Goal: Transaction & Acquisition: Purchase product/service

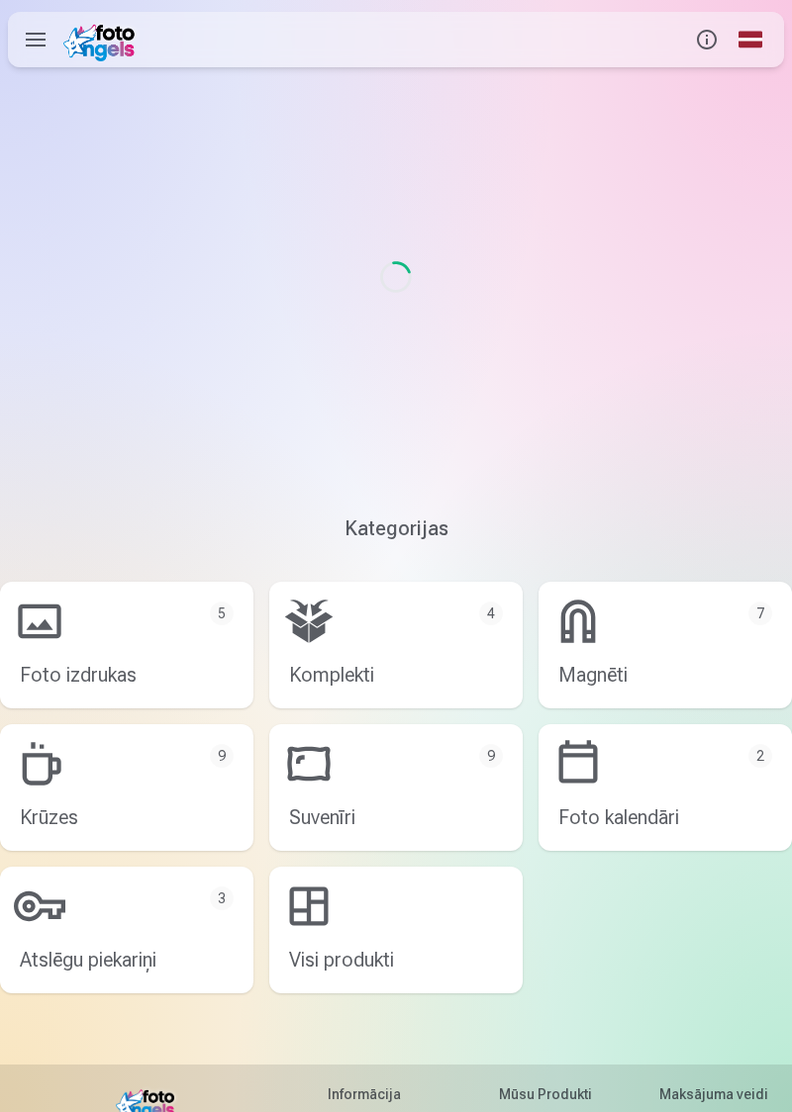
click at [758, 434] on div "Loading..." at bounding box center [396, 277] width 792 height 396
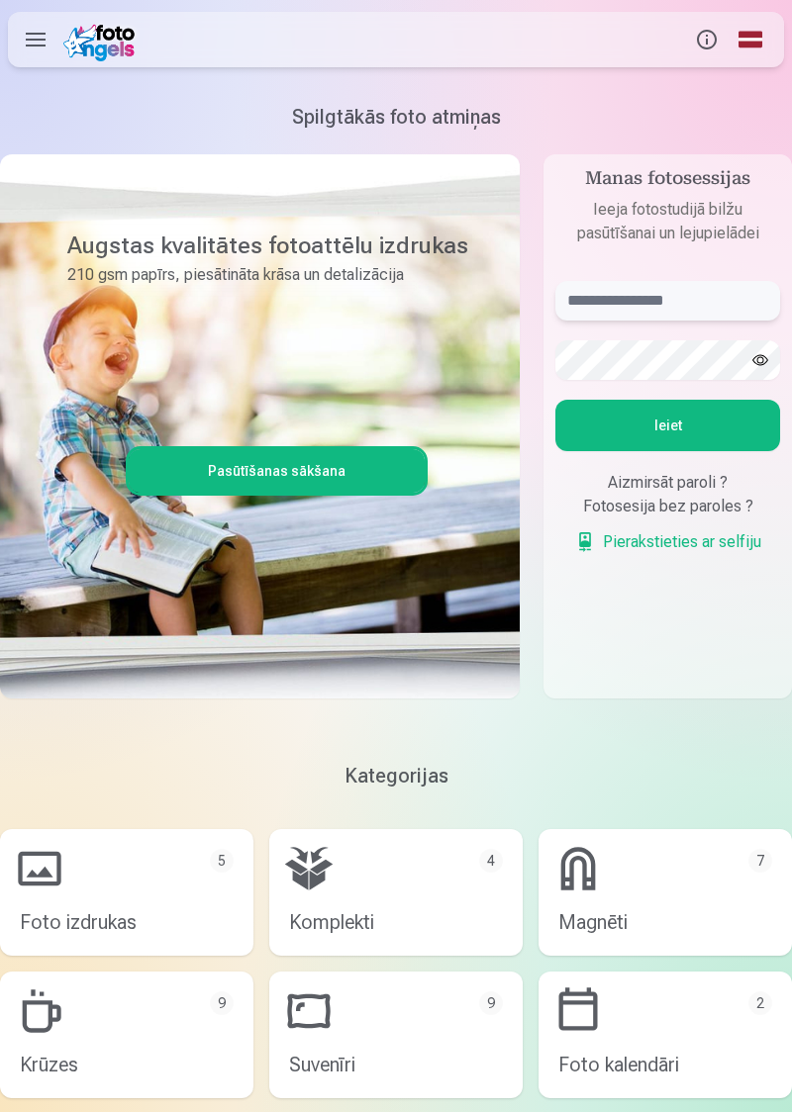
click at [701, 302] on input "text" at bounding box center [667, 301] width 225 height 40
type input "**********"
click at [679, 425] on button "Ieiet" at bounding box center [667, 425] width 225 height 51
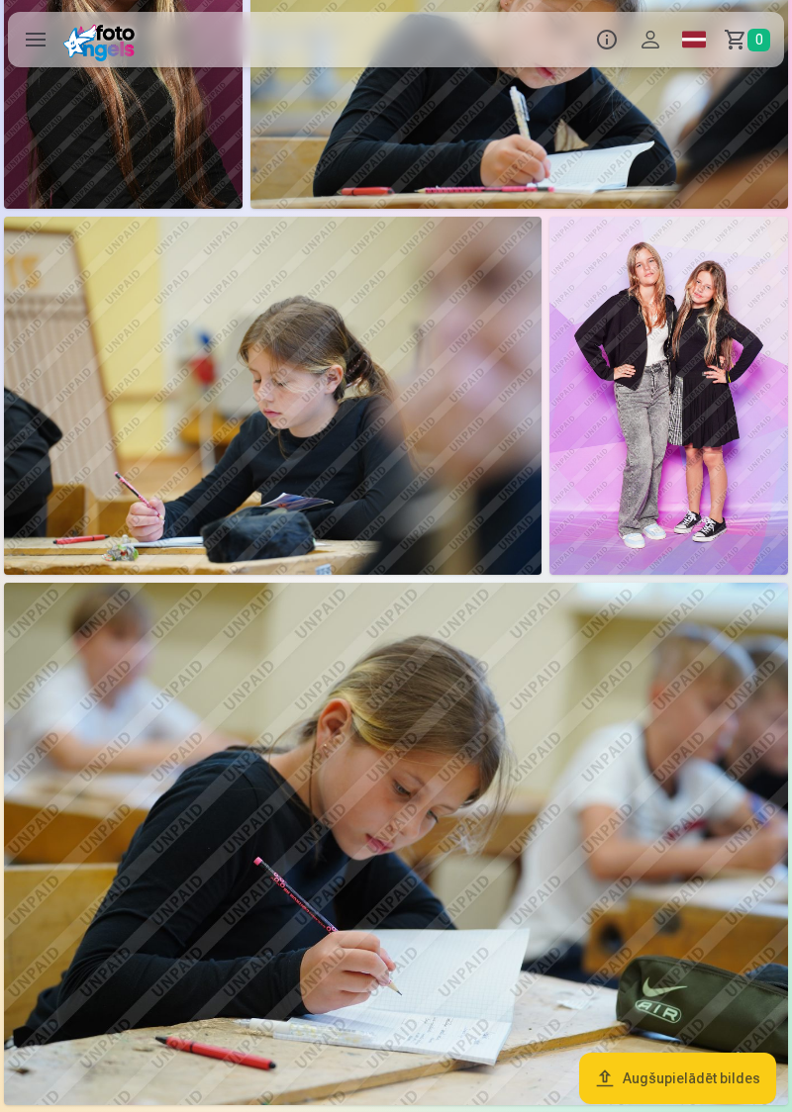
scroll to position [2952, 0]
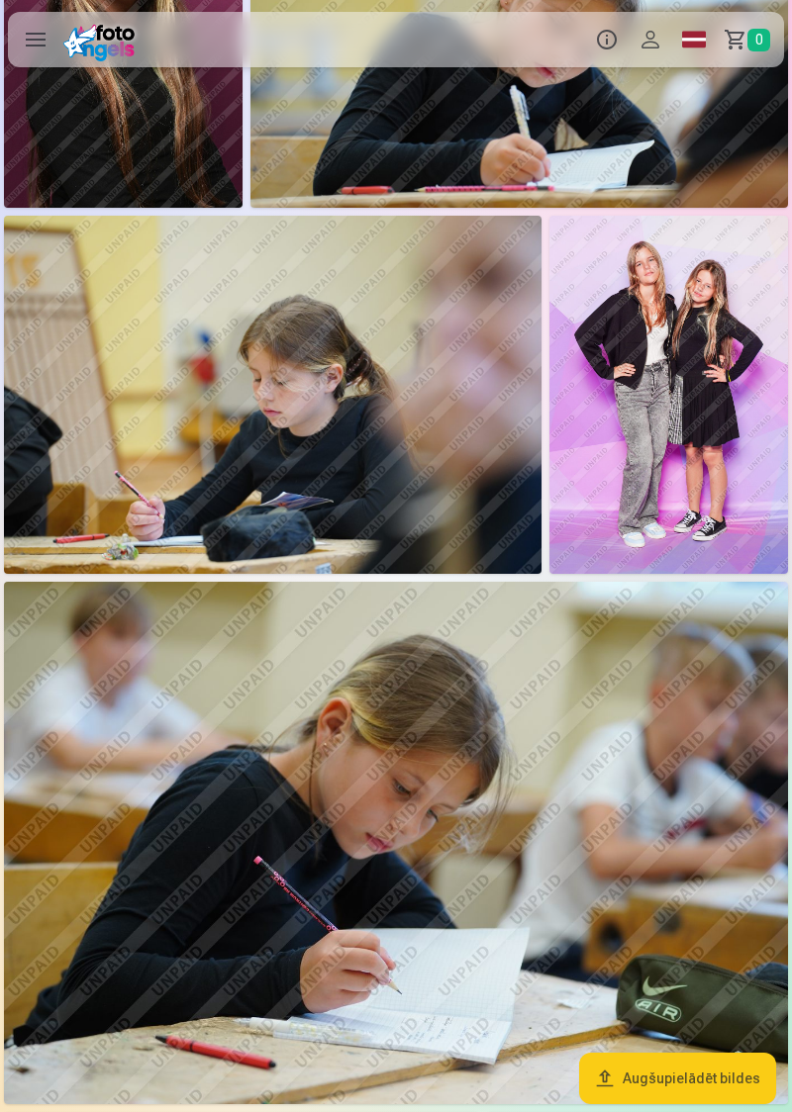
click at [702, 457] on img at bounding box center [668, 395] width 238 height 358
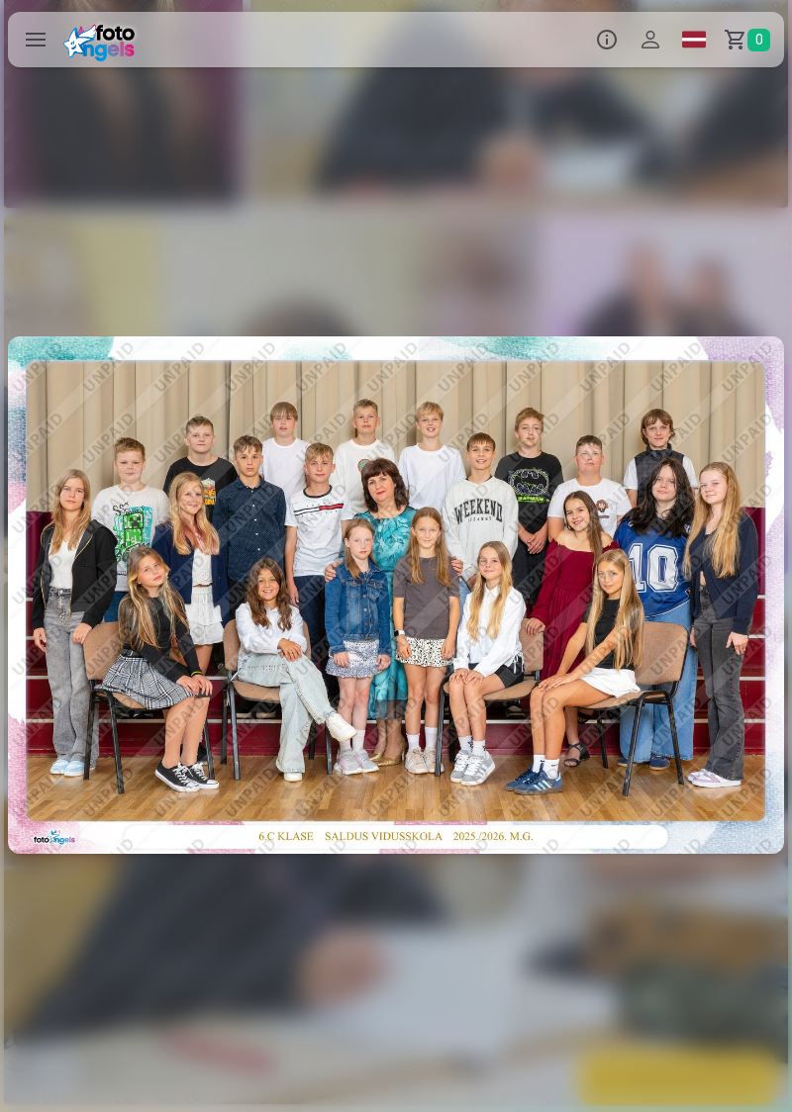
scroll to position [0, 18206]
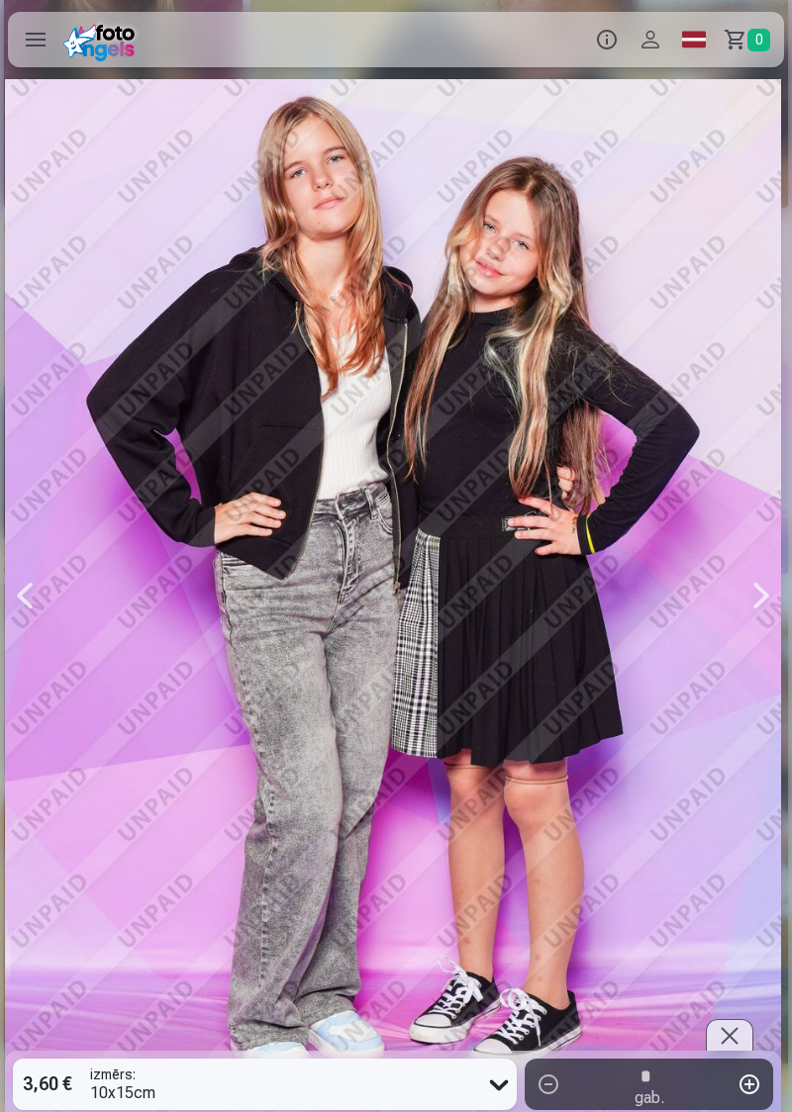
scroll to position [0, 18206]
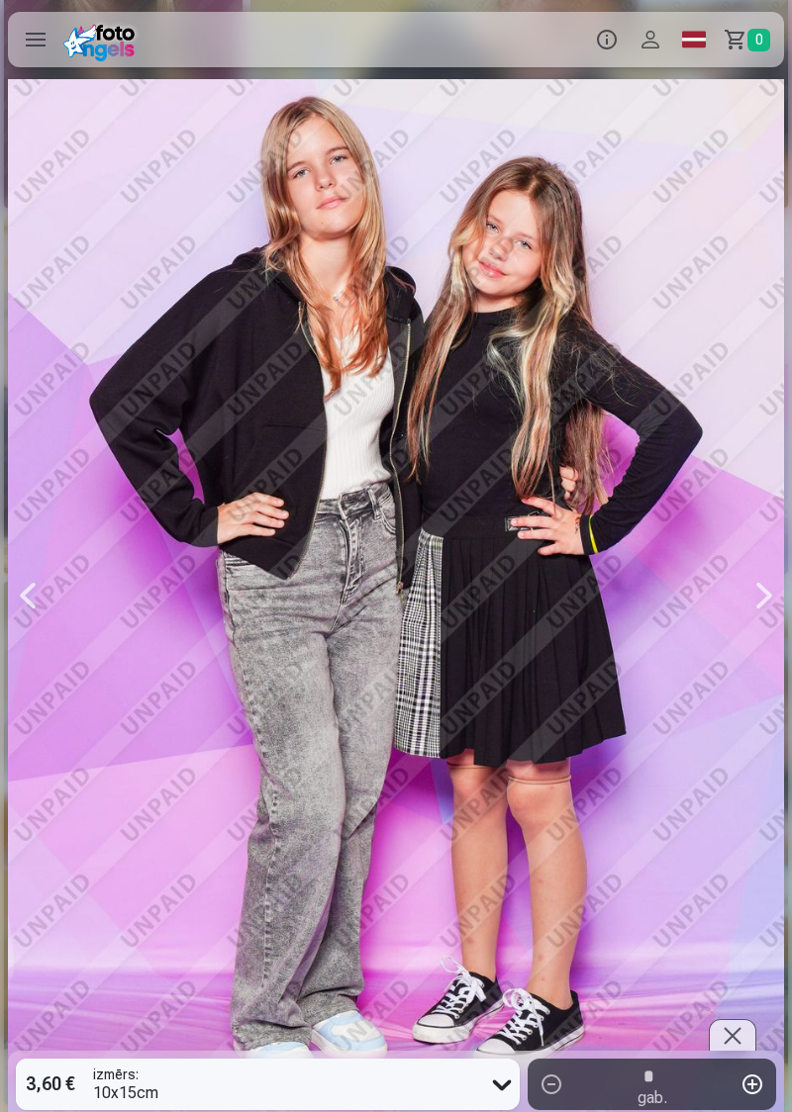
click at [485, 833] on div at bounding box center [396, 596] width 776 height 1164
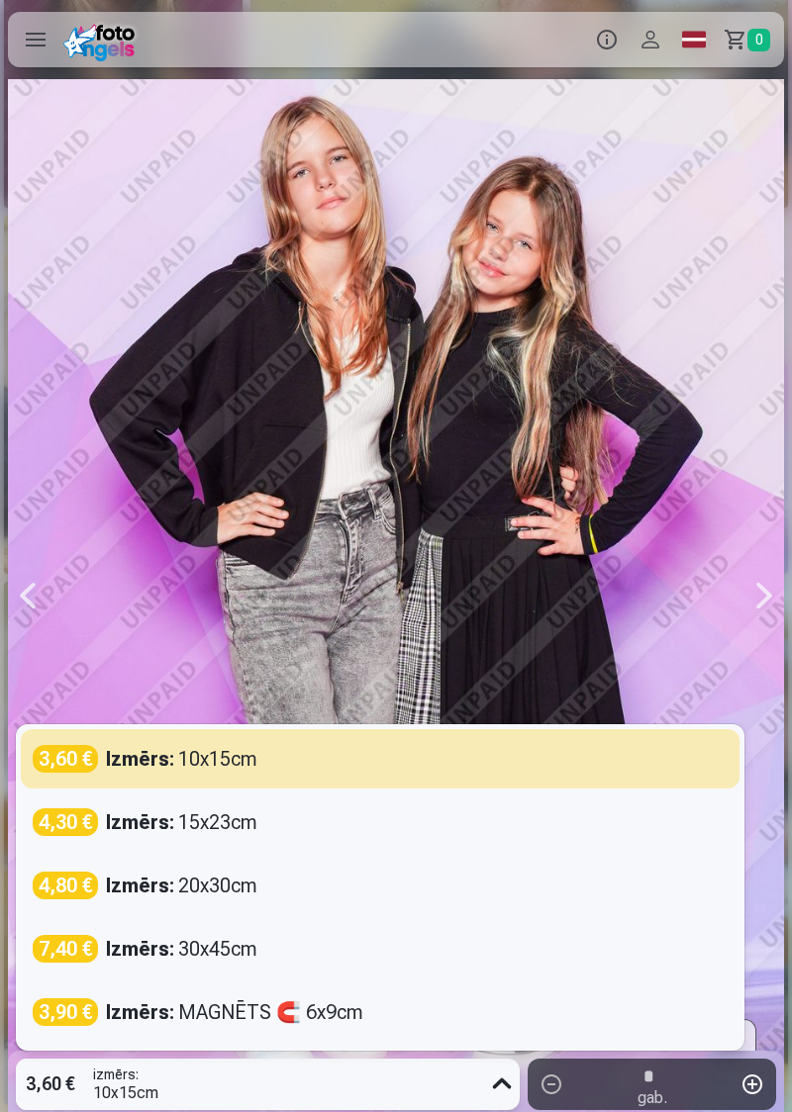
click at [605, 671] on div at bounding box center [396, 596] width 776 height 1164
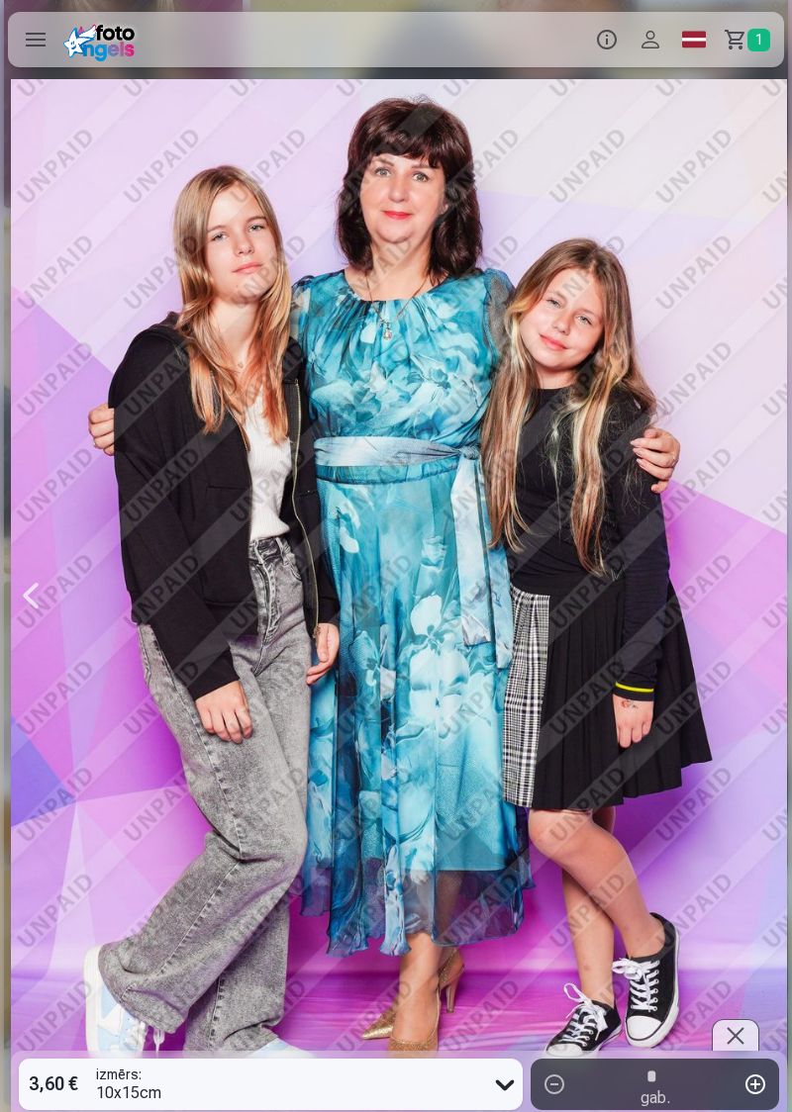
scroll to position [0, 20580]
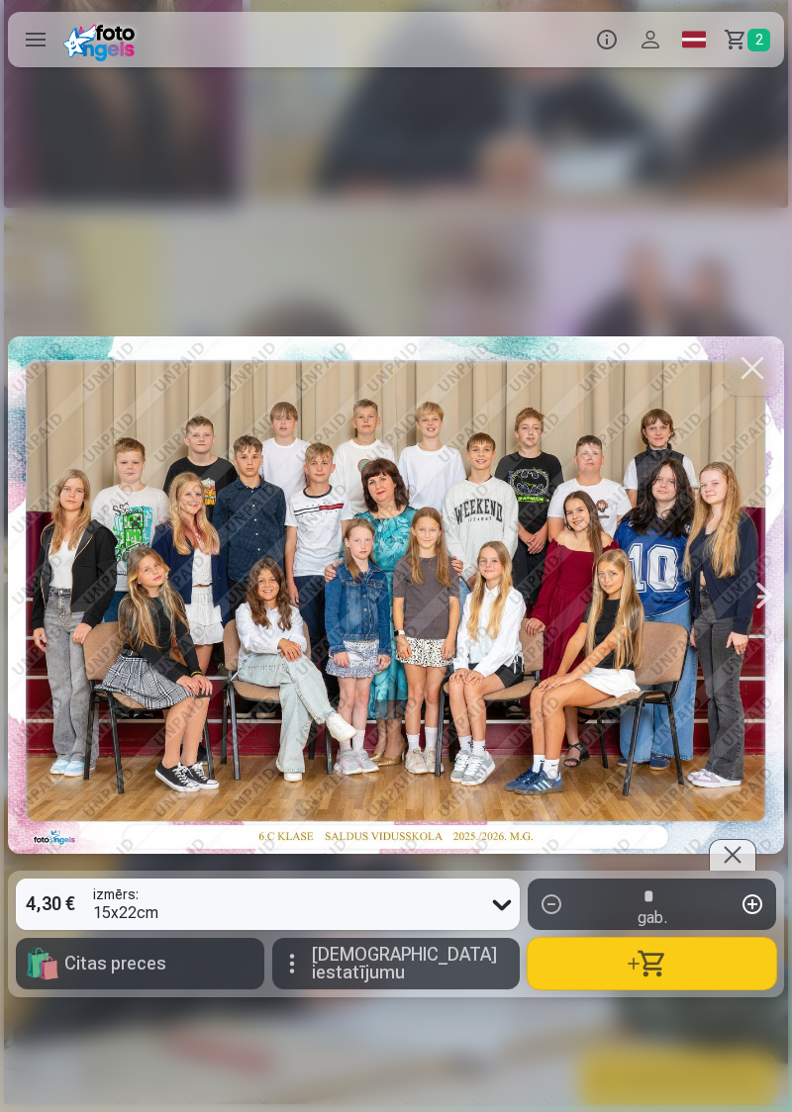
click at [553, 784] on div at bounding box center [396, 594] width 776 height 517
click at [645, 974] on button "button" at bounding box center [651, 963] width 248 height 51
click at [751, 370] on button "button" at bounding box center [751, 367] width 55 height 55
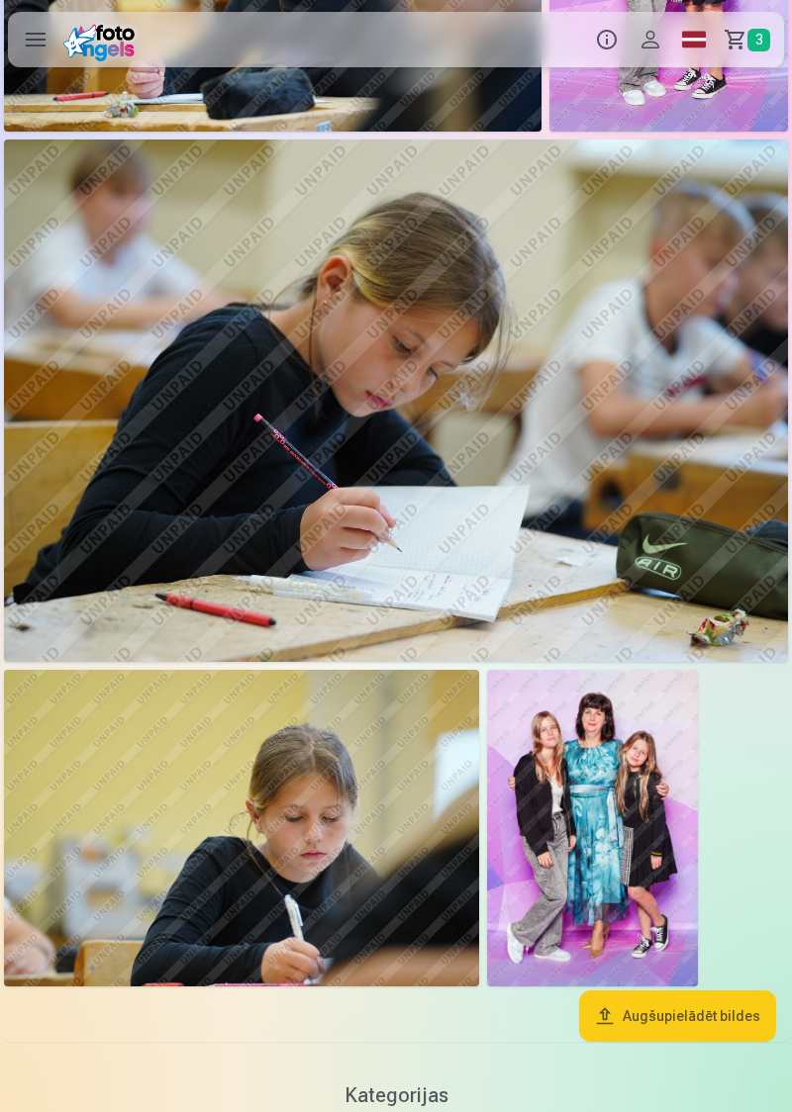
scroll to position [4218, 0]
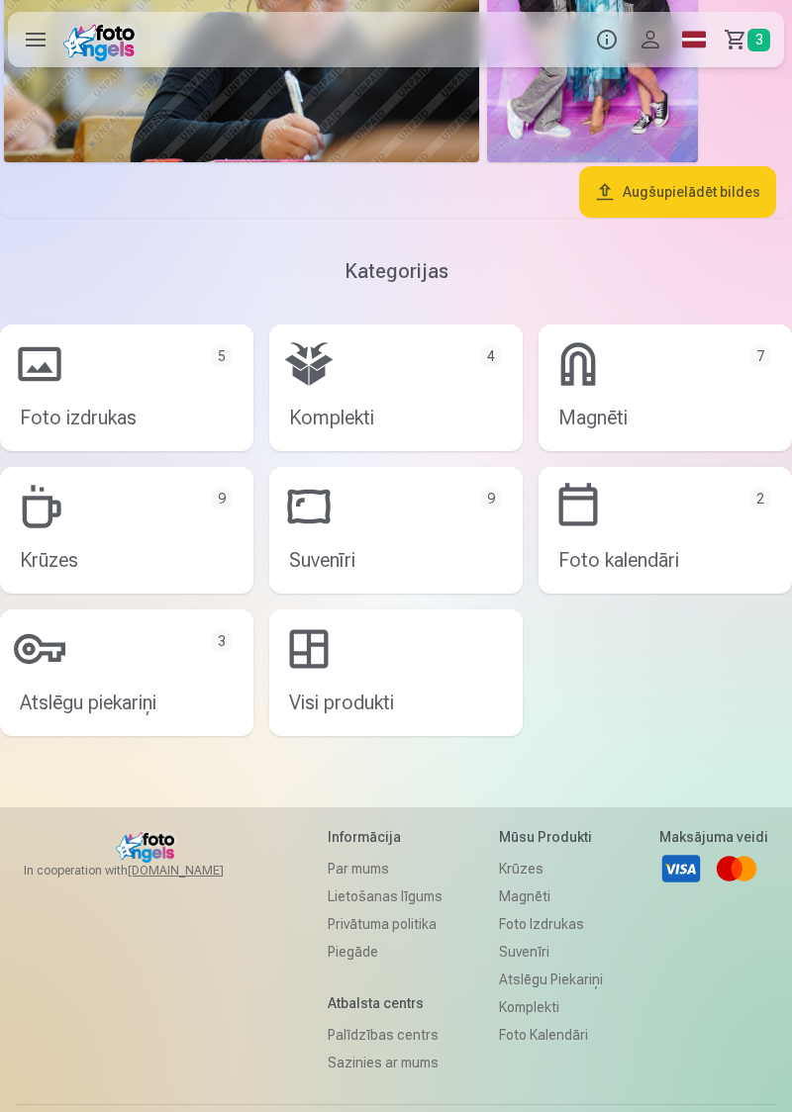
click at [141, 537] on link "Krūzes 9" at bounding box center [126, 530] width 253 height 127
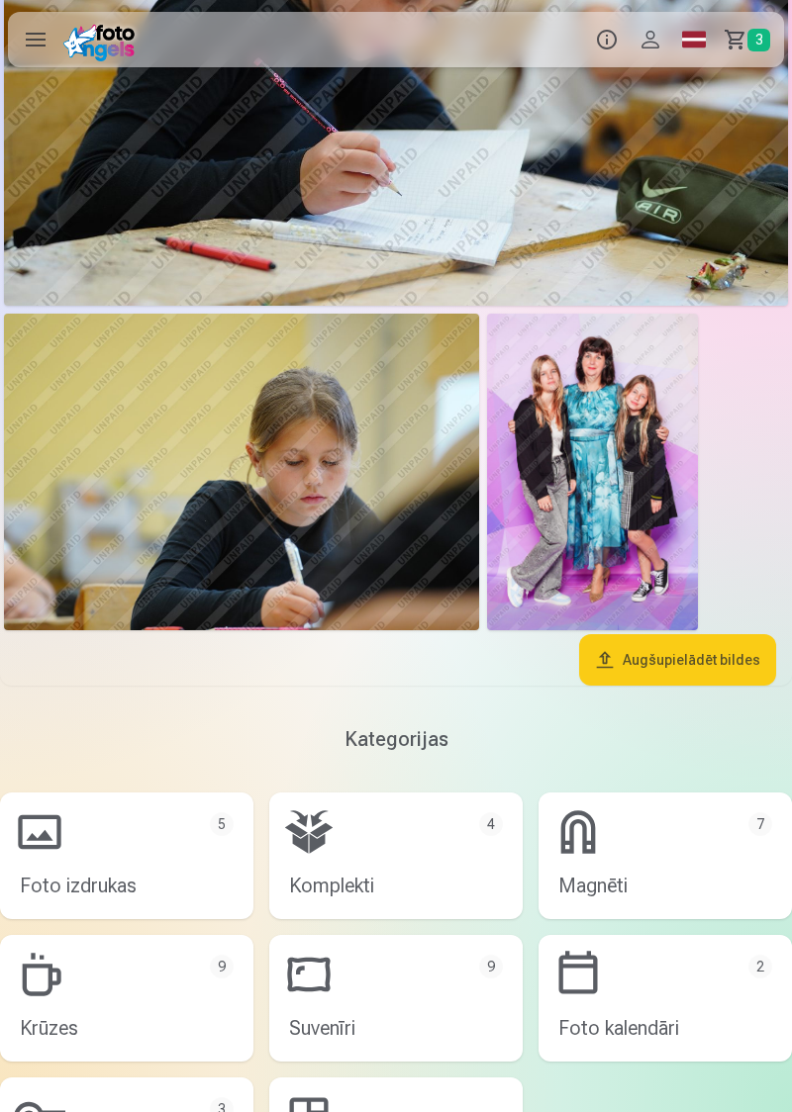
scroll to position [4218, 0]
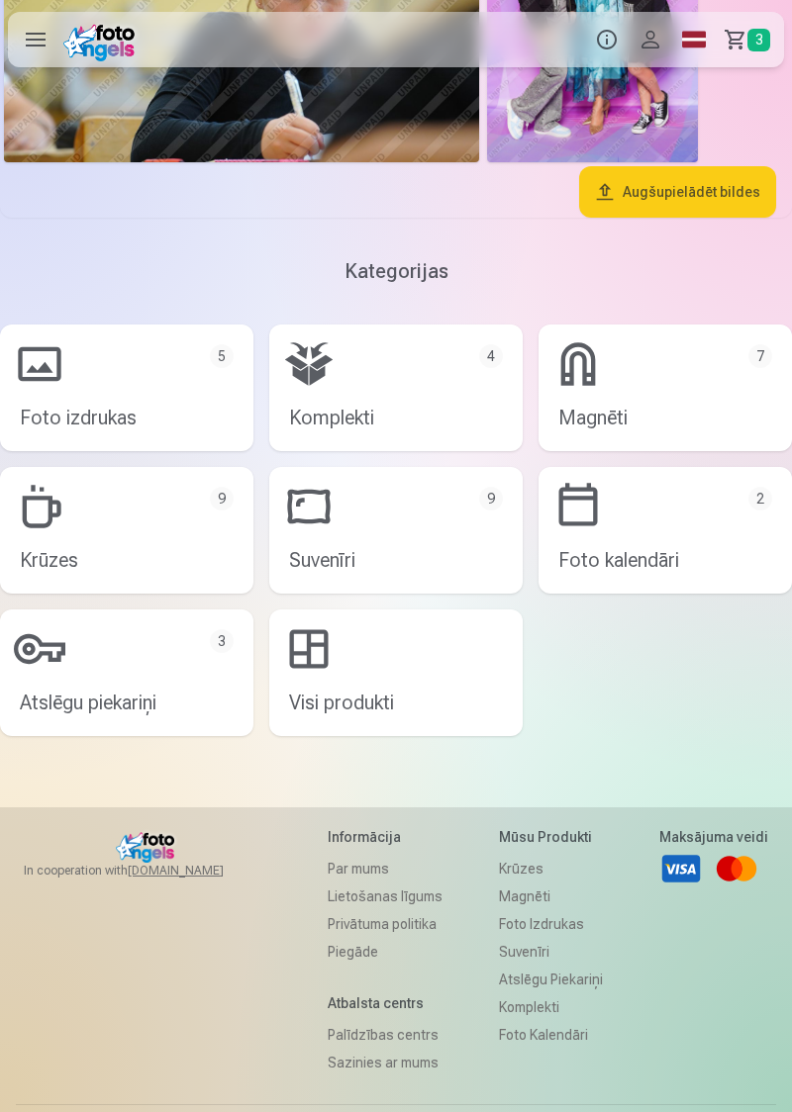
click at [714, 394] on link "Magnēti 7" at bounding box center [664, 388] width 253 height 127
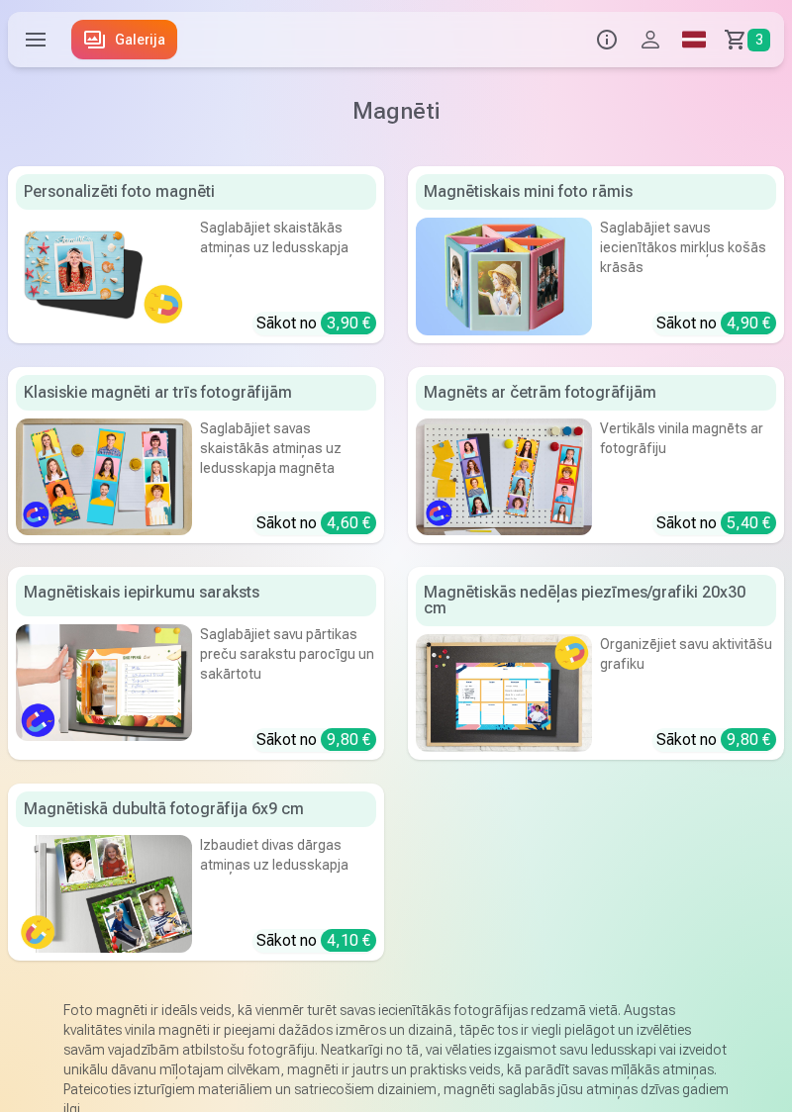
click at [241, 260] on div "Saglabājiet skaistākās atmiņas uz ledusskapja" at bounding box center [288, 249] width 176 height 62
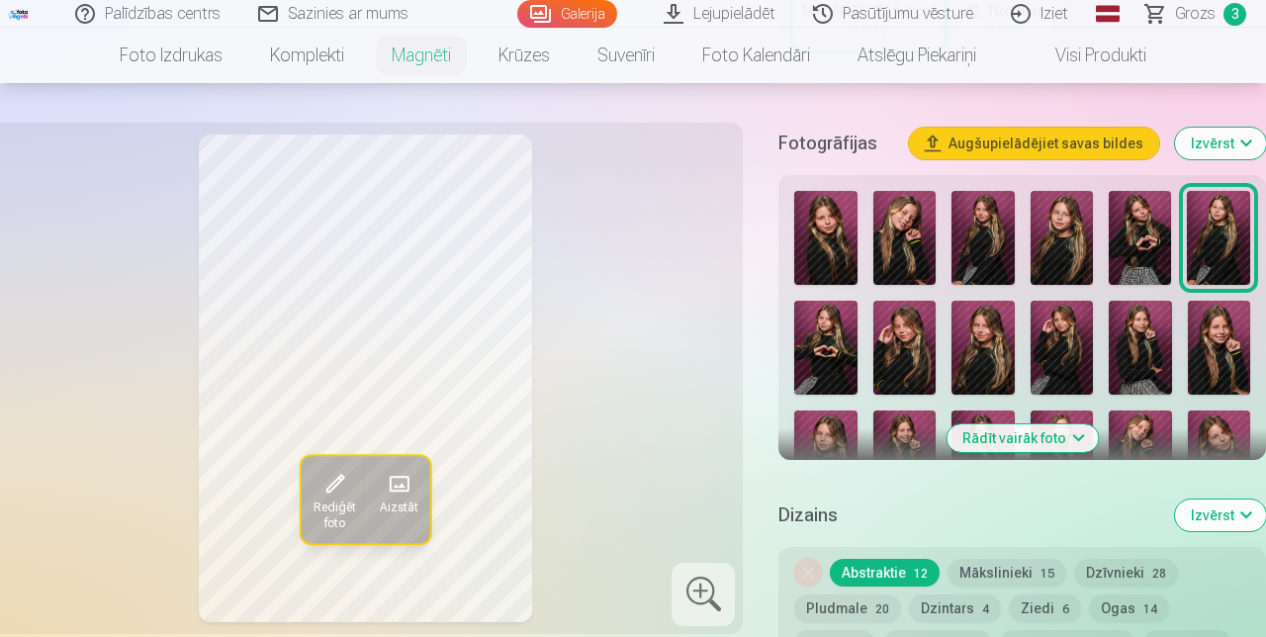
scroll to position [545, 0]
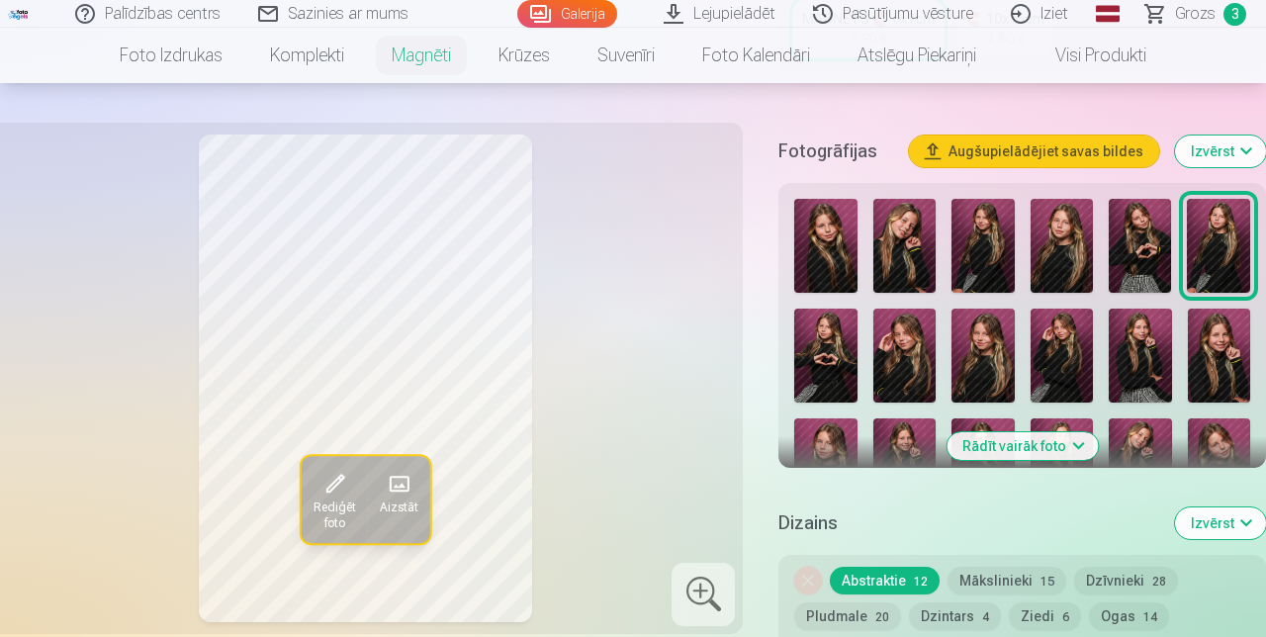
click at [791, 445] on button "Rādīt vairāk foto" at bounding box center [1022, 446] width 151 height 28
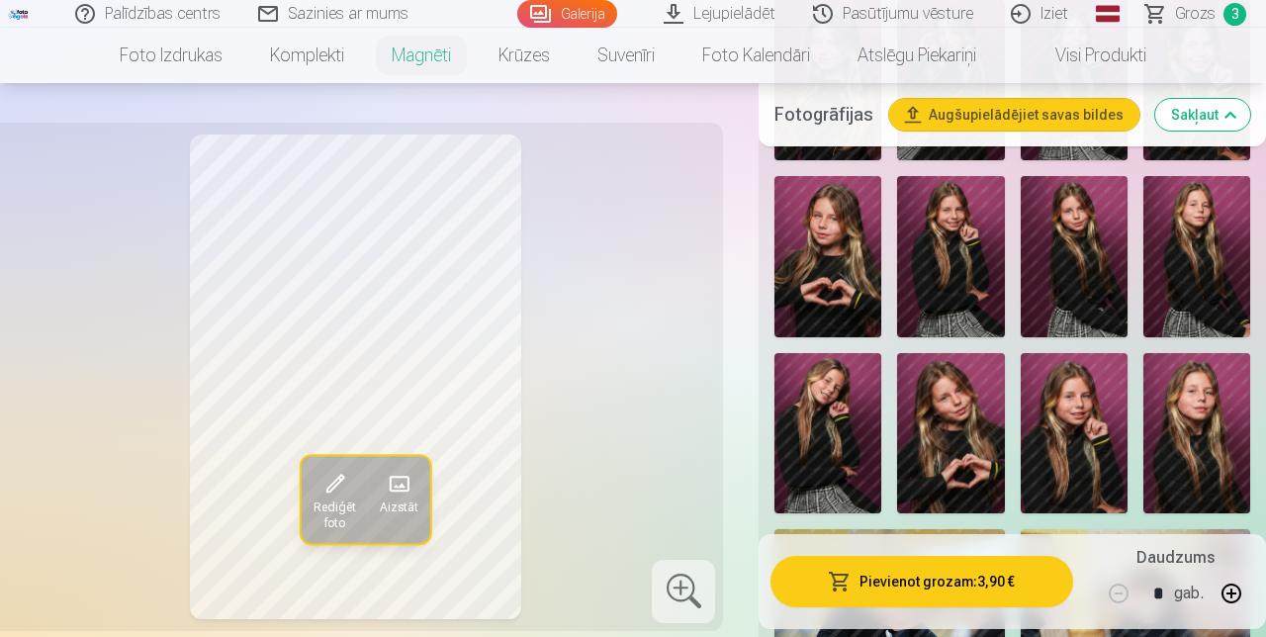
scroll to position [1098, 0]
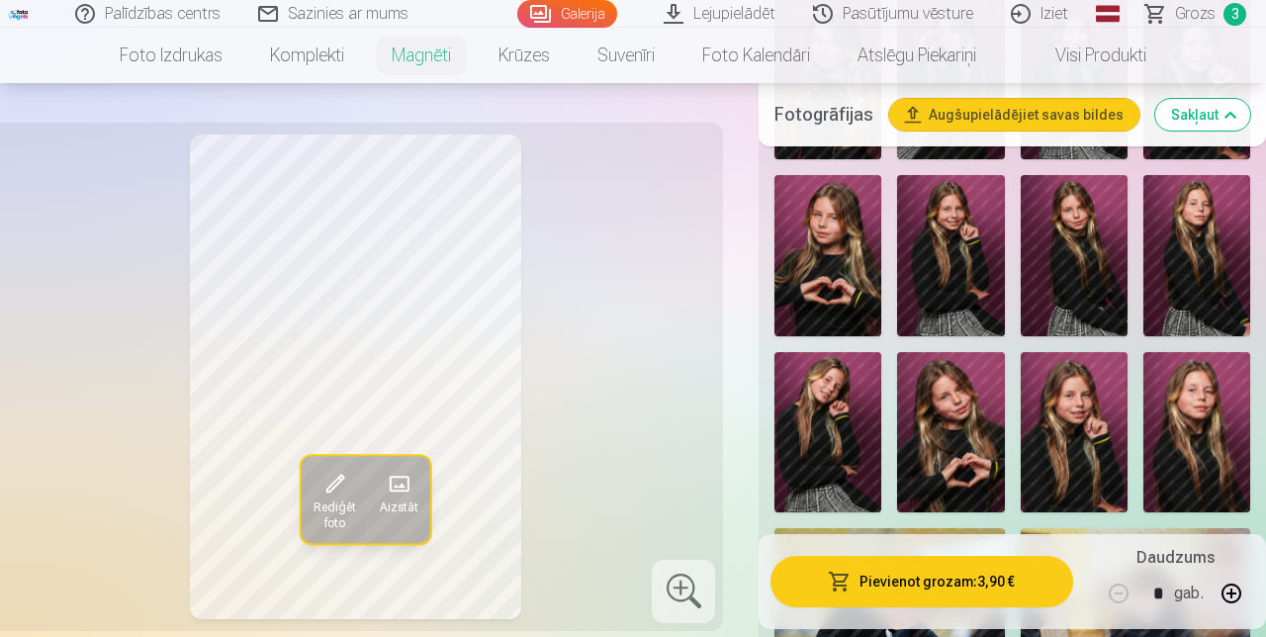
click at [791, 199] on img at bounding box center [828, 255] width 107 height 160
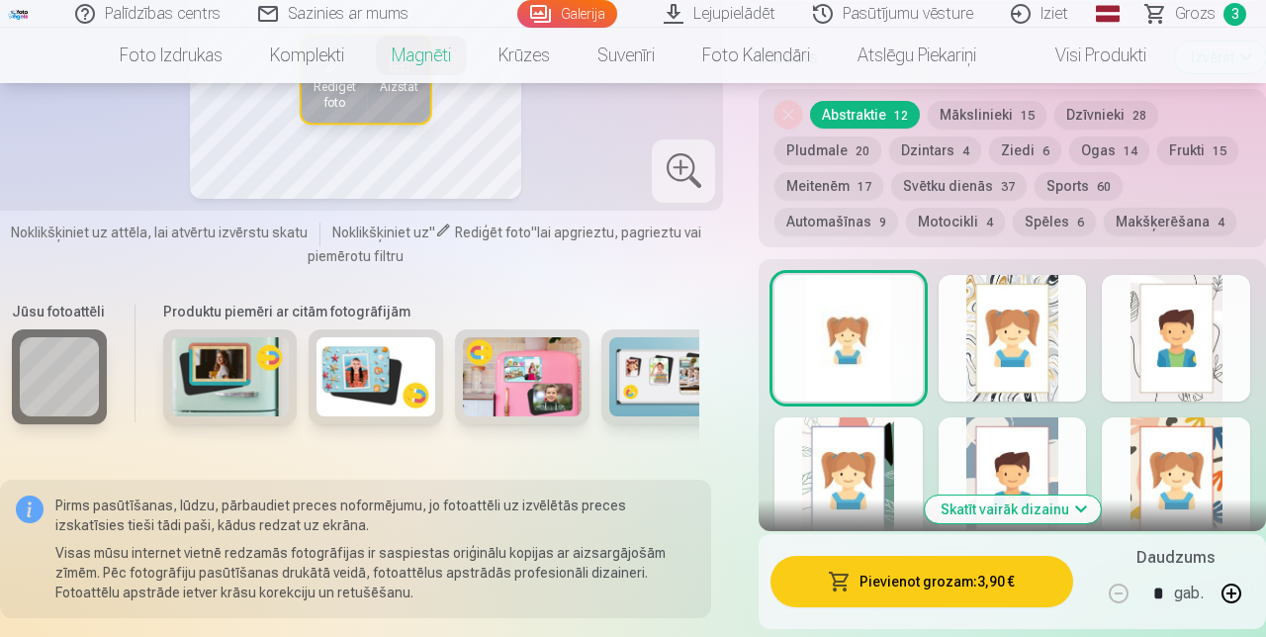
scroll to position [2211, 0]
click at [791, 497] on button "Skatīt vairāk dizainu" at bounding box center [1013, 511] width 176 height 28
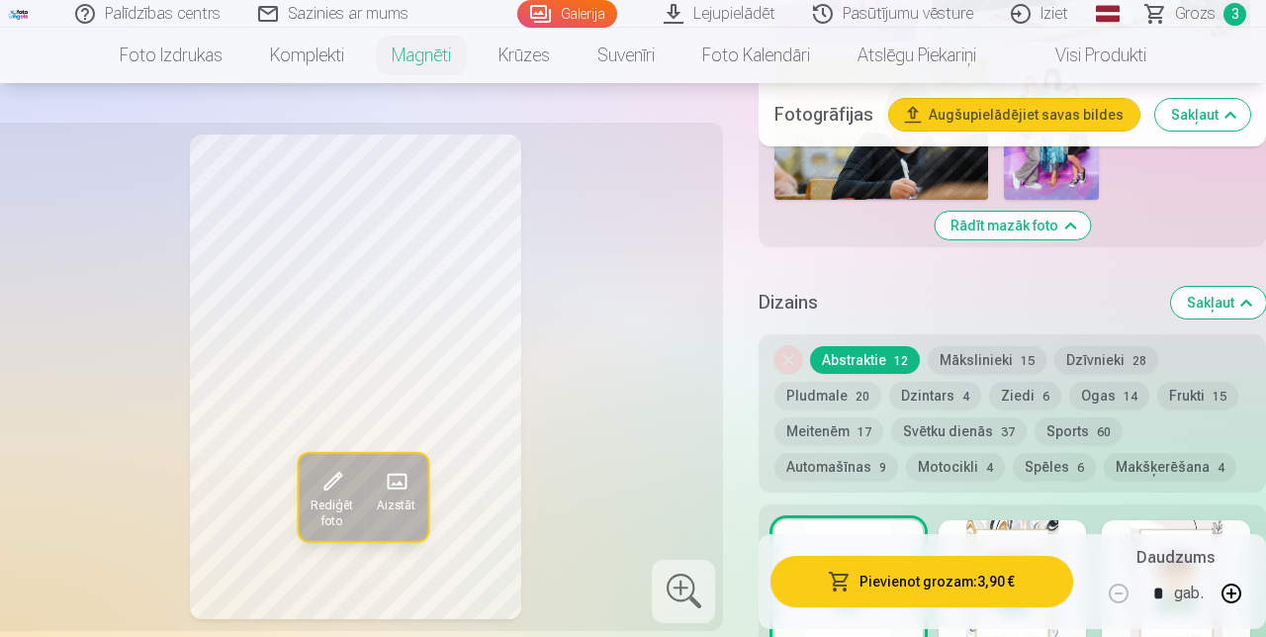
scroll to position [1967, 0]
click at [791, 382] on button "Ziedi 6" at bounding box center [1025, 396] width 72 height 28
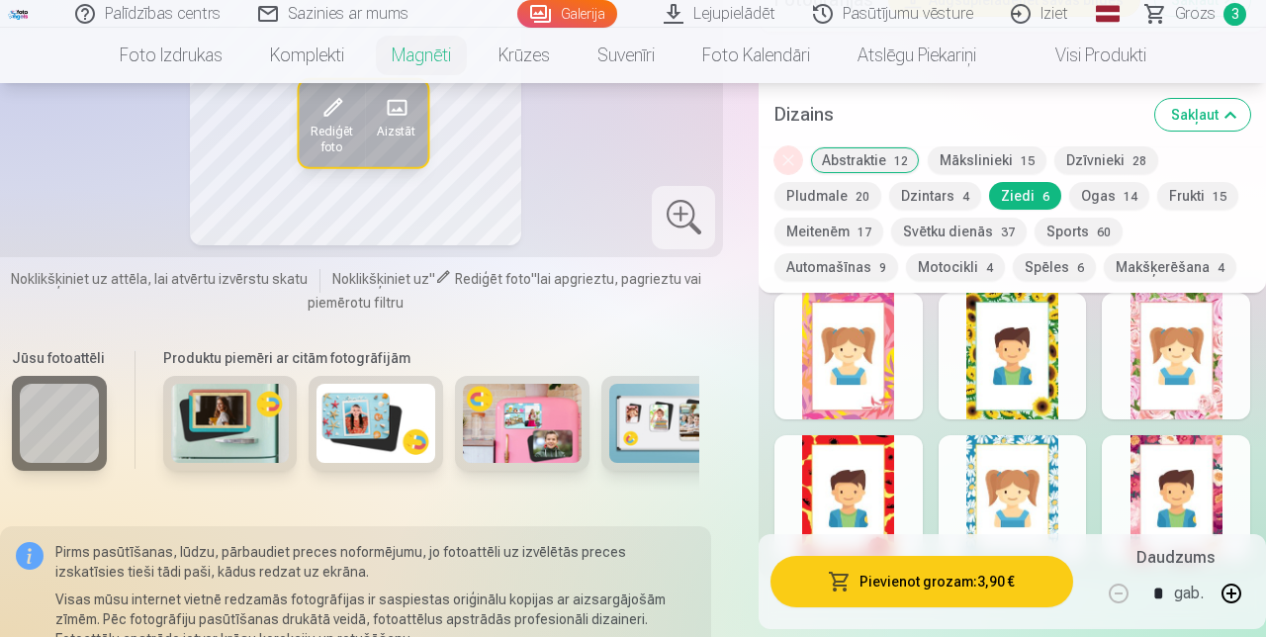
scroll to position [2180, 0]
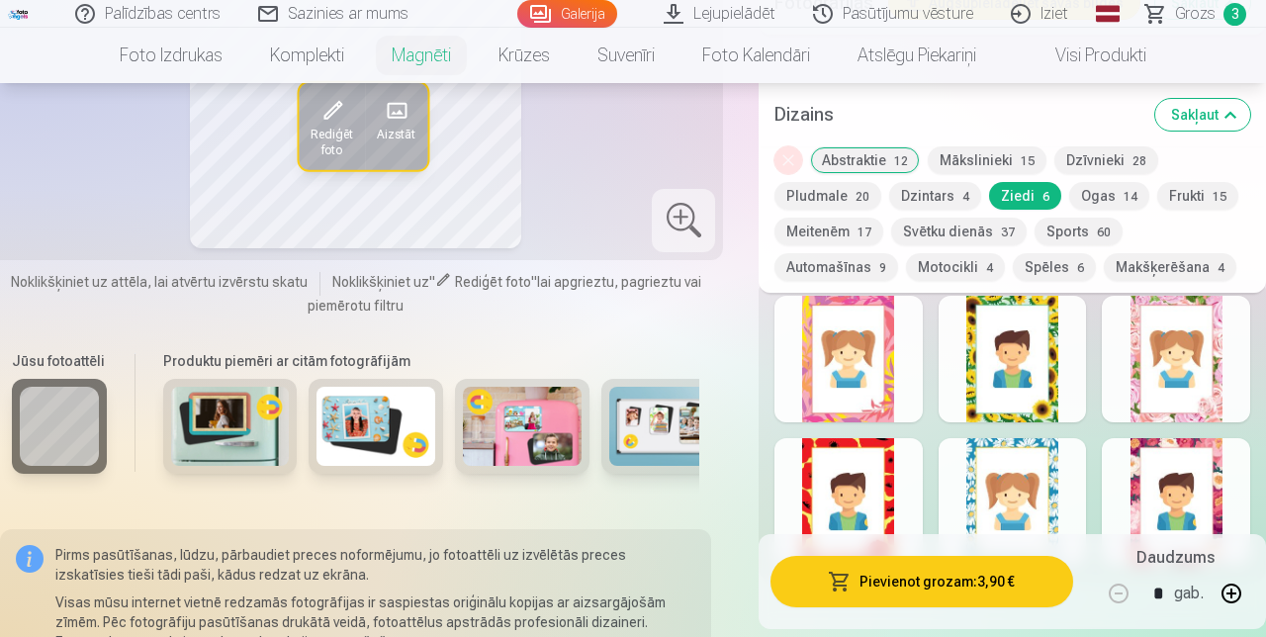
click at [791, 197] on button "Ogas 14" at bounding box center [1110, 196] width 80 height 28
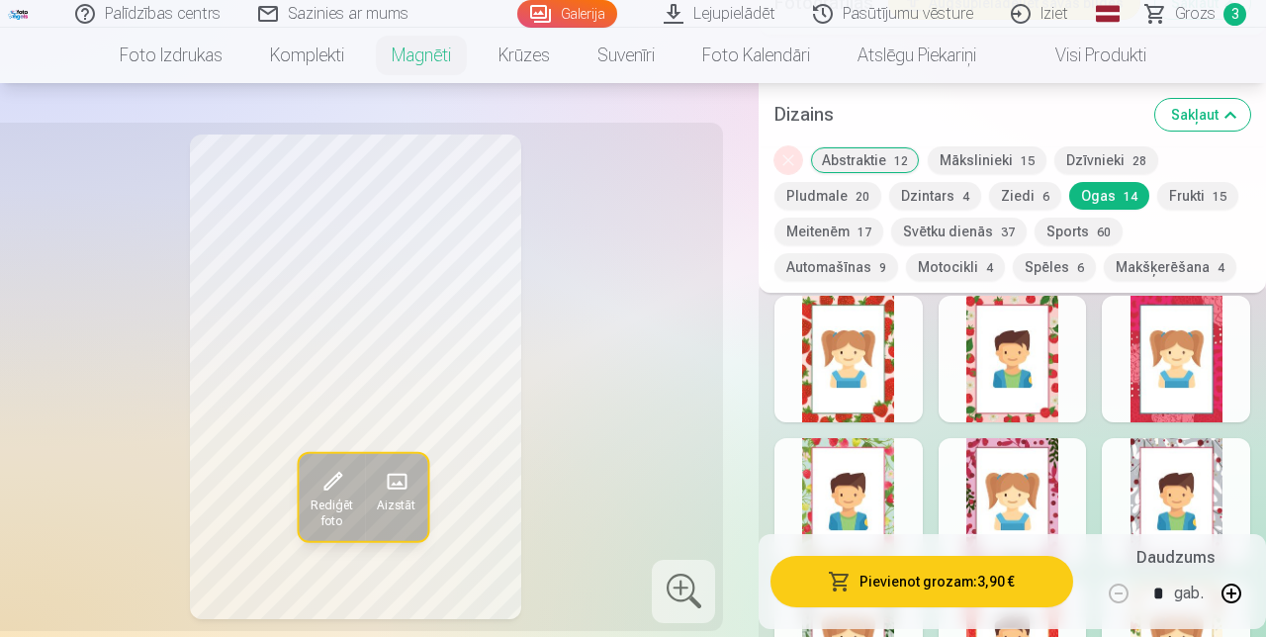
click at [791, 194] on button "Dzintars 4" at bounding box center [936, 196] width 92 height 28
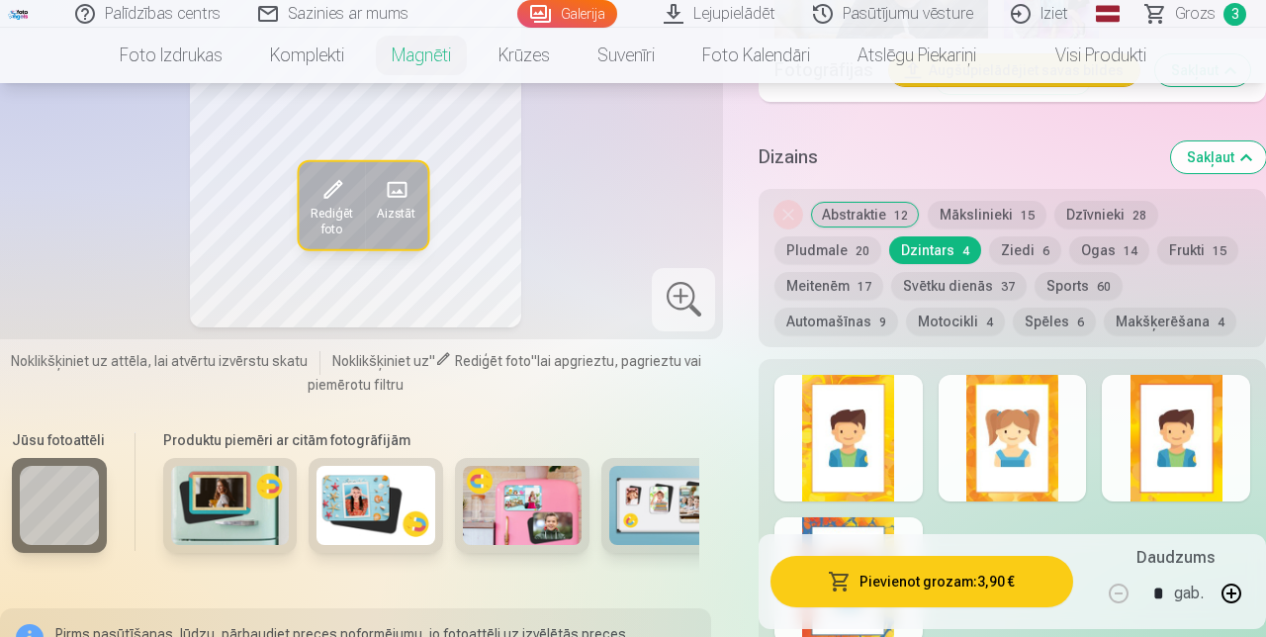
scroll to position [2115, 0]
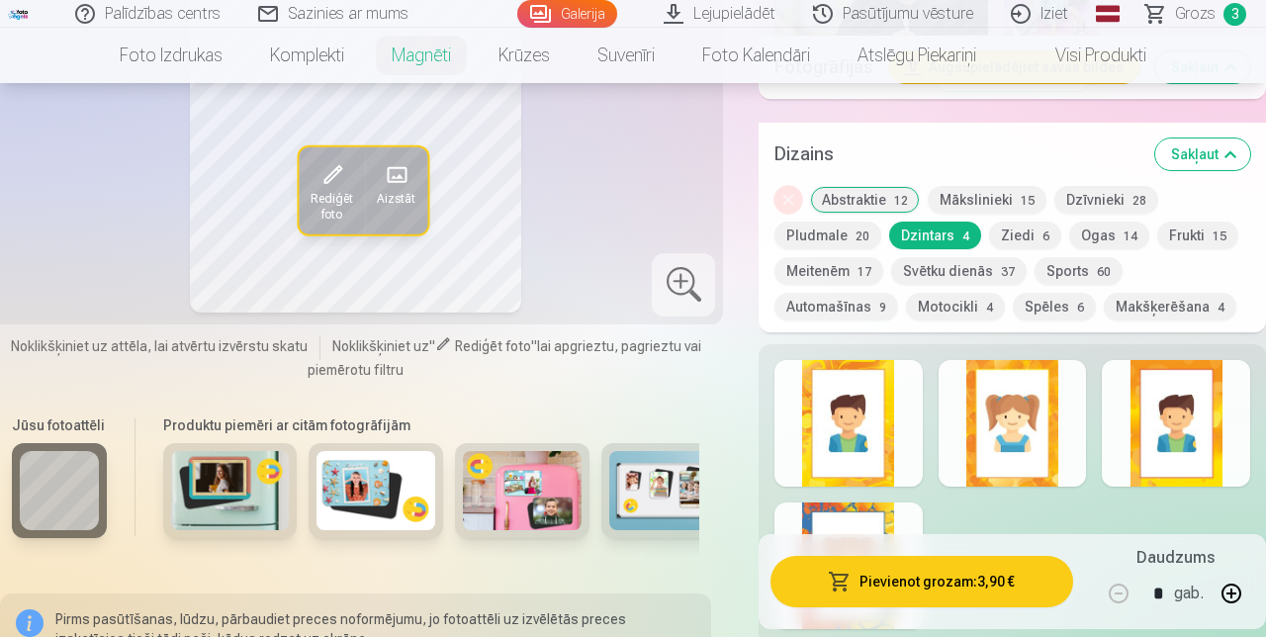
click at [791, 265] on span "17" at bounding box center [865, 272] width 14 height 14
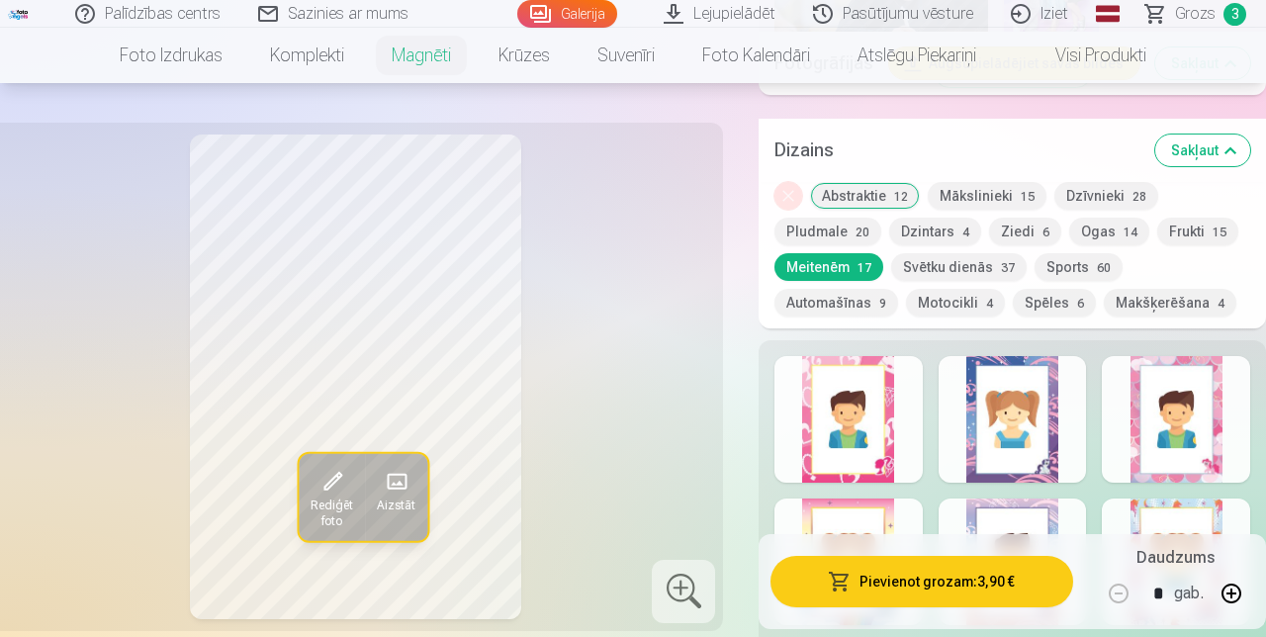
scroll to position [2117, 0]
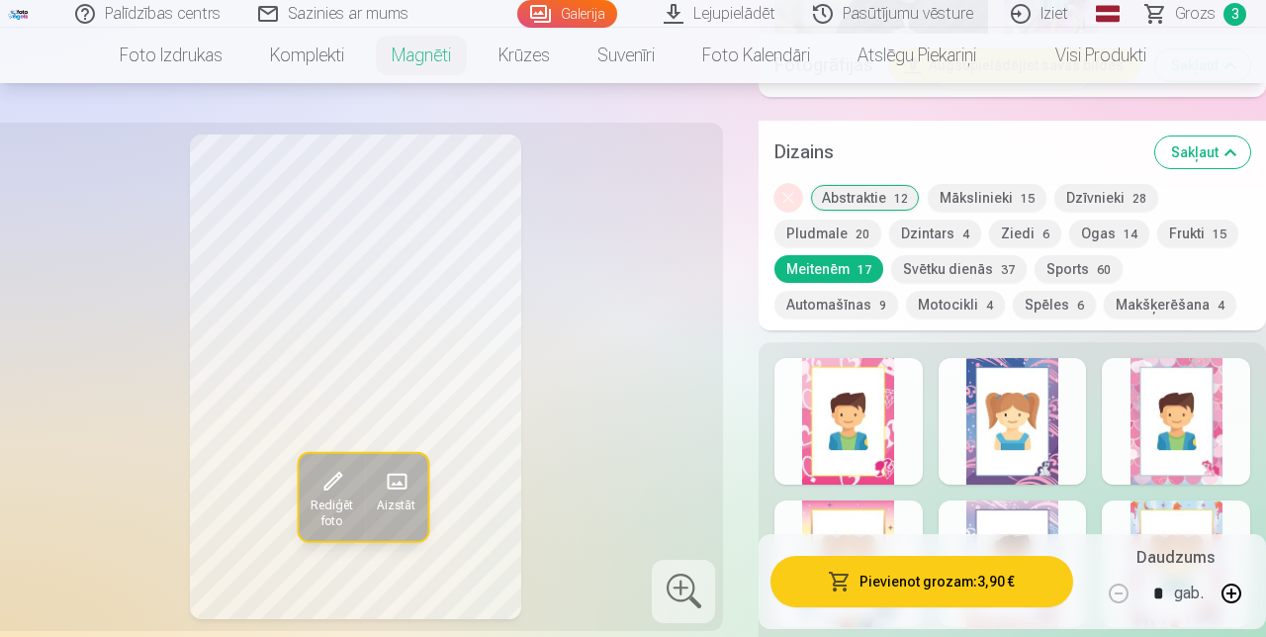
click at [791, 398] on div at bounding box center [1013, 421] width 148 height 127
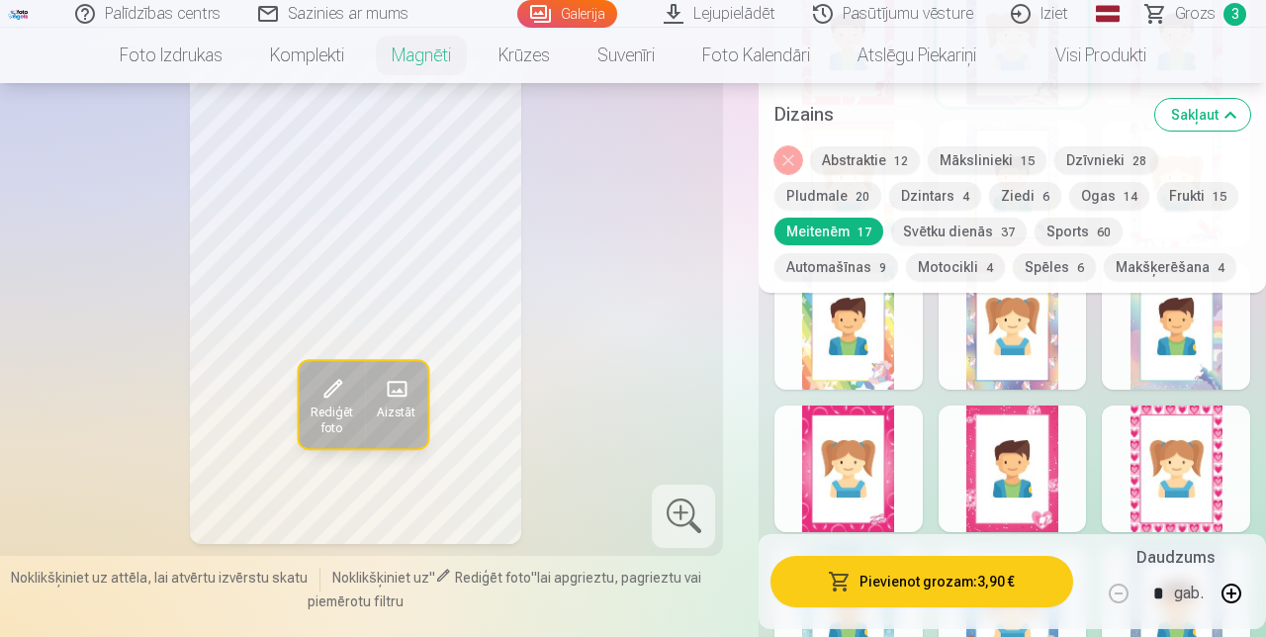
scroll to position [2501, 0]
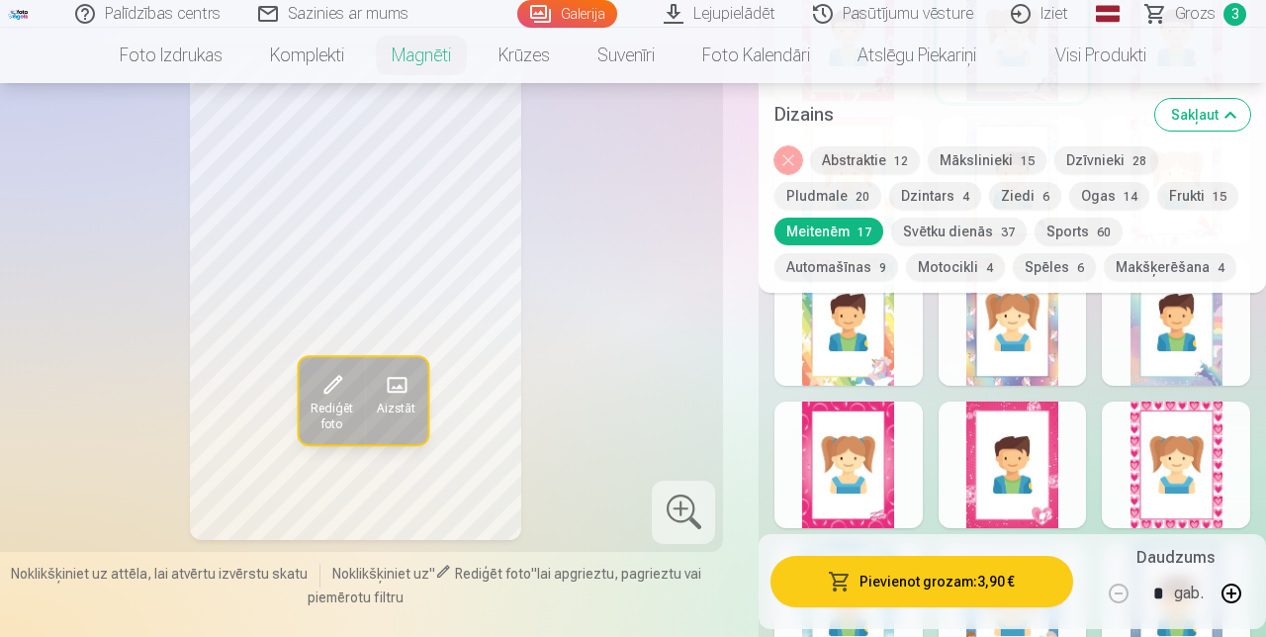
click at [791, 441] on div at bounding box center [849, 465] width 148 height 127
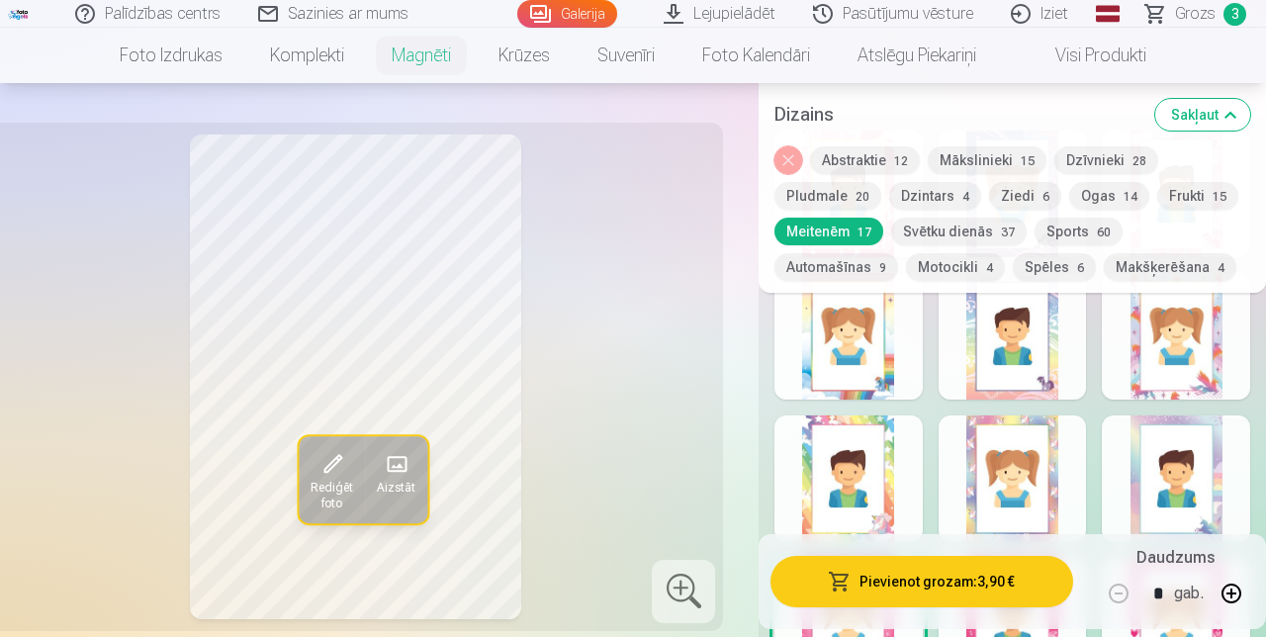
scroll to position [2344, 0]
click at [791, 160] on button "Mākslinieki 15" at bounding box center [987, 160] width 119 height 28
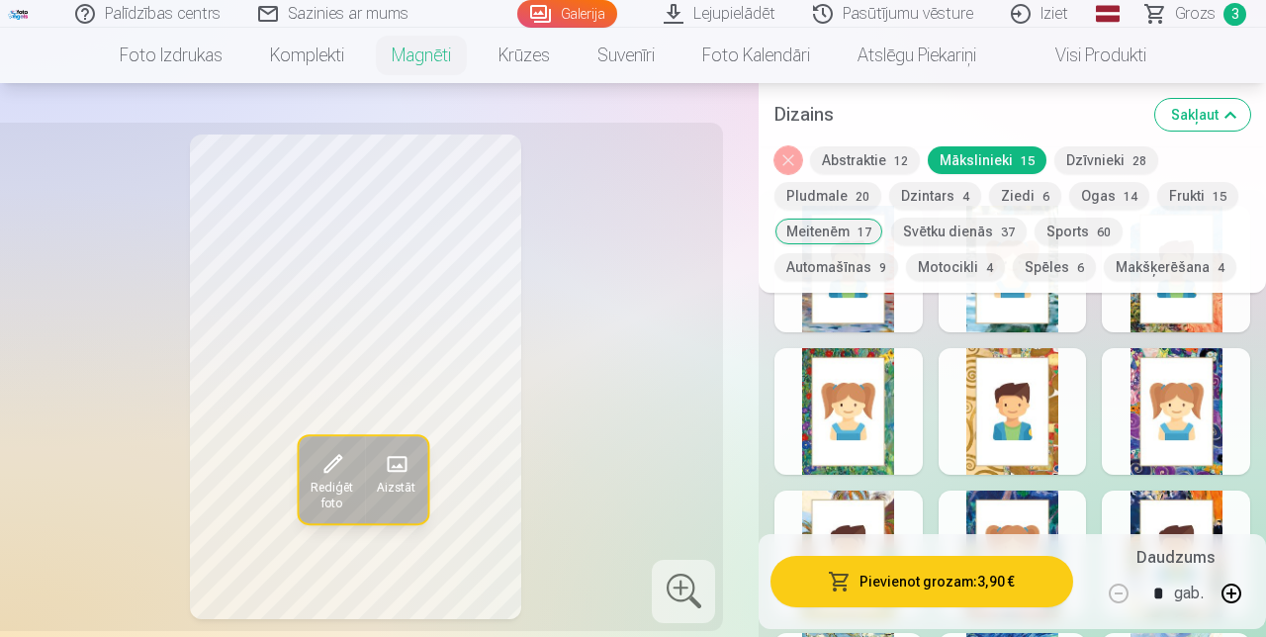
scroll to position [2268, 0]
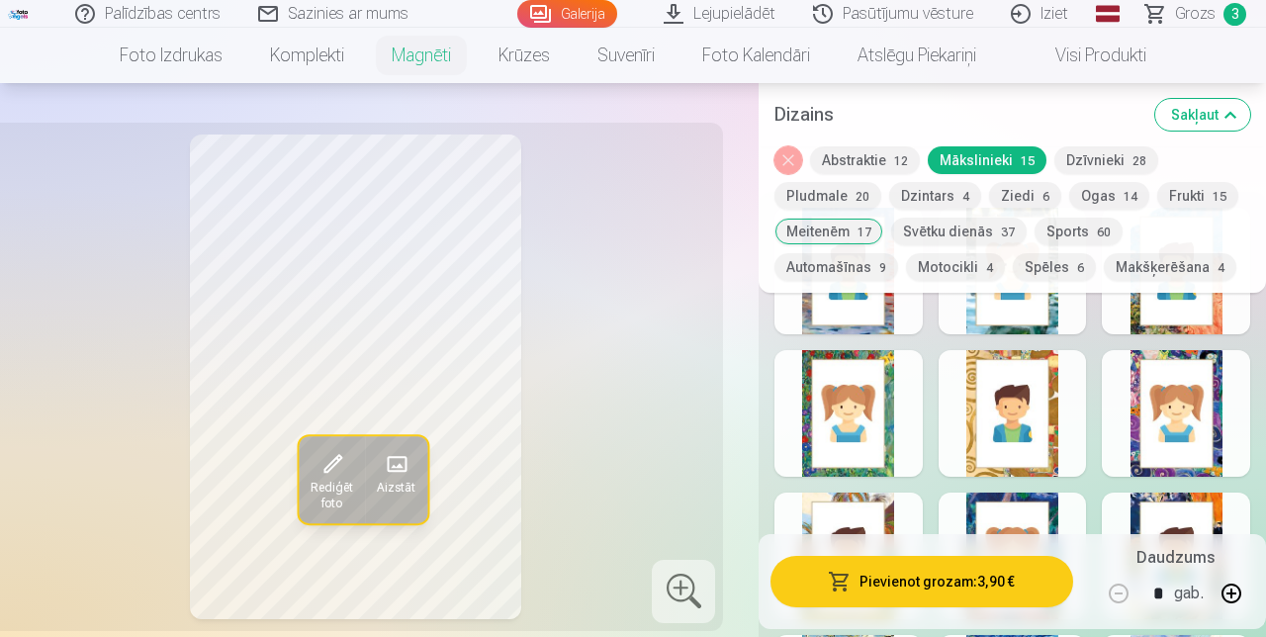
click at [791, 264] on button "Spēles 6" at bounding box center [1054, 267] width 83 height 28
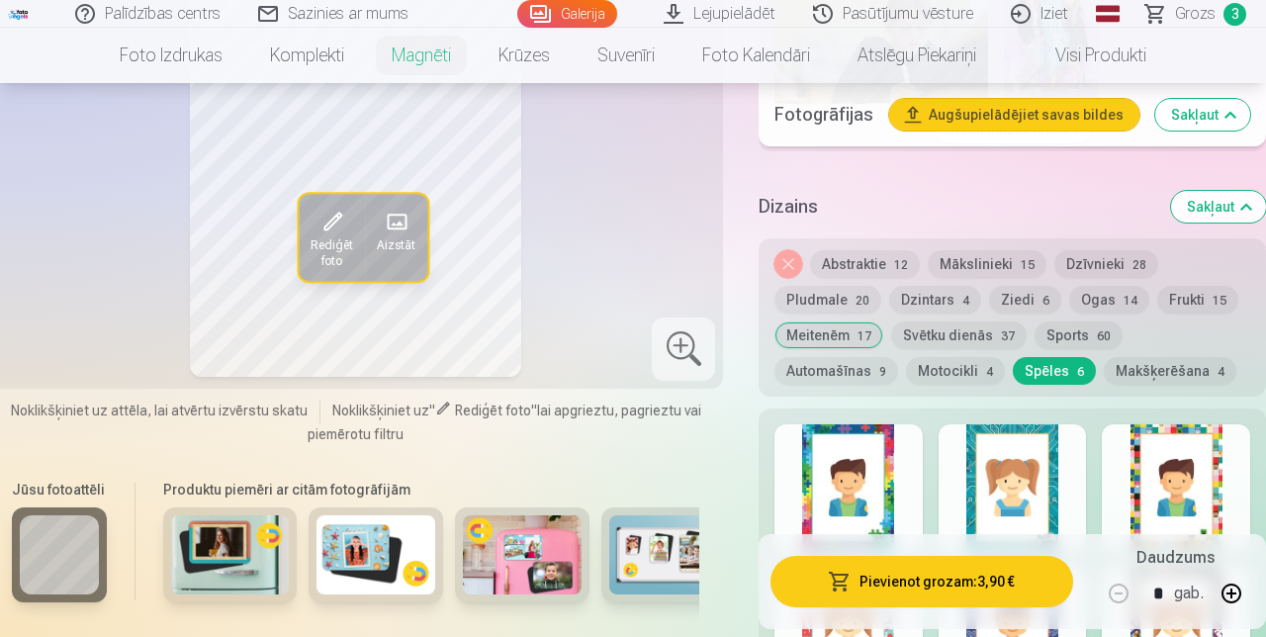
scroll to position [2062, 0]
click at [791, 287] on button "Frukti 15" at bounding box center [1198, 301] width 81 height 28
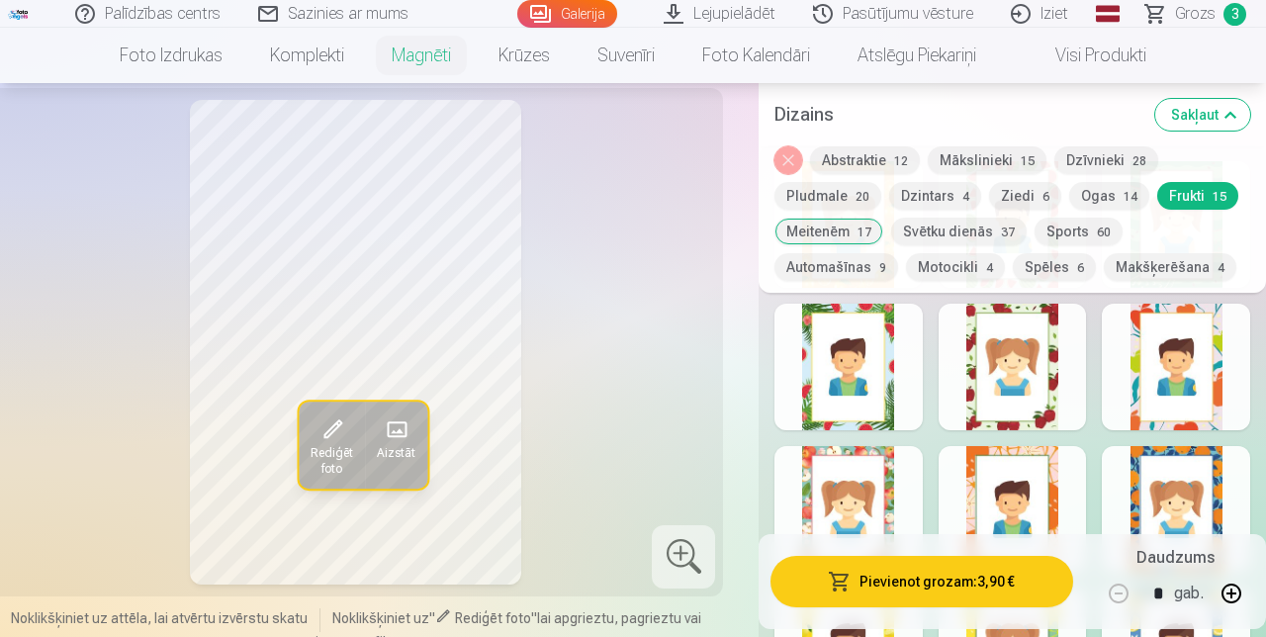
scroll to position [2312, 0]
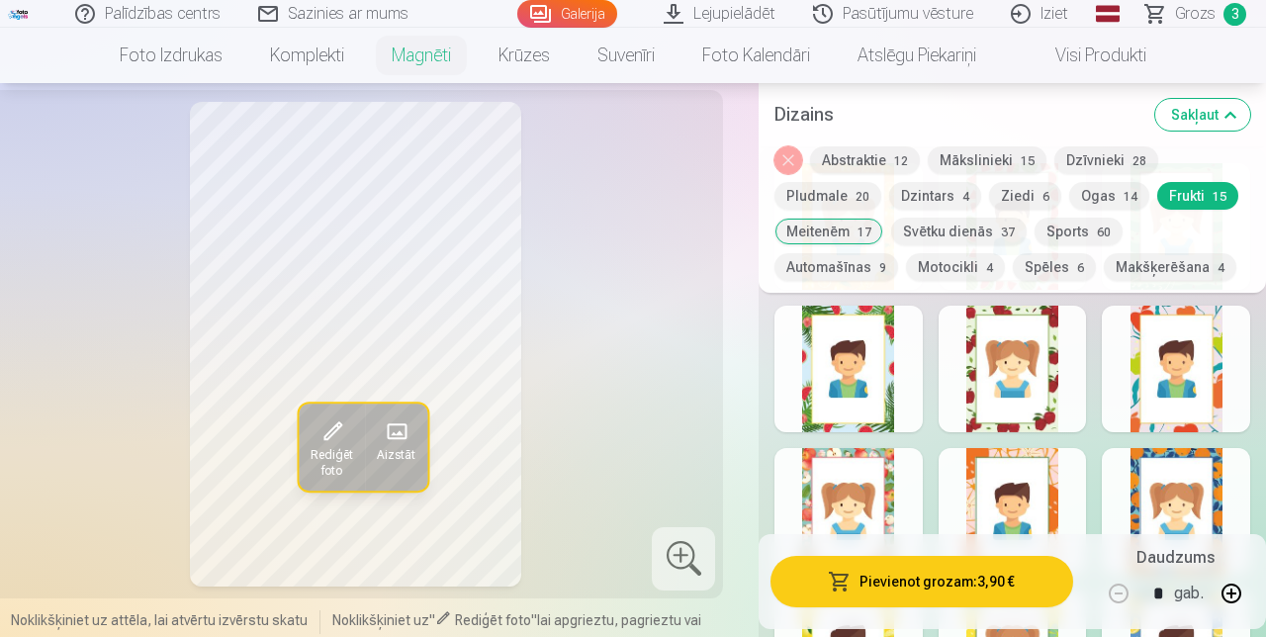
click at [791, 333] on div at bounding box center [1013, 369] width 148 height 127
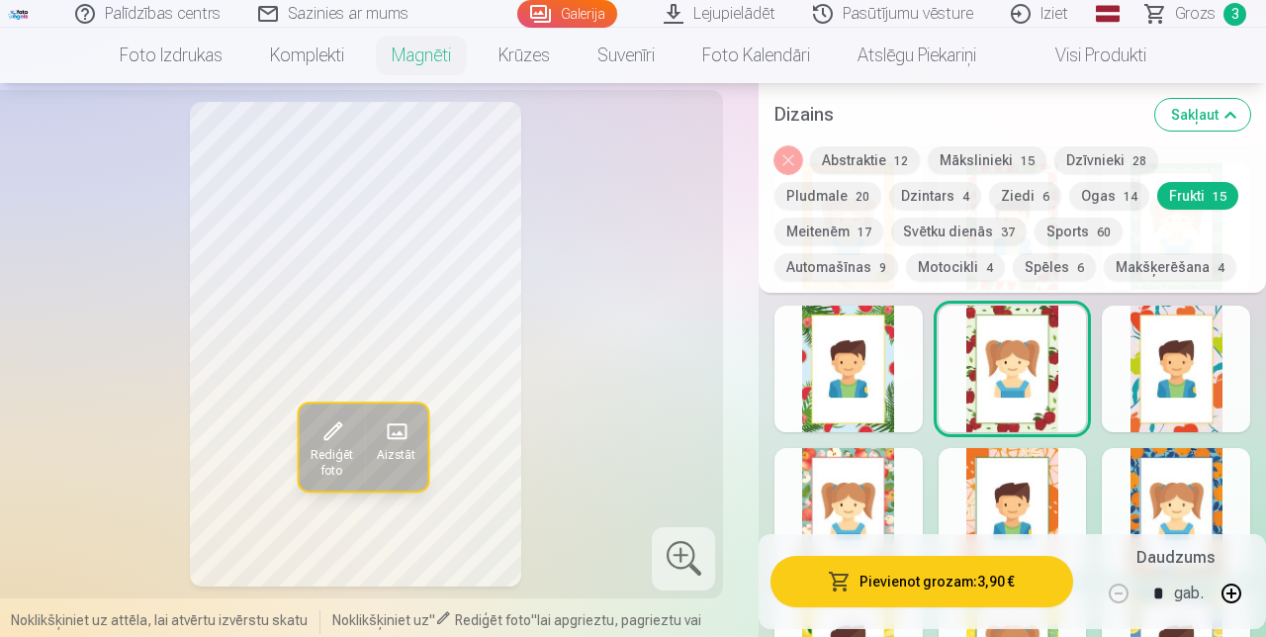
click at [791, 232] on button "Sports 60" at bounding box center [1079, 232] width 88 height 28
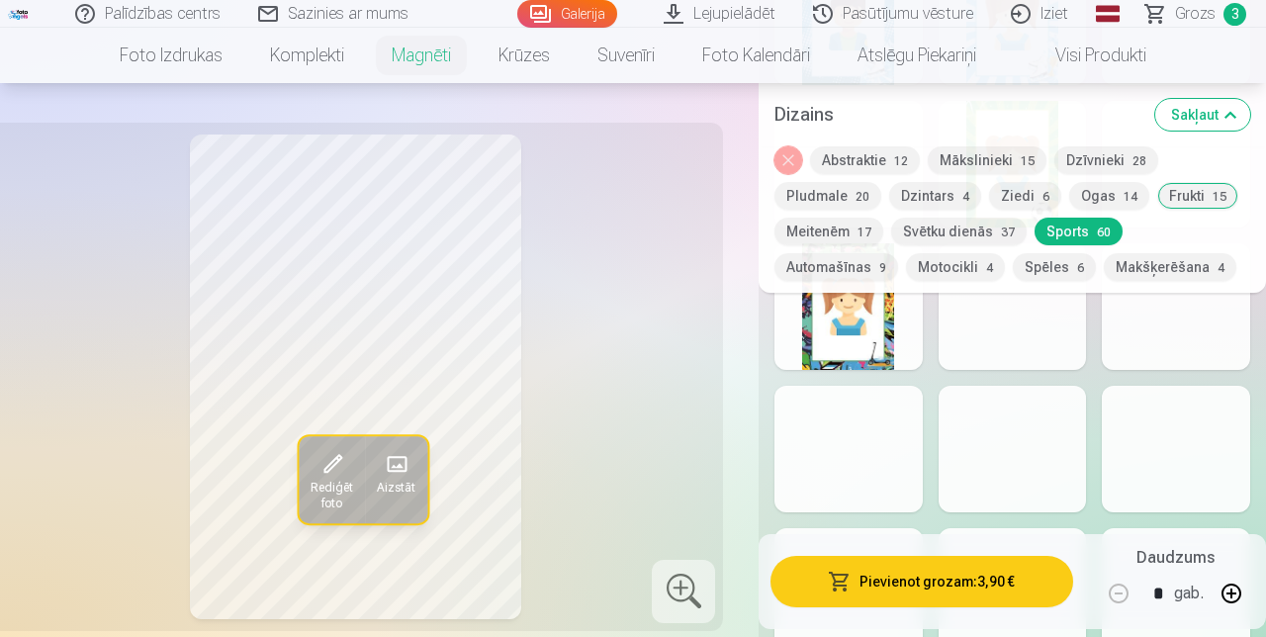
scroll to position [3374, 0]
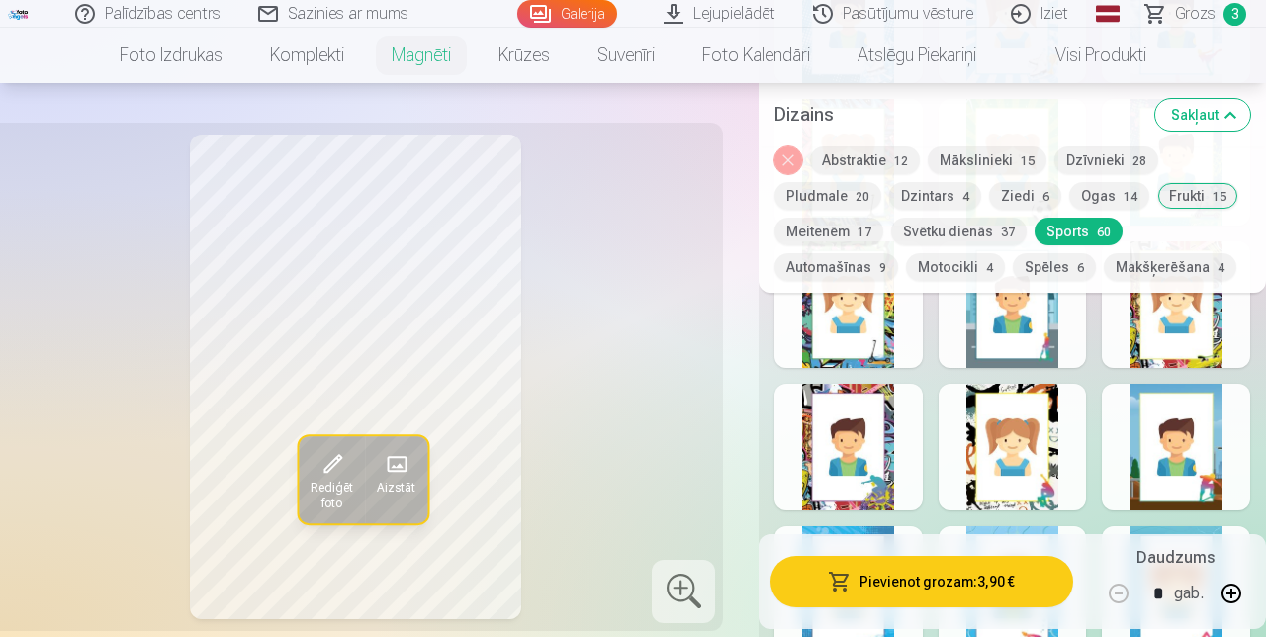
click at [791, 160] on button "Abstraktie 12" at bounding box center [865, 160] width 110 height 28
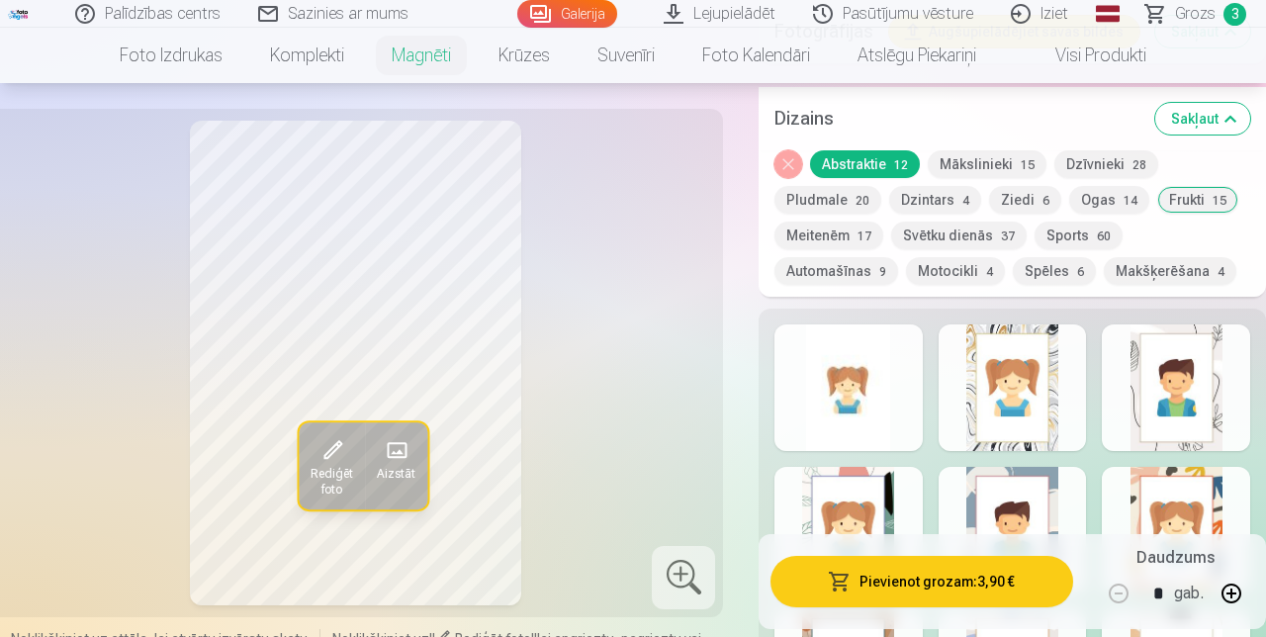
scroll to position [2149, 0]
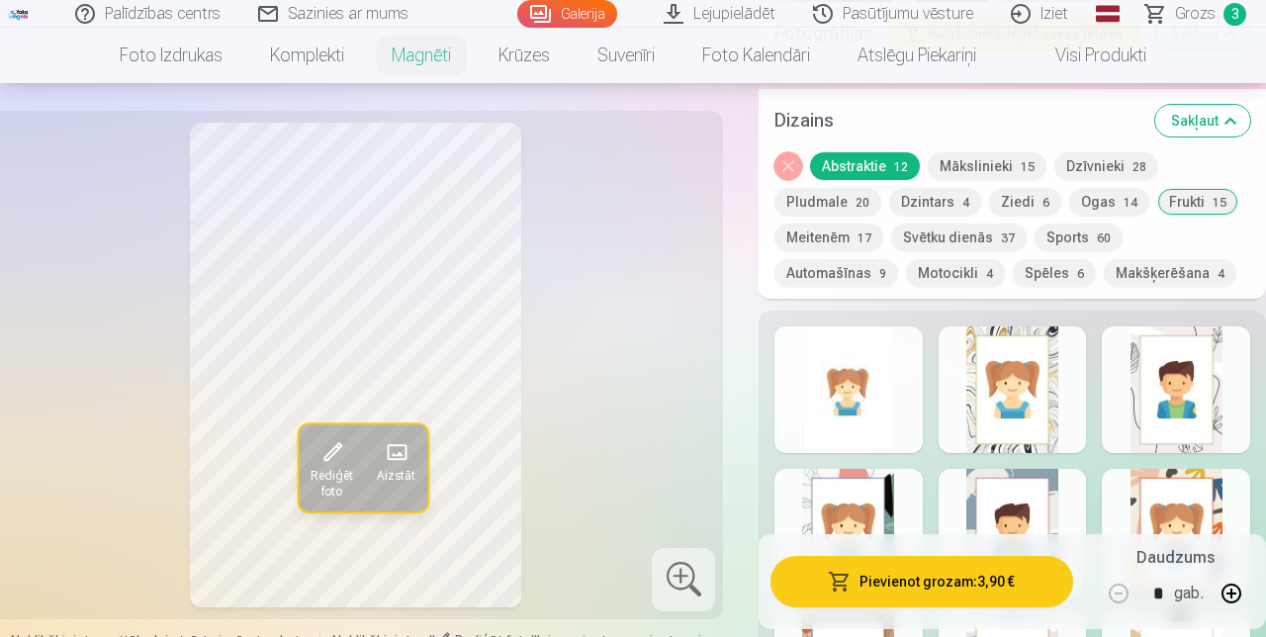
click at [791, 234] on button "Svētku dienās 37" at bounding box center [959, 238] width 136 height 28
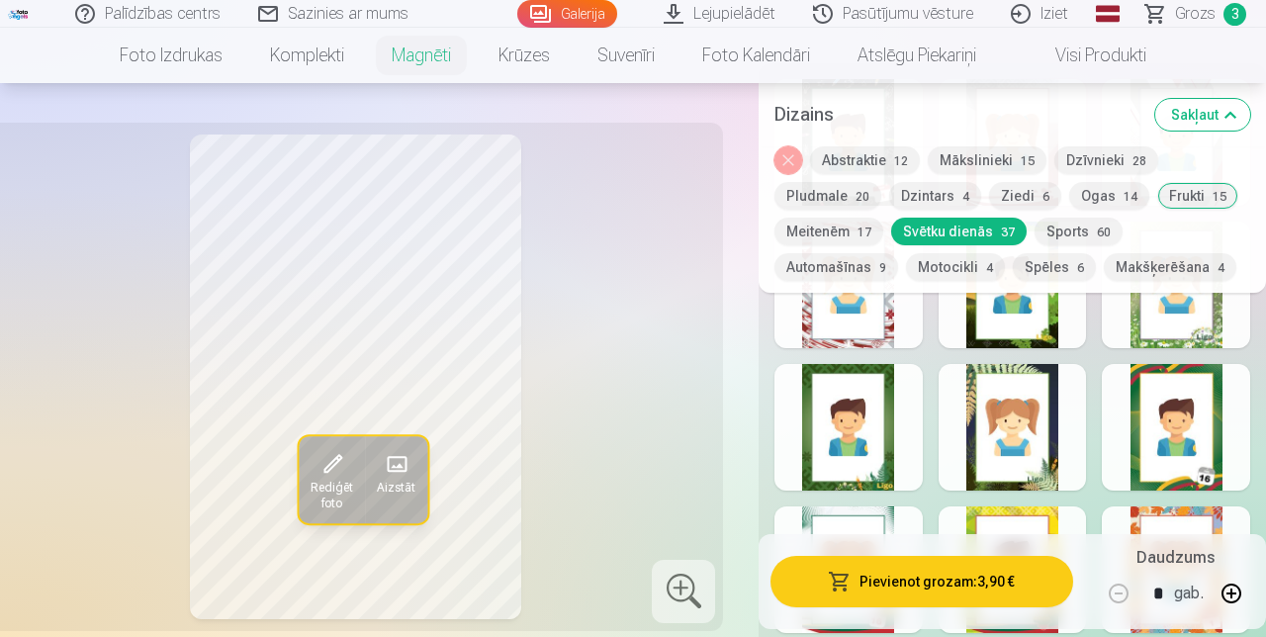
scroll to position [2395, 0]
click at [791, 365] on div at bounding box center [1013, 428] width 148 height 127
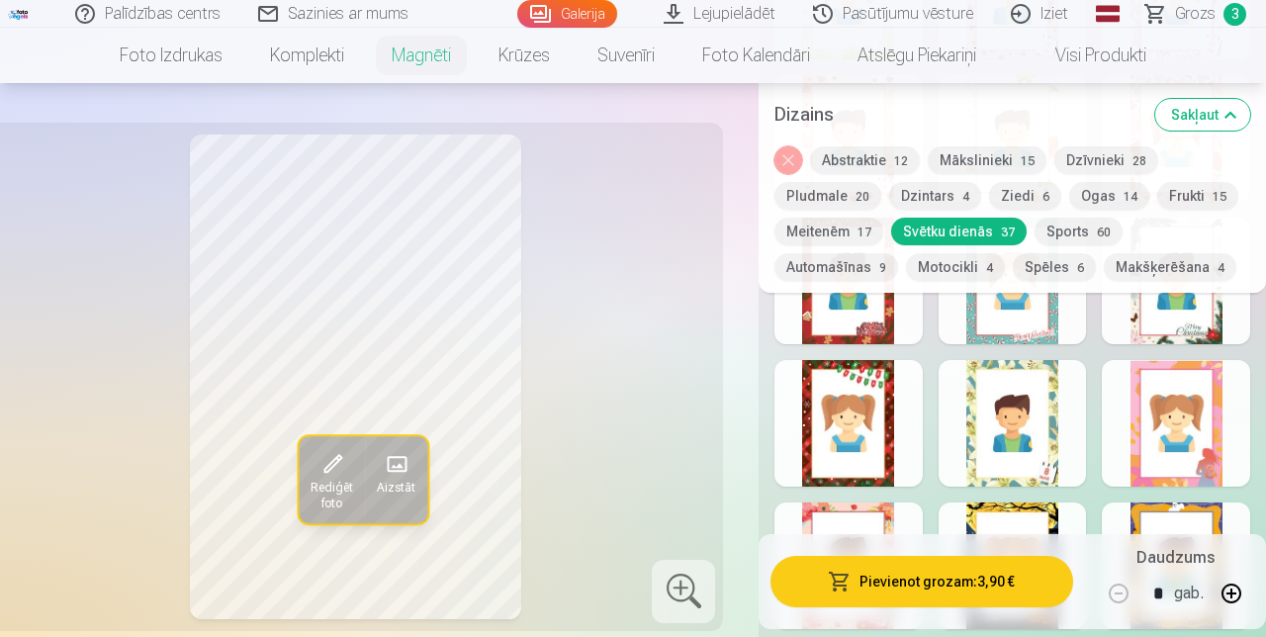
scroll to position [3393, 0]
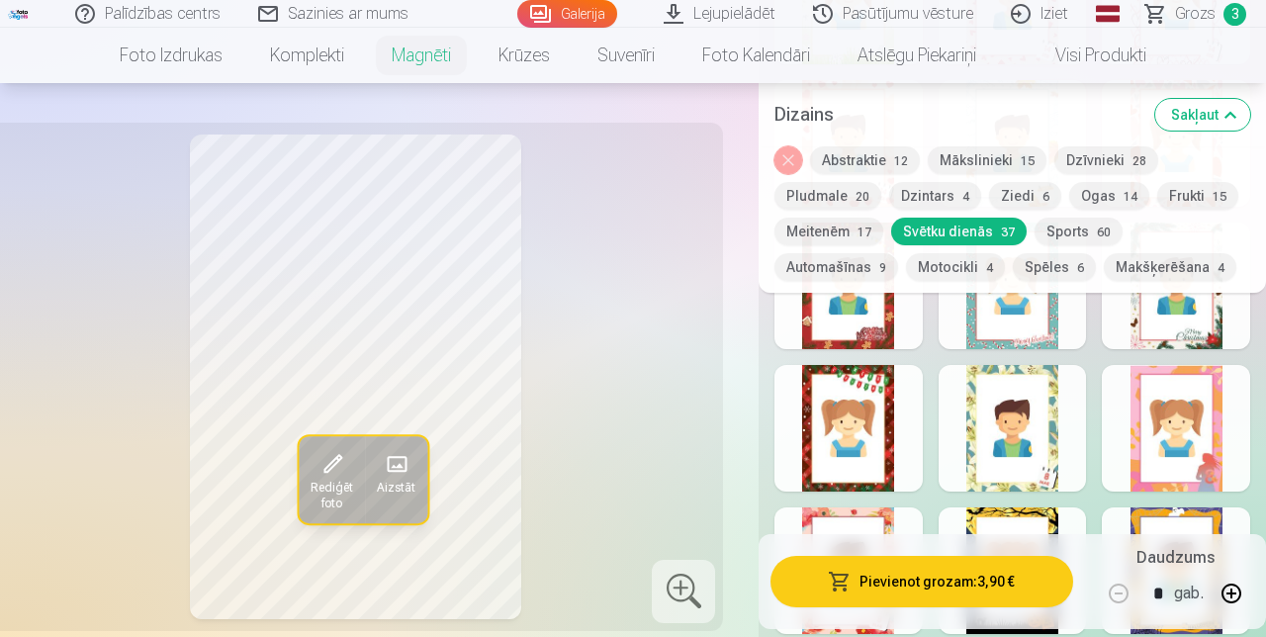
click at [791, 159] on span "28" at bounding box center [1140, 161] width 14 height 14
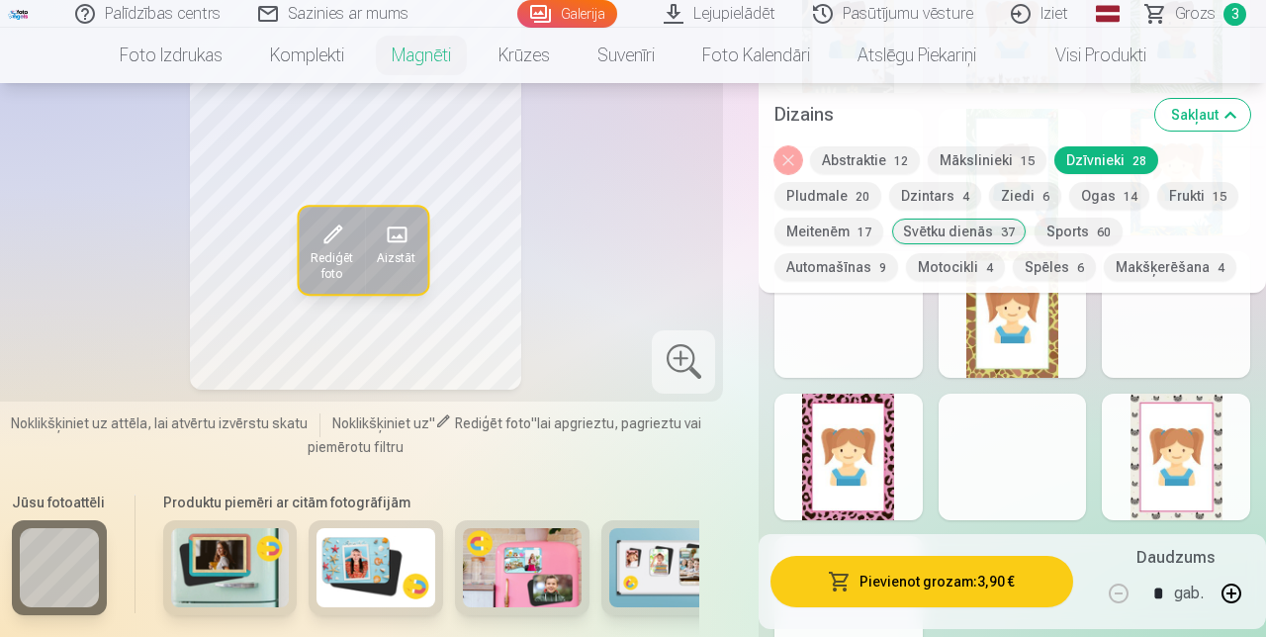
scroll to position [3210, 0]
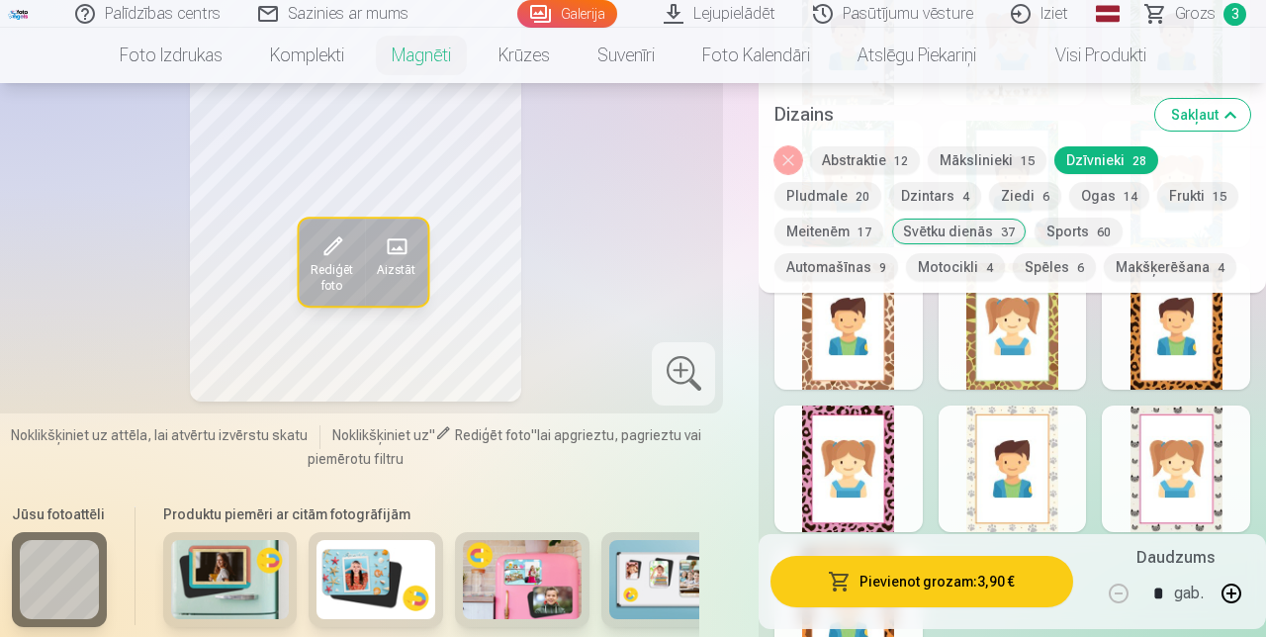
click at [791, 467] on div at bounding box center [849, 469] width 148 height 127
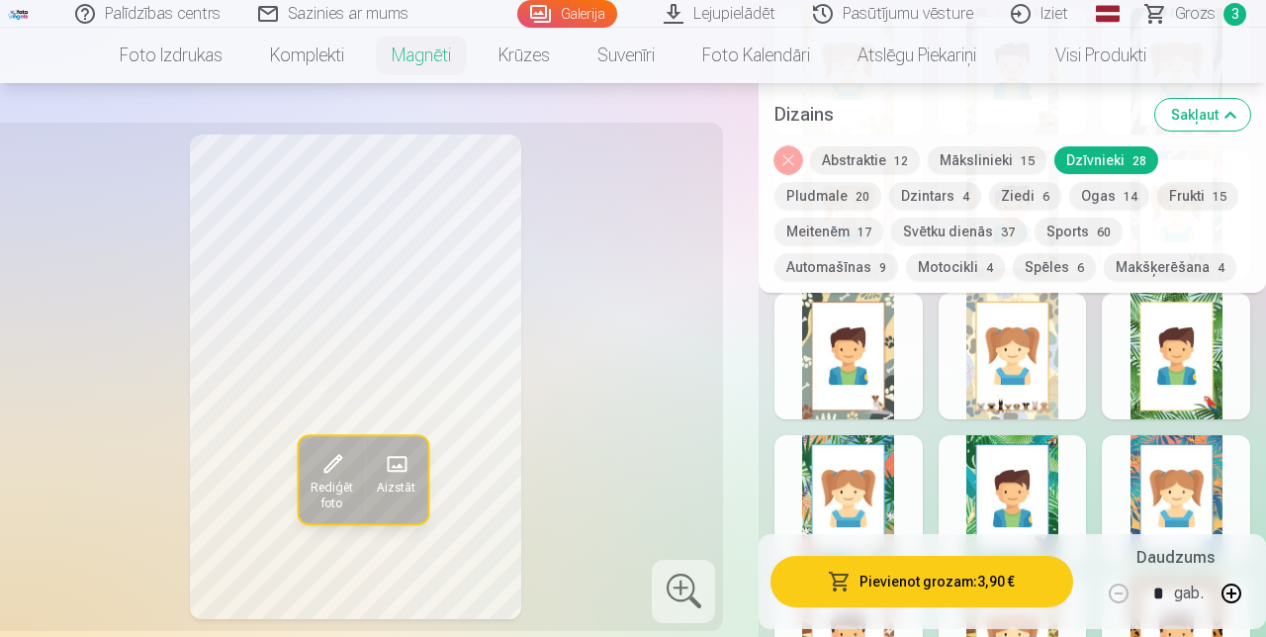
scroll to position [2895, 0]
click at [791, 608] on button "Pievienot grozam : 3,90 €" at bounding box center [922, 581] width 303 height 51
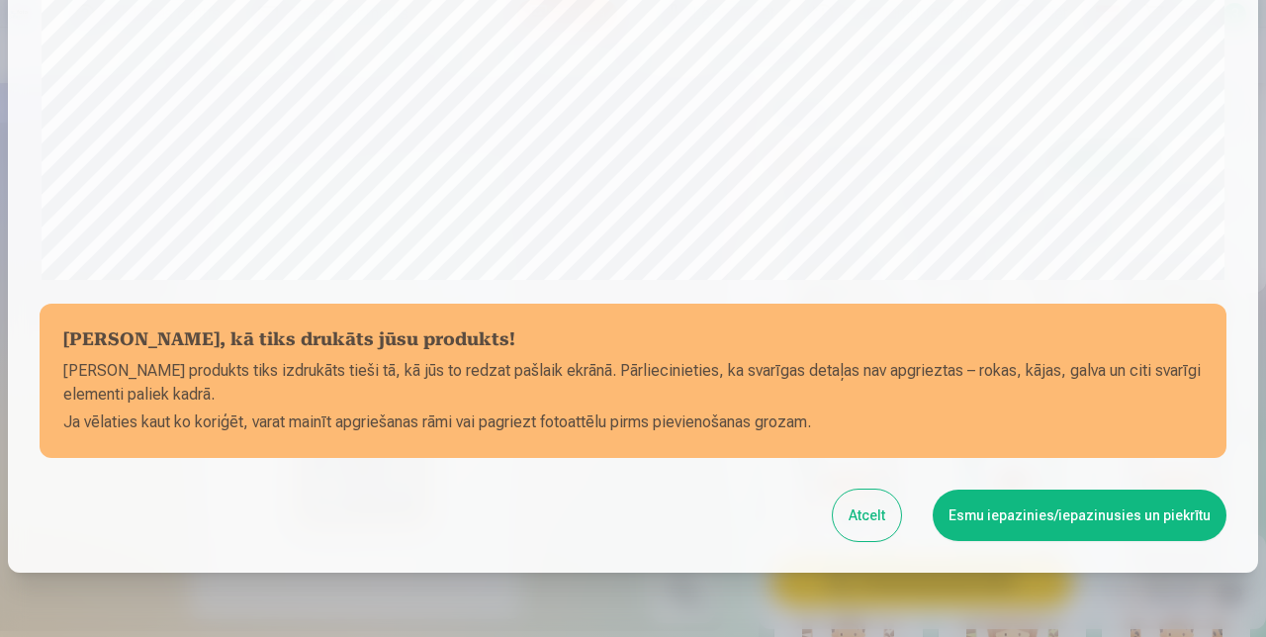
scroll to position [689, 0]
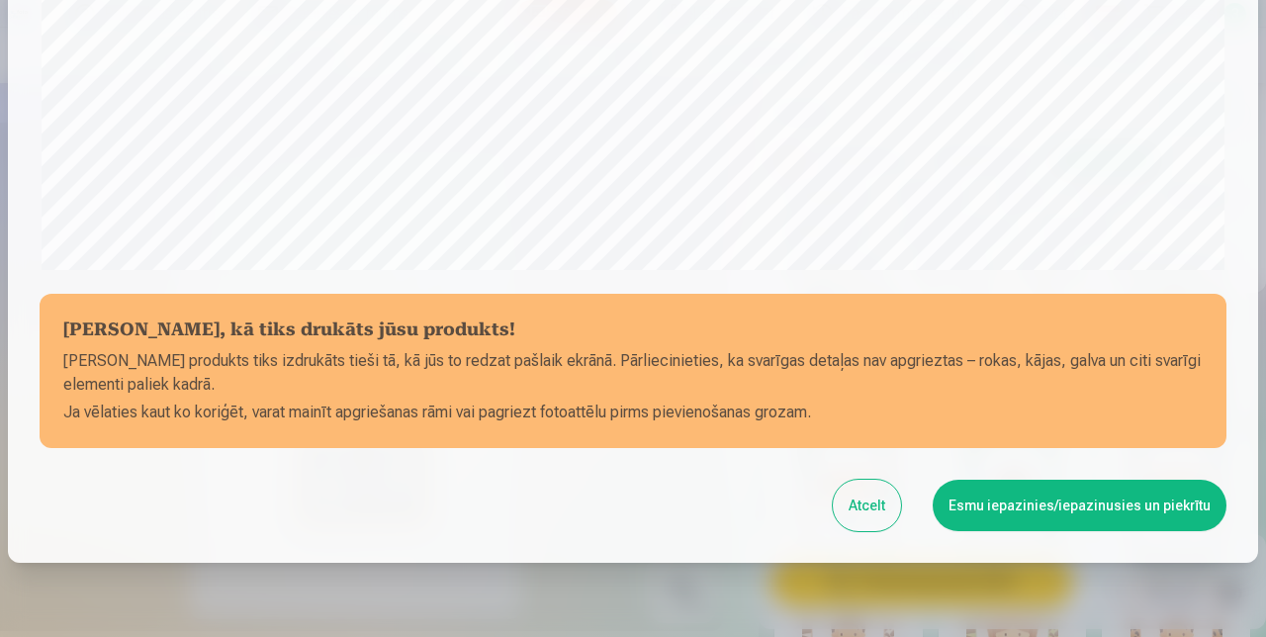
click at [791, 505] on button "Esmu iepazinies/iepazinusies un piekrītu" at bounding box center [1080, 505] width 294 height 51
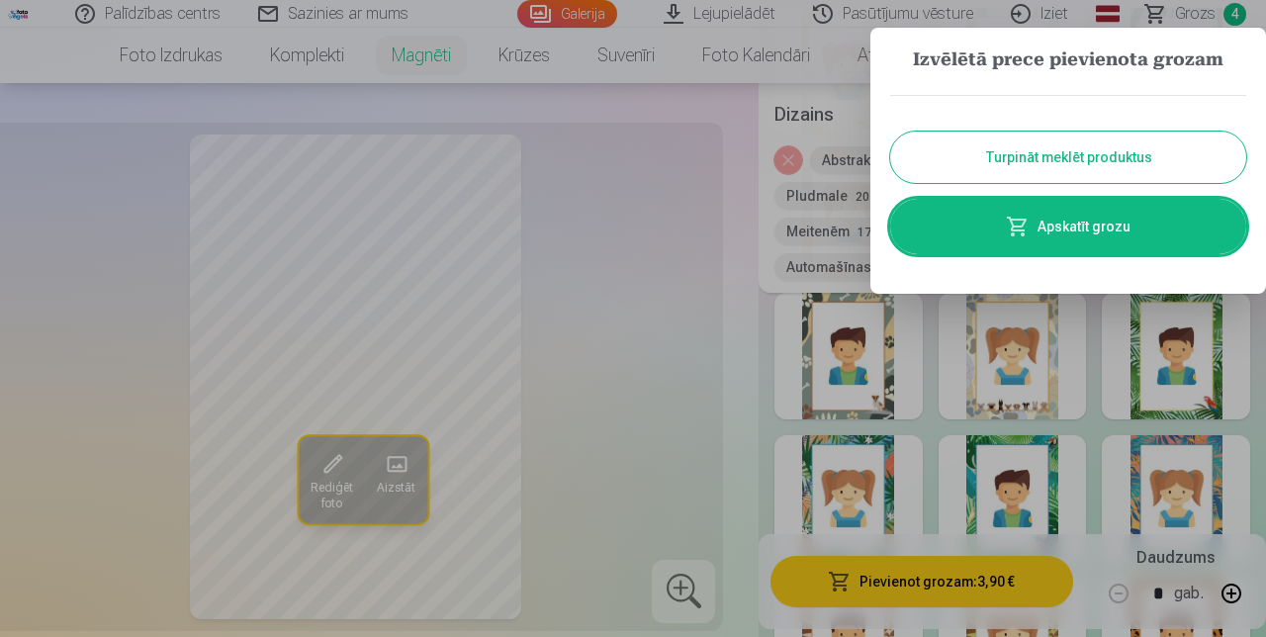
click at [791, 160] on button "Turpināt meklēt produktus" at bounding box center [1069, 157] width 356 height 51
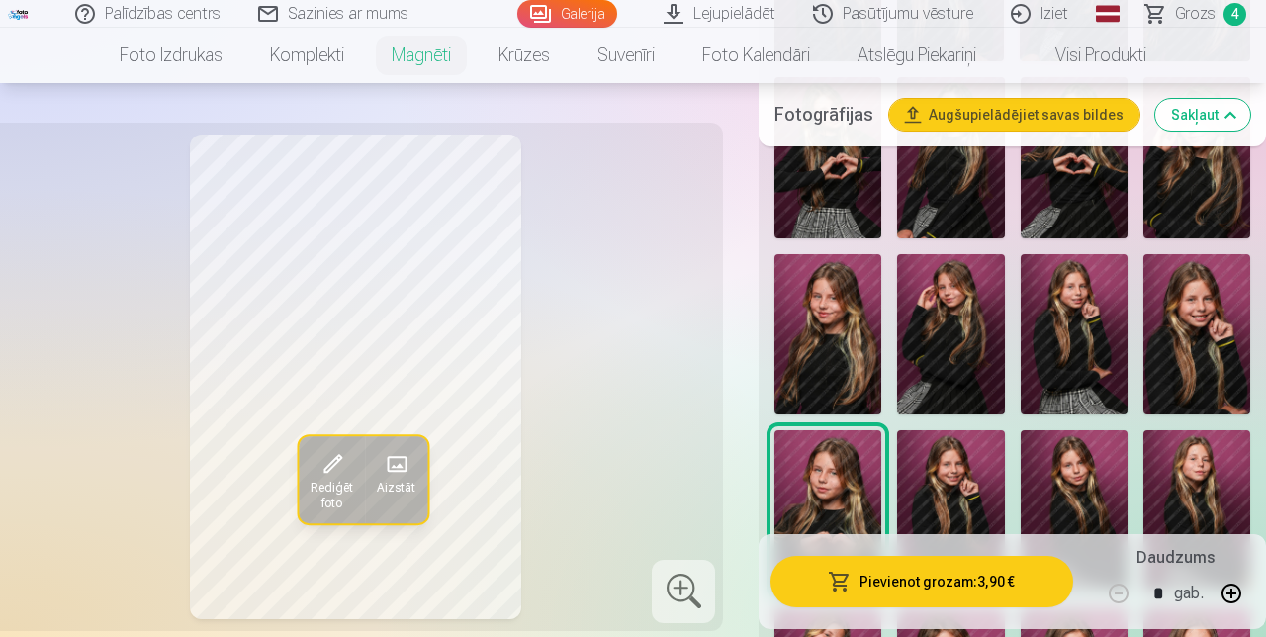
scroll to position [842, 0]
click at [791, 334] on img at bounding box center [828, 335] width 107 height 160
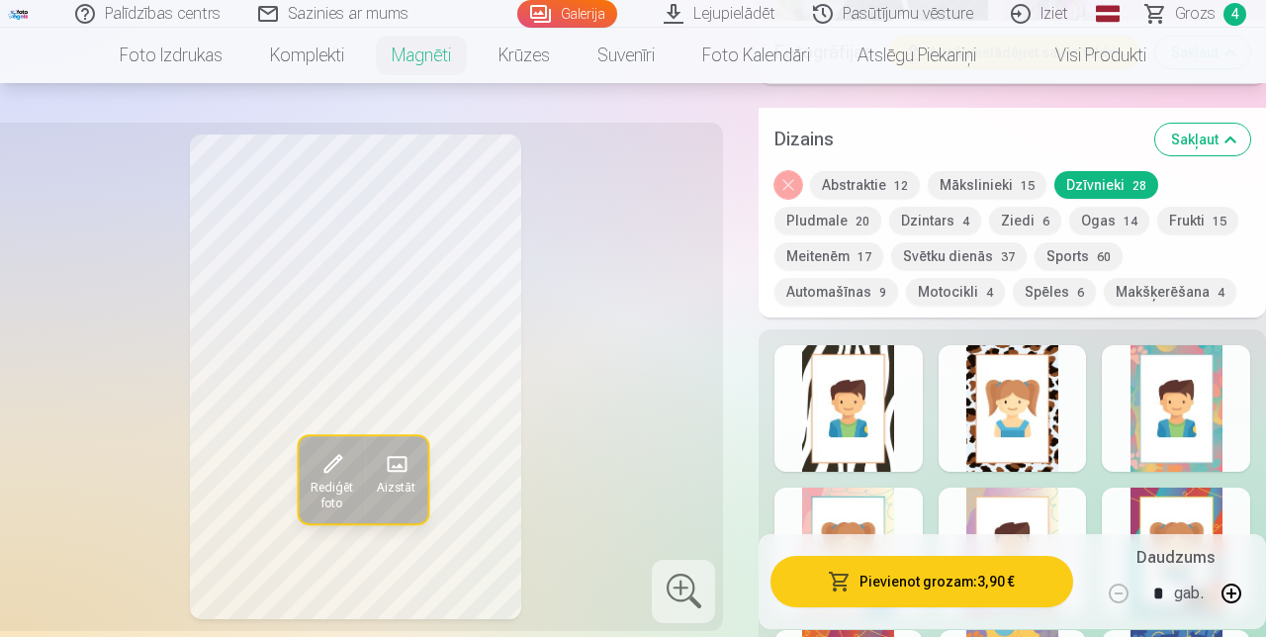
scroll to position [2131, 0]
click at [791, 402] on div at bounding box center [1176, 407] width 148 height 127
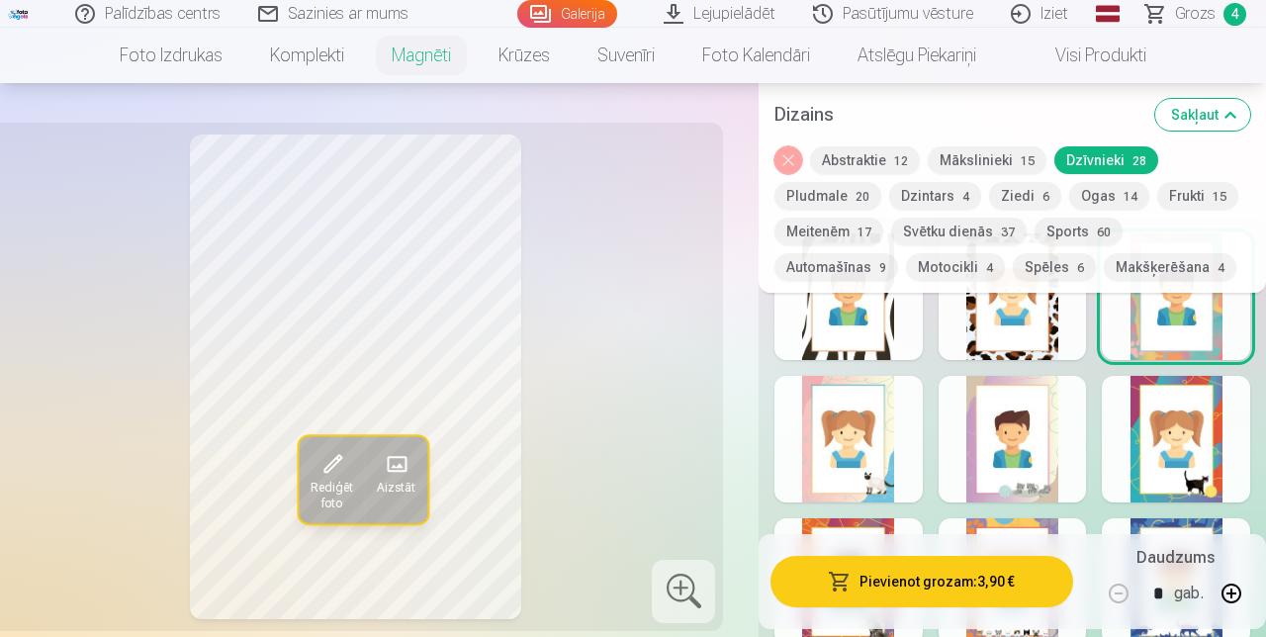
click at [791, 316] on div at bounding box center [849, 297] width 148 height 127
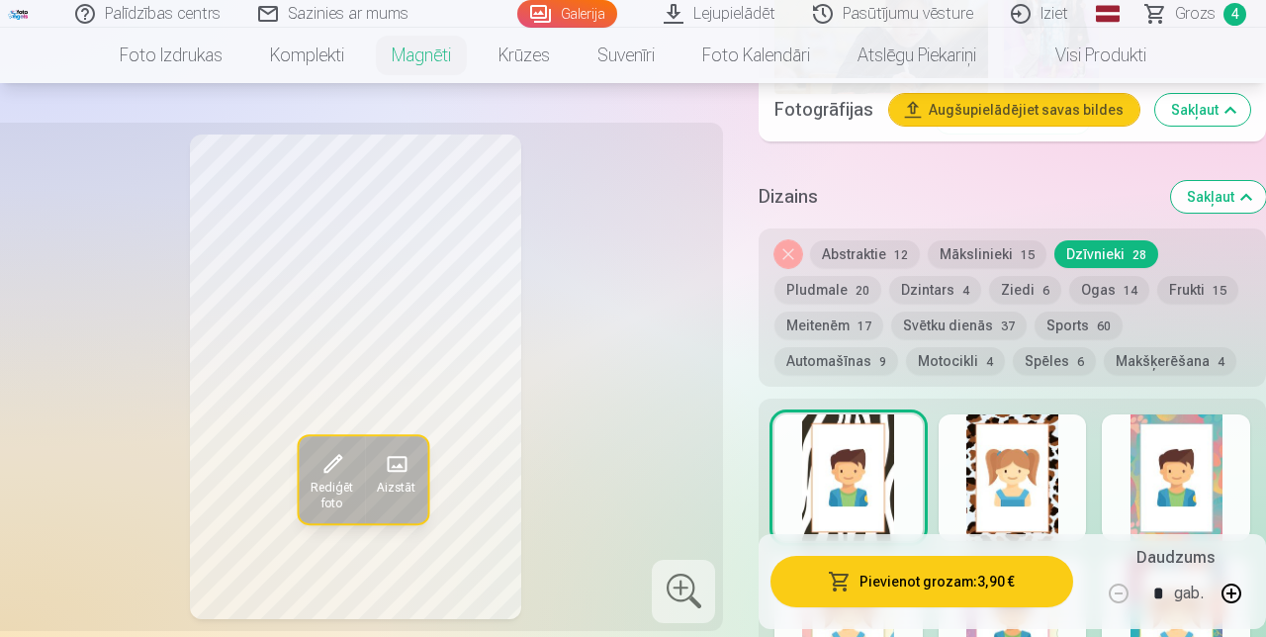
scroll to position [2072, 0]
click at [791, 277] on button "Pludmale 20" at bounding box center [828, 291] width 107 height 28
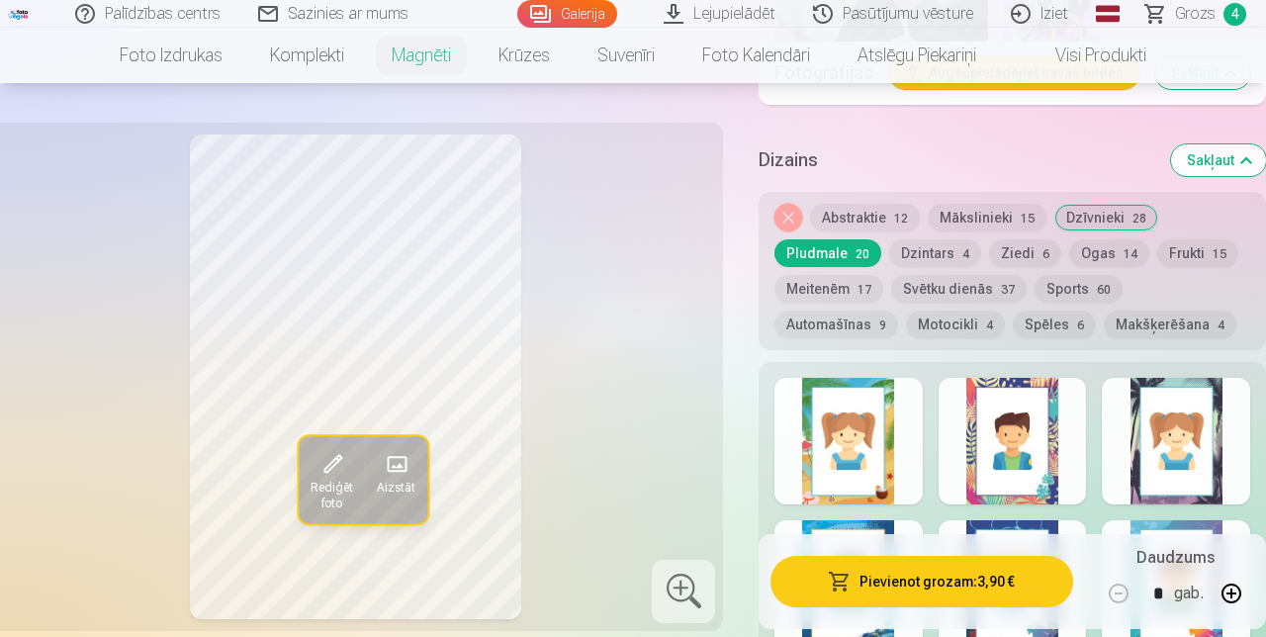
scroll to position [2110, 0]
click at [791, 433] on div at bounding box center [1176, 440] width 148 height 127
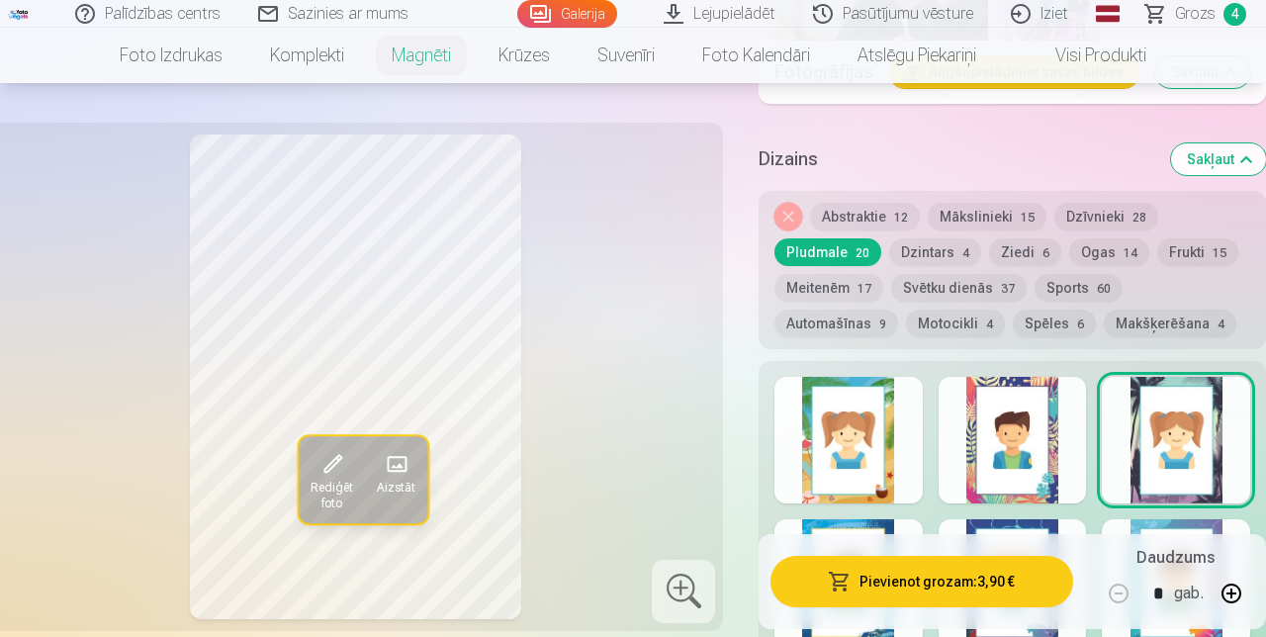
click at [791, 382] on div at bounding box center [1013, 440] width 148 height 127
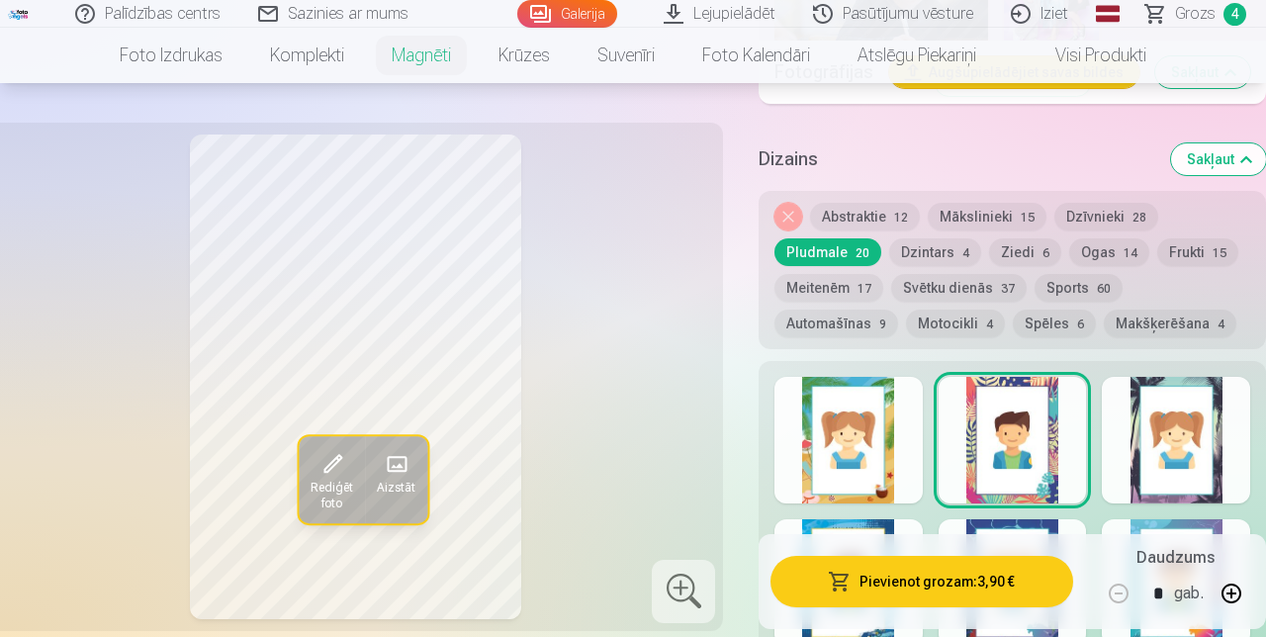
click at [791, 392] on div at bounding box center [849, 440] width 148 height 127
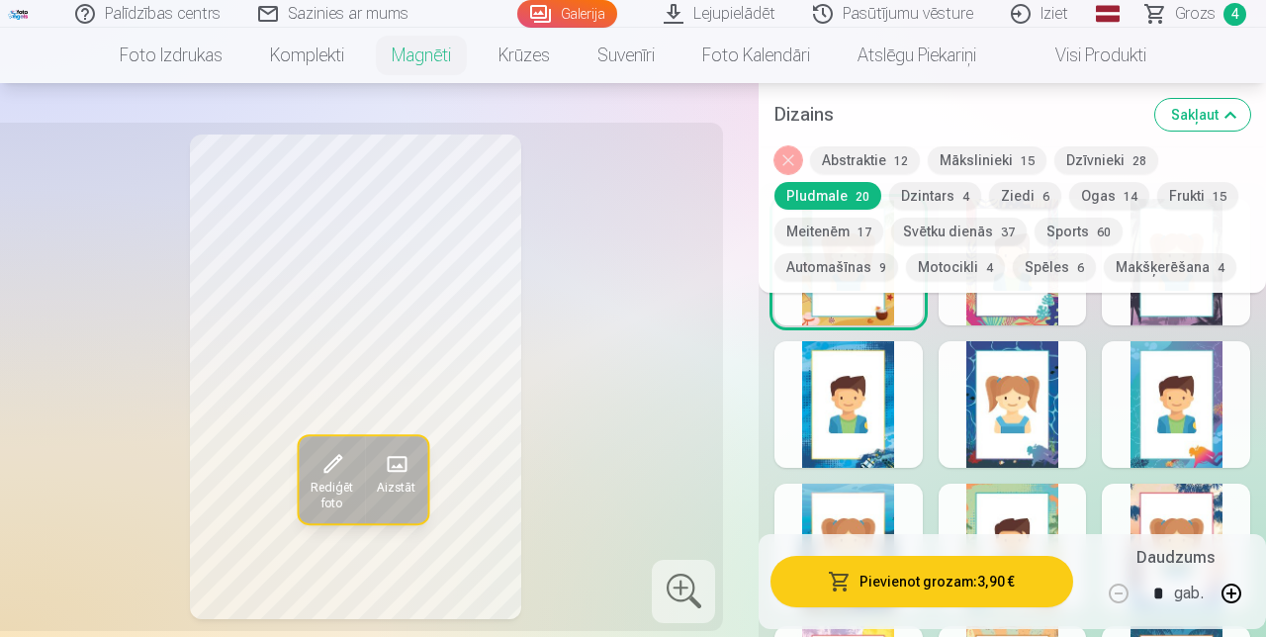
scroll to position [2278, 0]
click at [791, 365] on div at bounding box center [849, 403] width 148 height 127
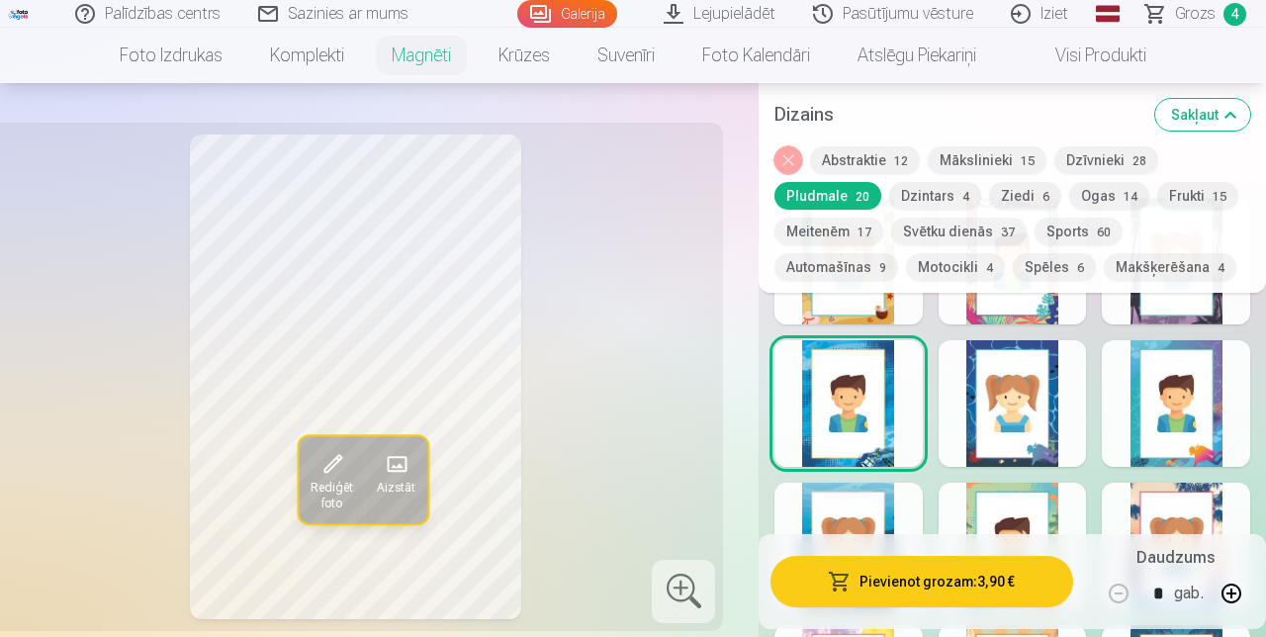
click at [791, 374] on div at bounding box center [1013, 403] width 148 height 127
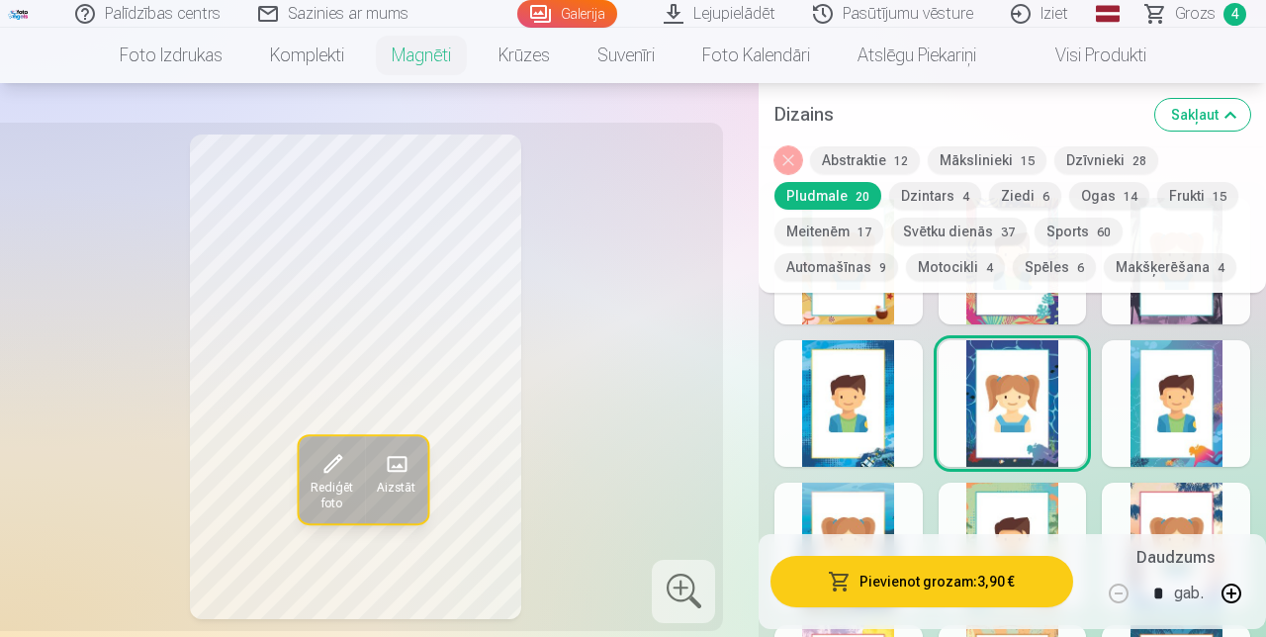
click at [791, 358] on div at bounding box center [1176, 403] width 148 height 127
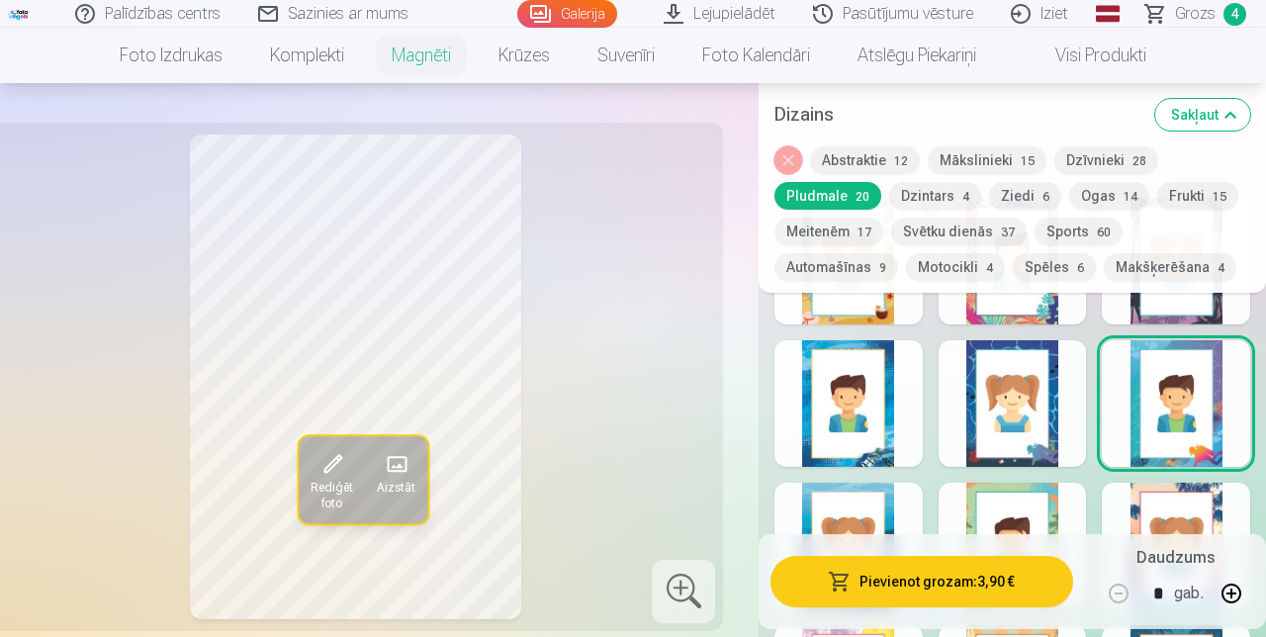
click at [791, 492] on div at bounding box center [1176, 546] width 148 height 127
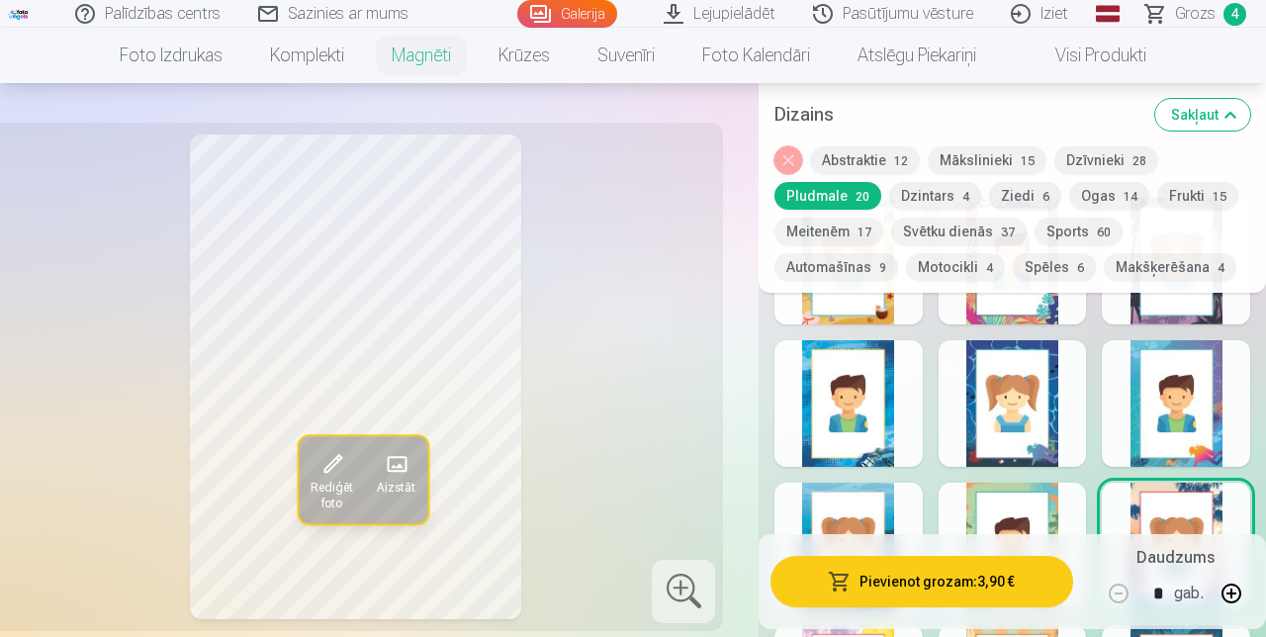
click at [791, 520] on div at bounding box center [1013, 546] width 148 height 127
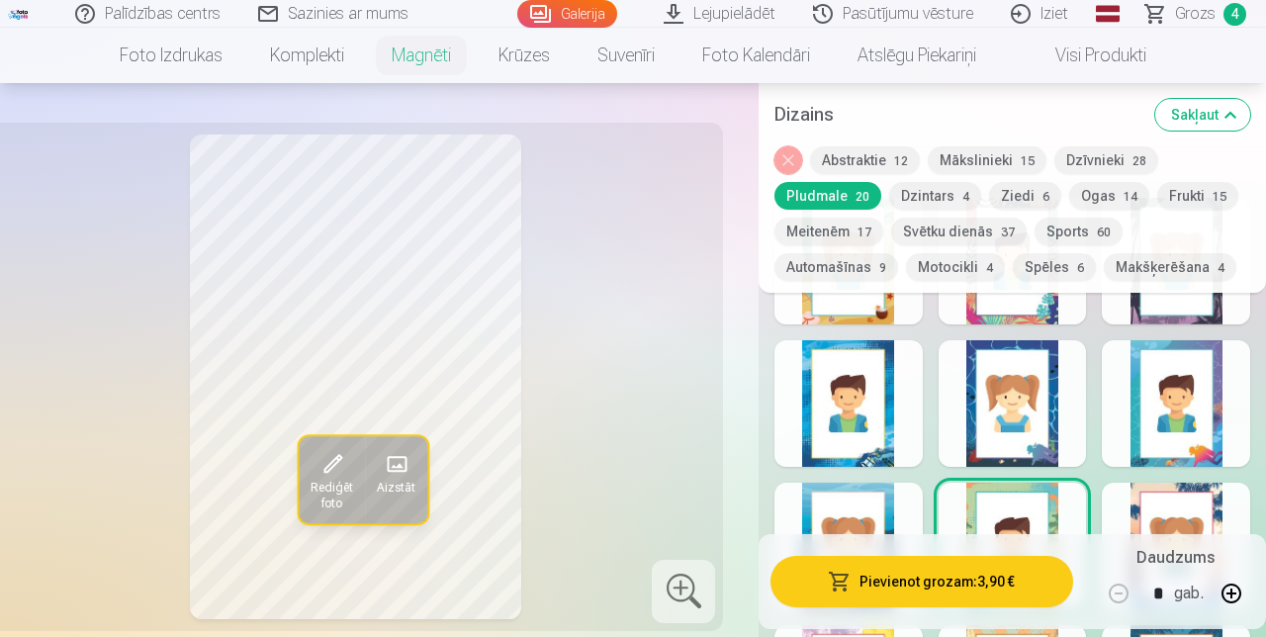
click at [791, 494] on div at bounding box center [849, 546] width 148 height 127
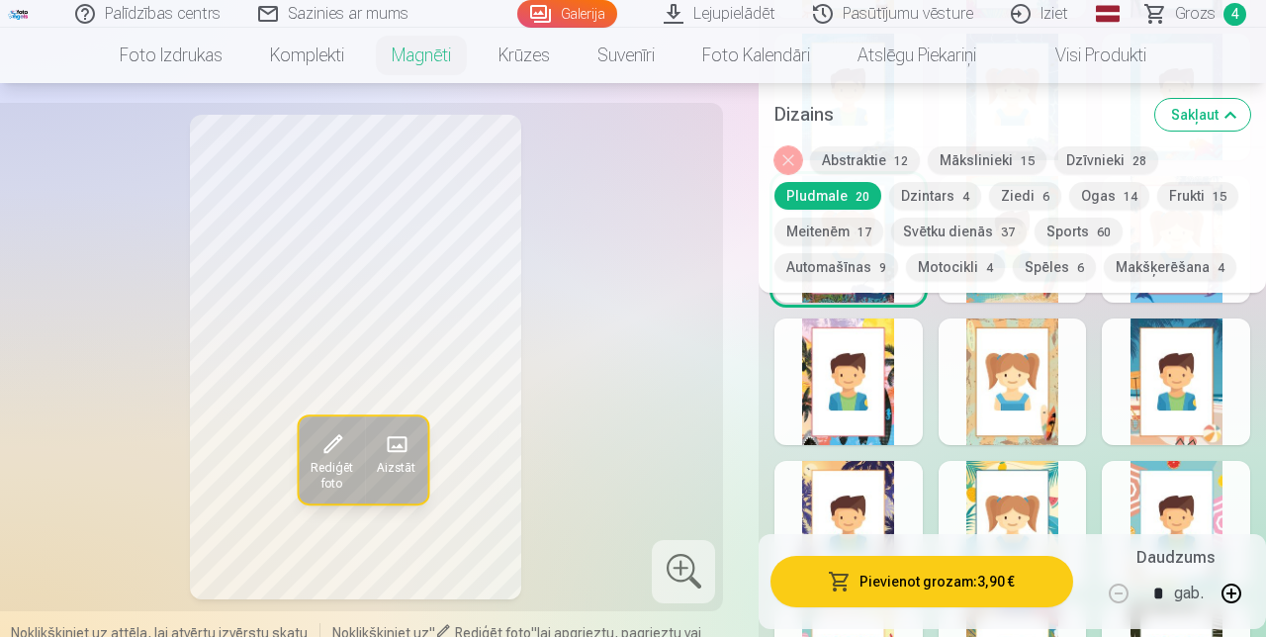
scroll to position [2584, 0]
click at [791, 361] on div at bounding box center [849, 382] width 148 height 127
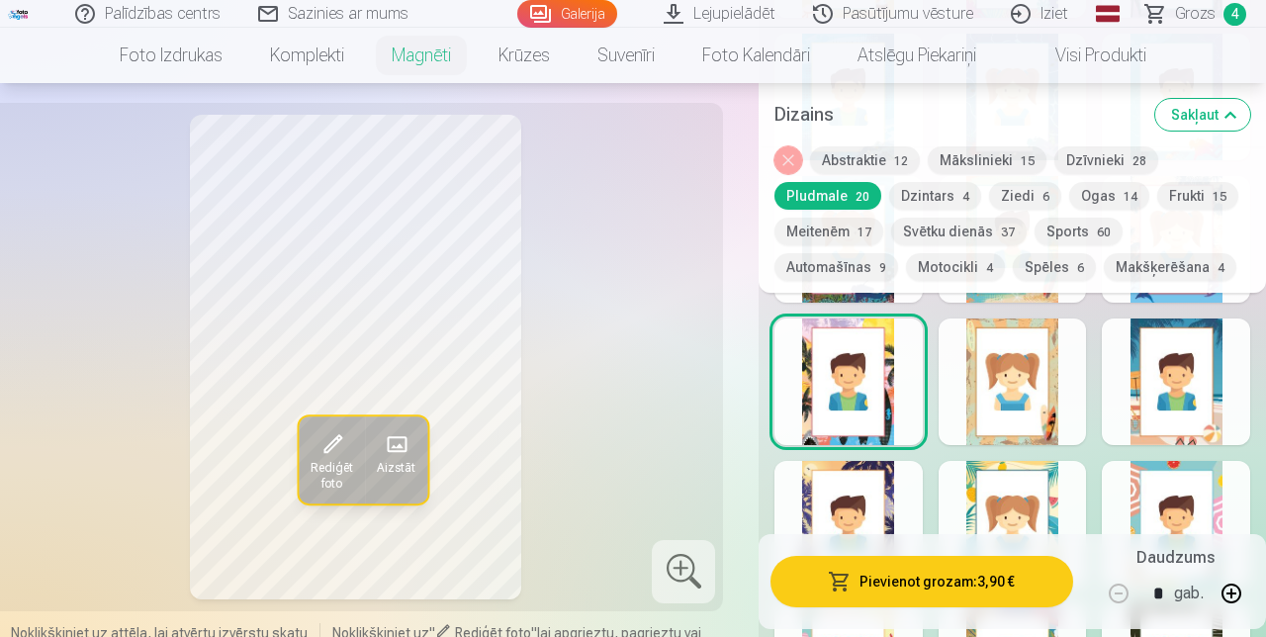
click at [791, 330] on div at bounding box center [1013, 382] width 148 height 127
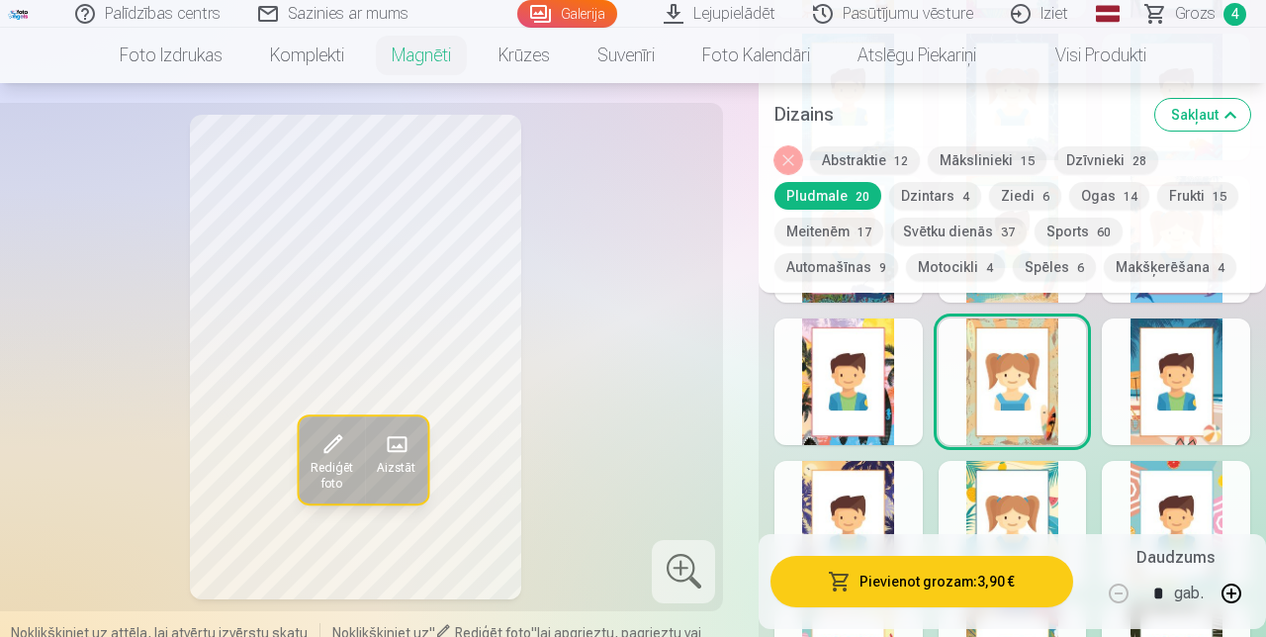
click at [791, 368] on div at bounding box center [1176, 382] width 148 height 127
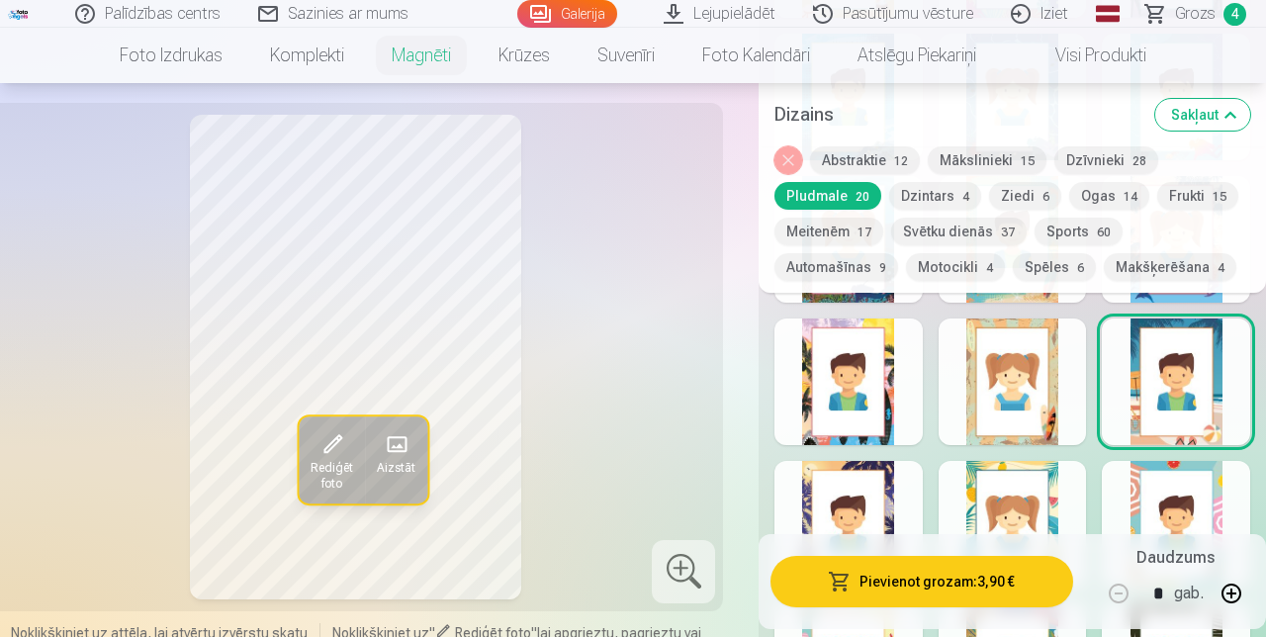
click at [791, 494] on div at bounding box center [1176, 524] width 148 height 127
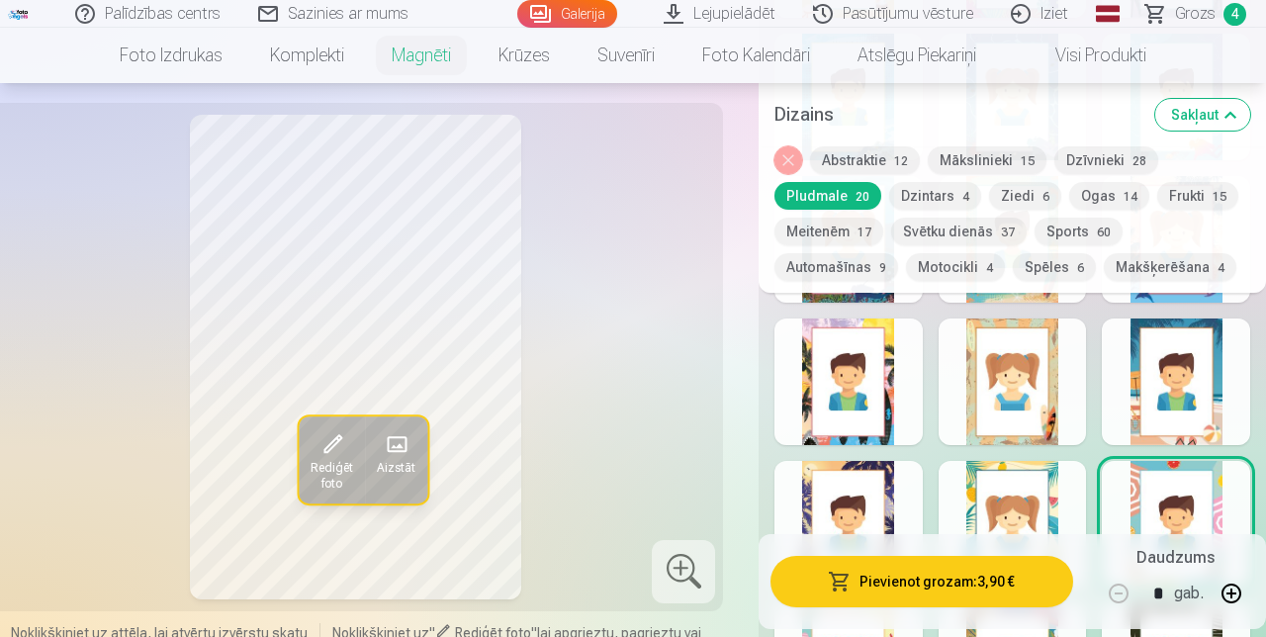
click at [791, 467] on div at bounding box center [1013, 524] width 148 height 127
click at [791, 492] on div at bounding box center [849, 524] width 148 height 127
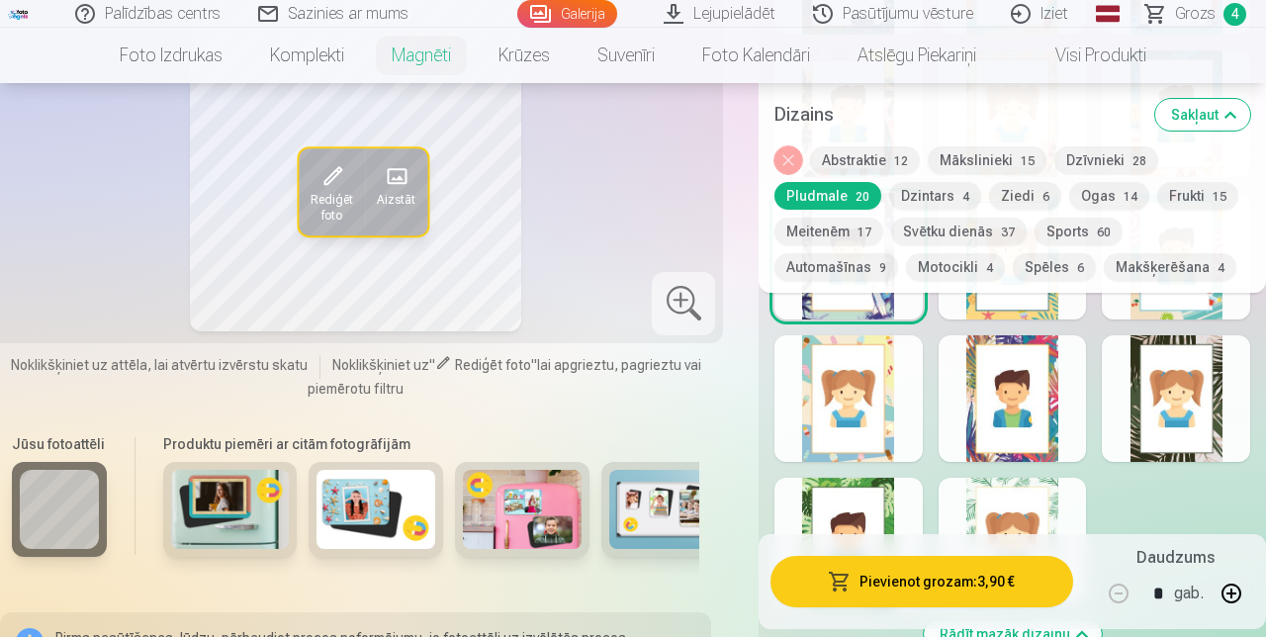
scroll to position [2838, 0]
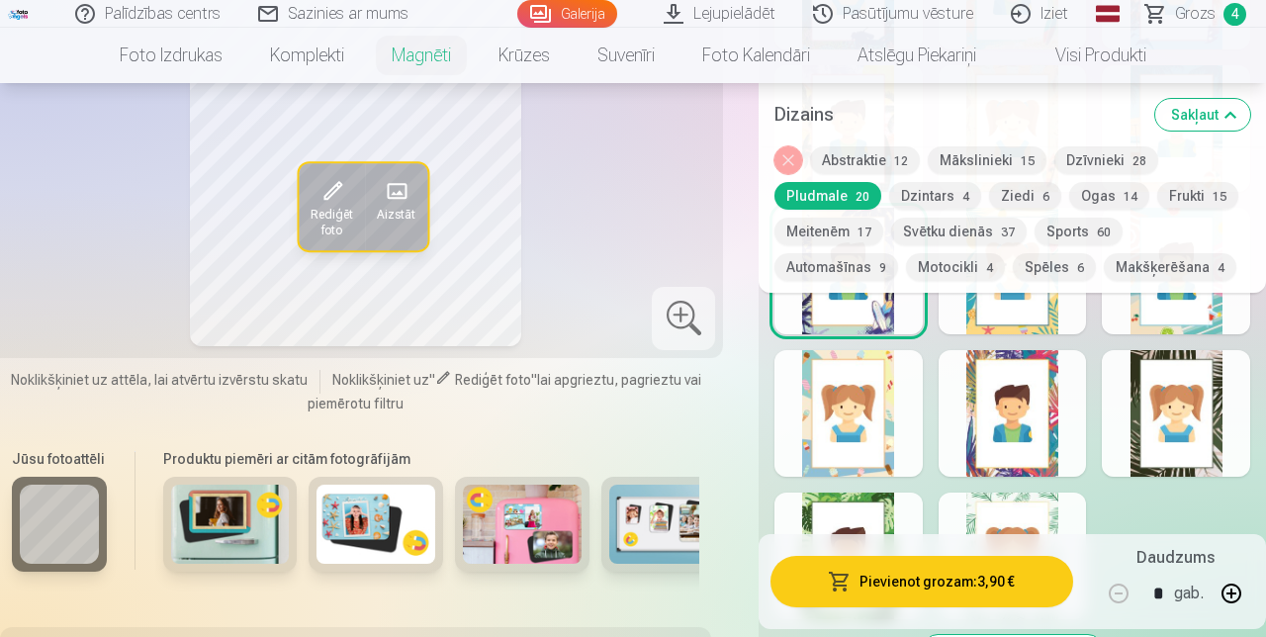
click at [791, 410] on div at bounding box center [849, 413] width 148 height 127
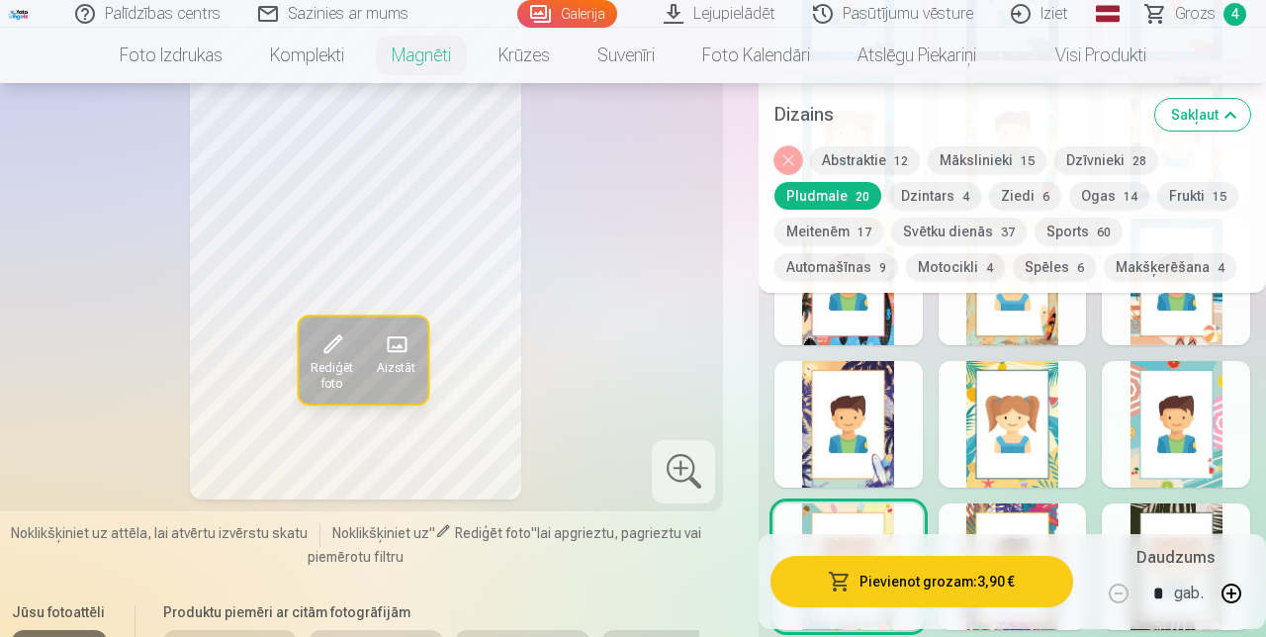
scroll to position [2681, 0]
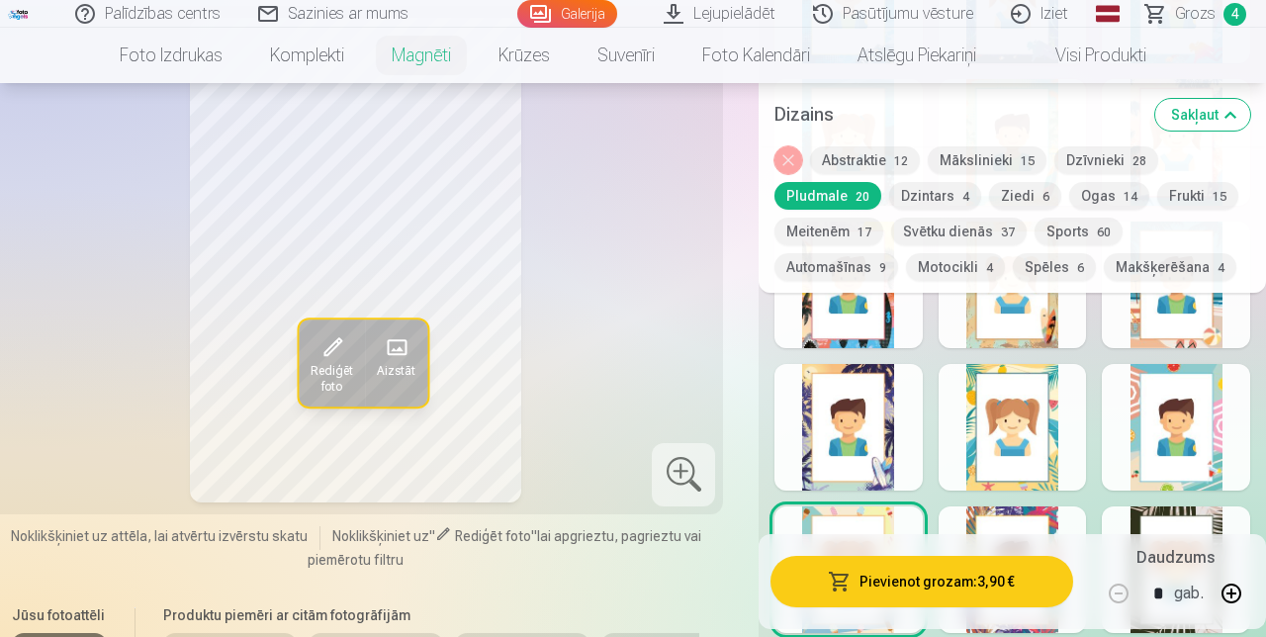
click at [791, 522] on div at bounding box center [1013, 570] width 148 height 127
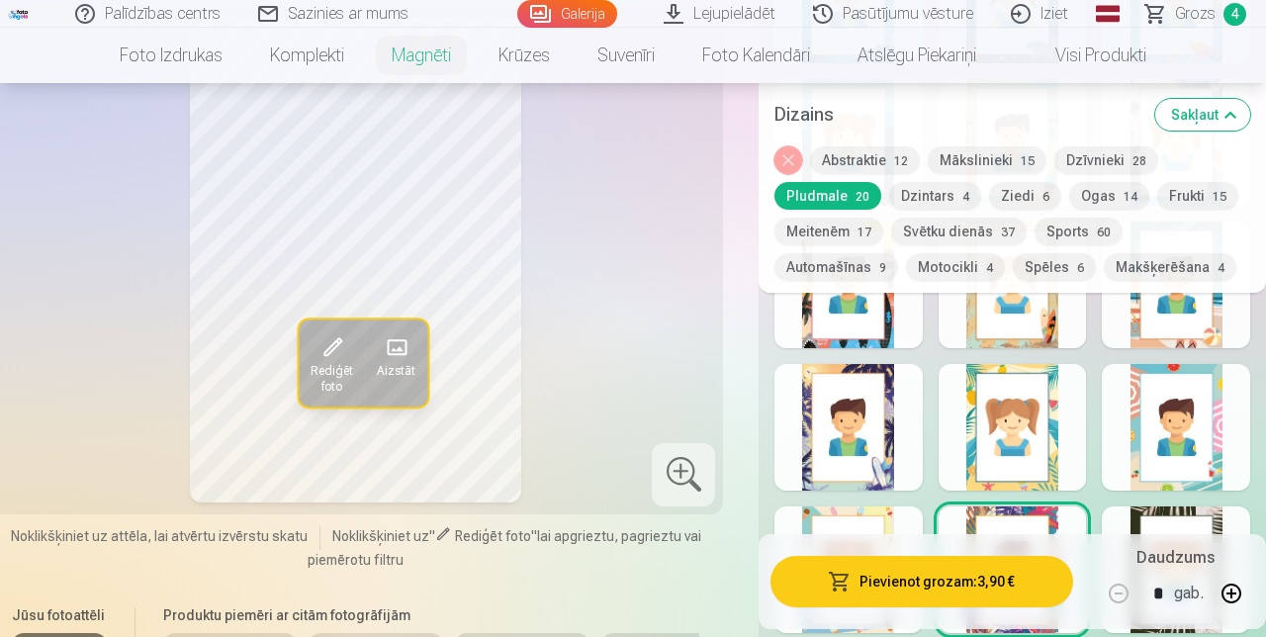
scroll to position [2644, 0]
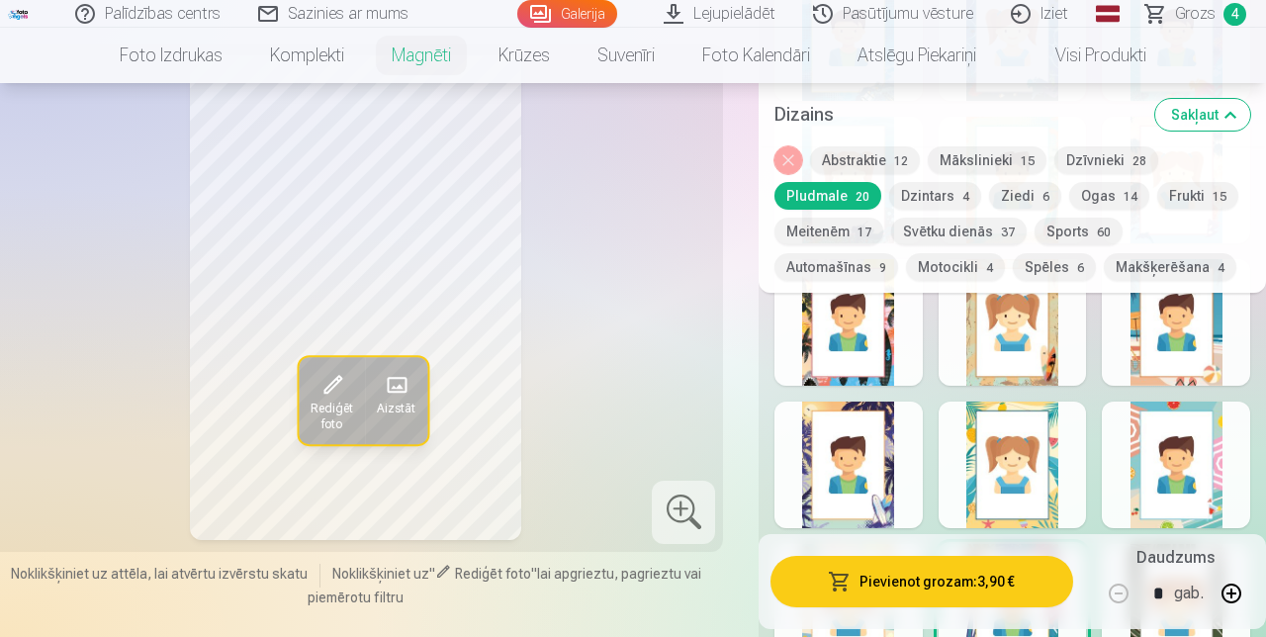
click at [791, 561] on div at bounding box center [1176, 607] width 148 height 127
click at [791, 608] on button "Pievienot grozam : 3,90 €" at bounding box center [922, 581] width 303 height 51
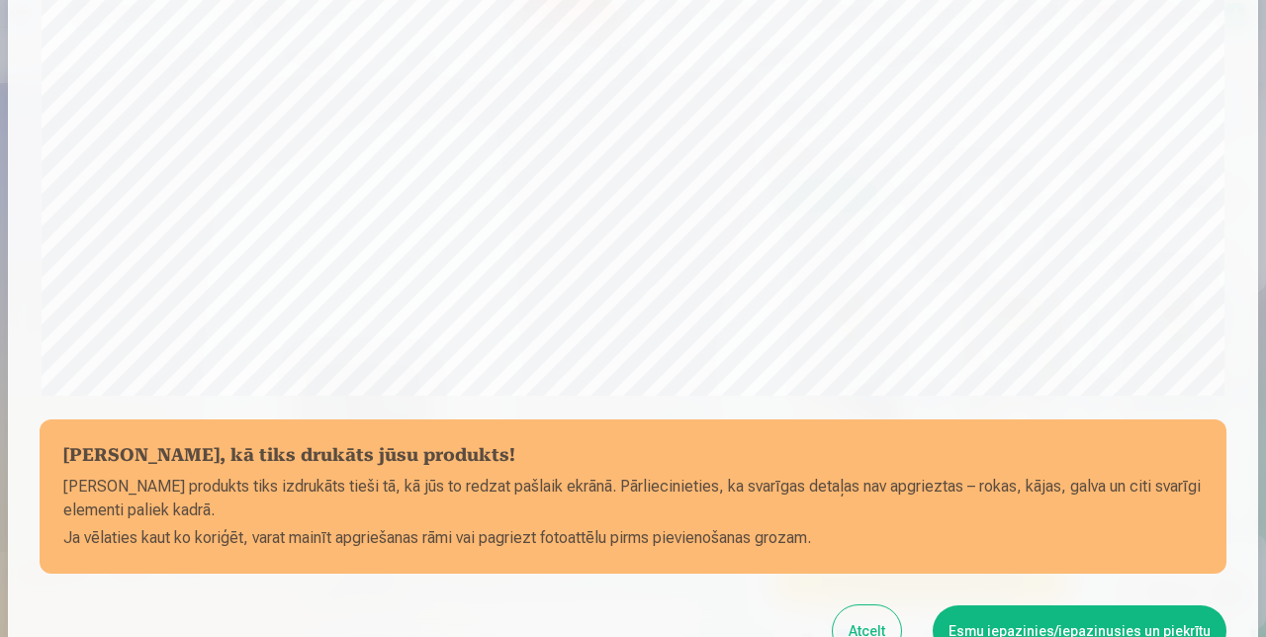
scroll to position [689, 0]
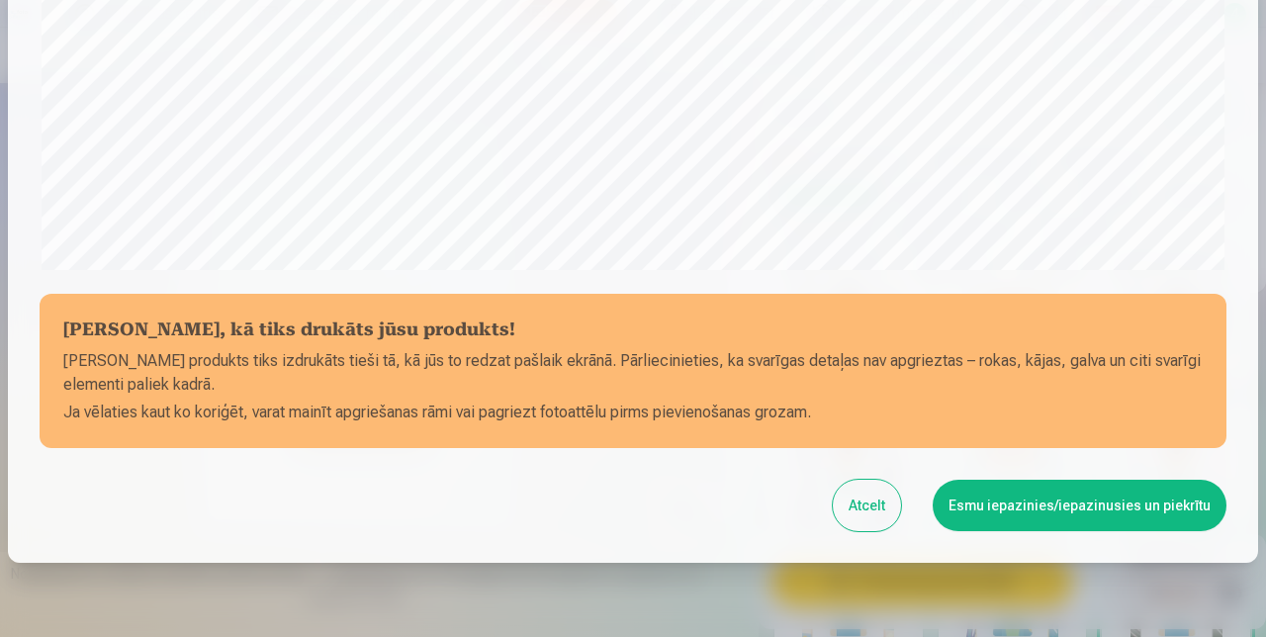
click at [791, 500] on button "Esmu iepazinies/iepazinusies un piekrītu" at bounding box center [1080, 505] width 294 height 51
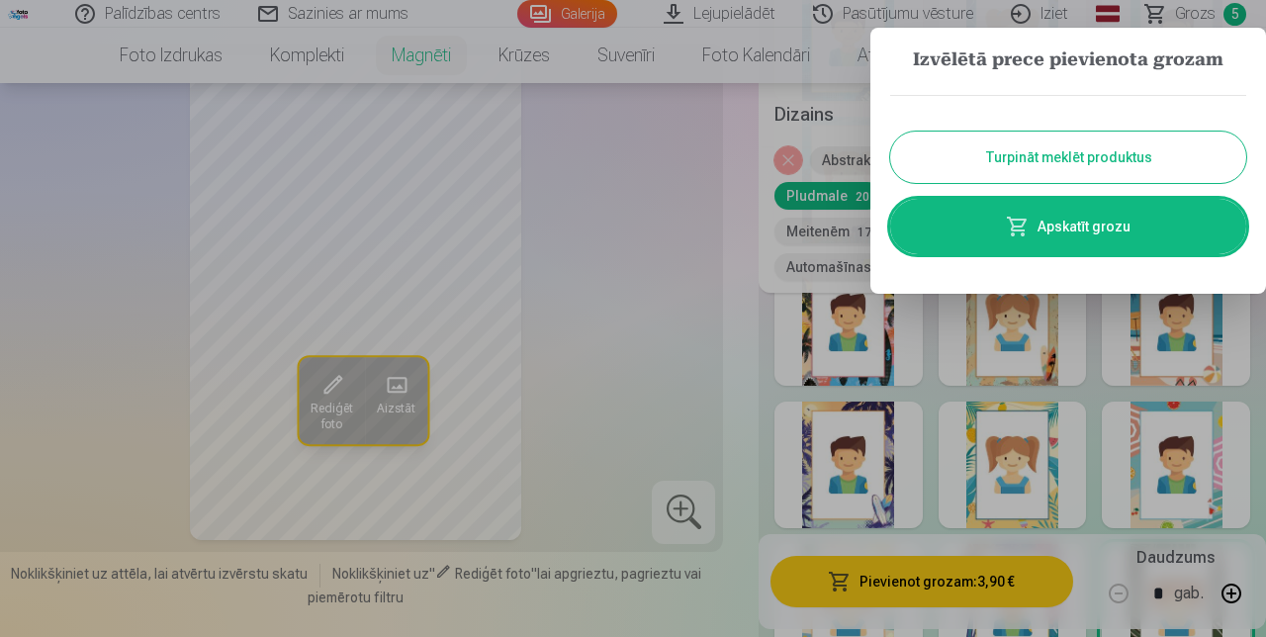
click at [791, 153] on button "Turpināt meklēt produktus" at bounding box center [1069, 157] width 356 height 51
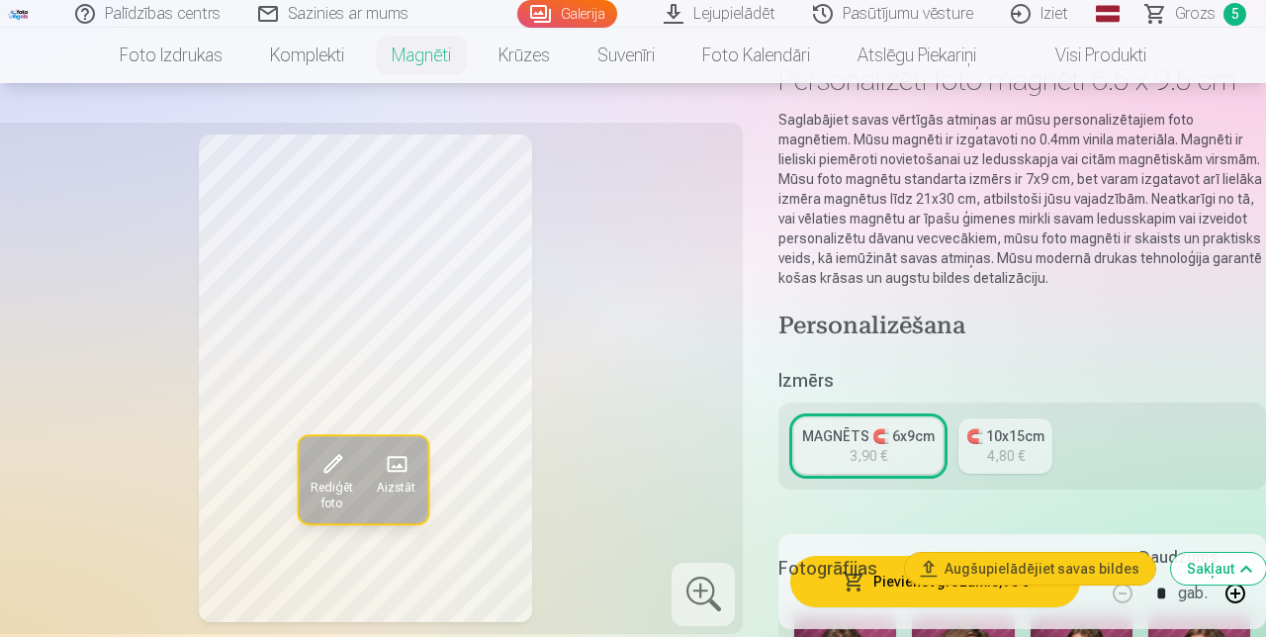
scroll to position [121, 0]
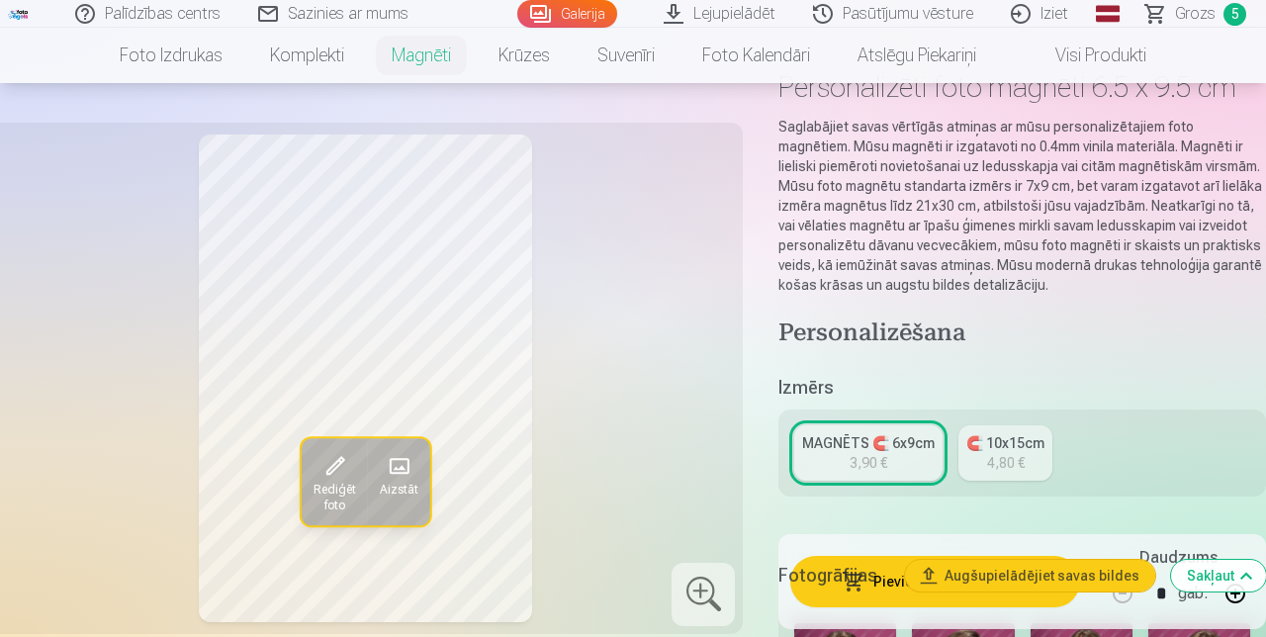
click at [185, 77] on link "Foto izdrukas" at bounding box center [171, 55] width 150 height 55
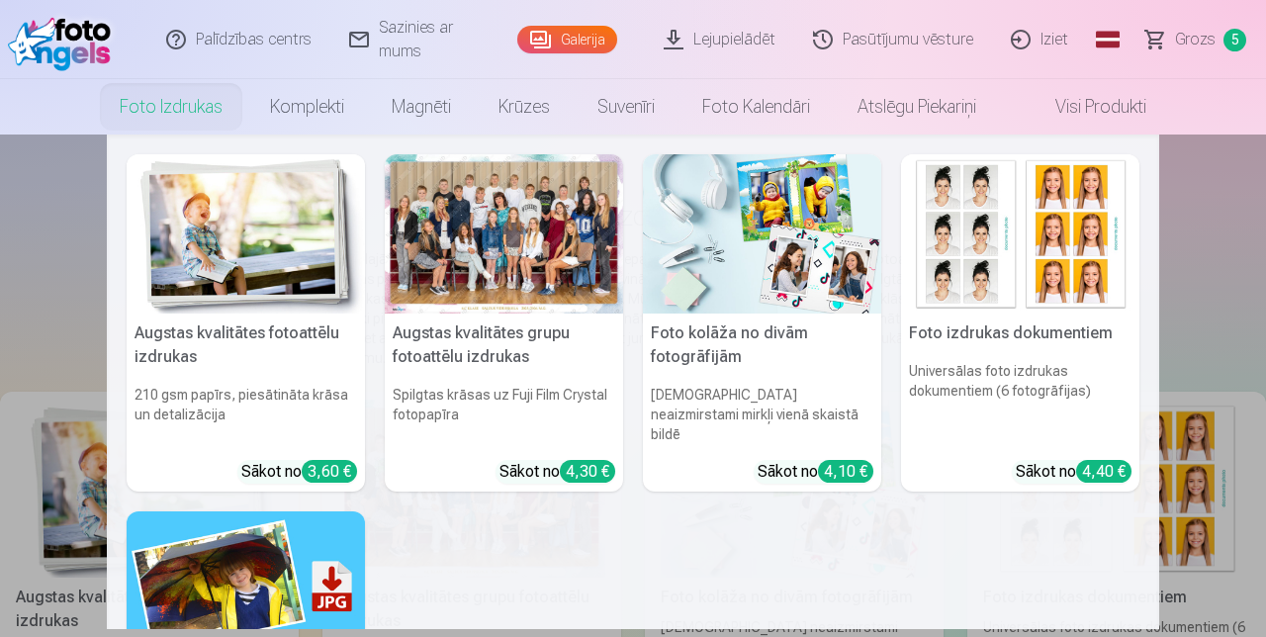
click at [265, 315] on h5 "Augstas kvalitātes fotoattēlu izdrukas" at bounding box center [246, 345] width 238 height 63
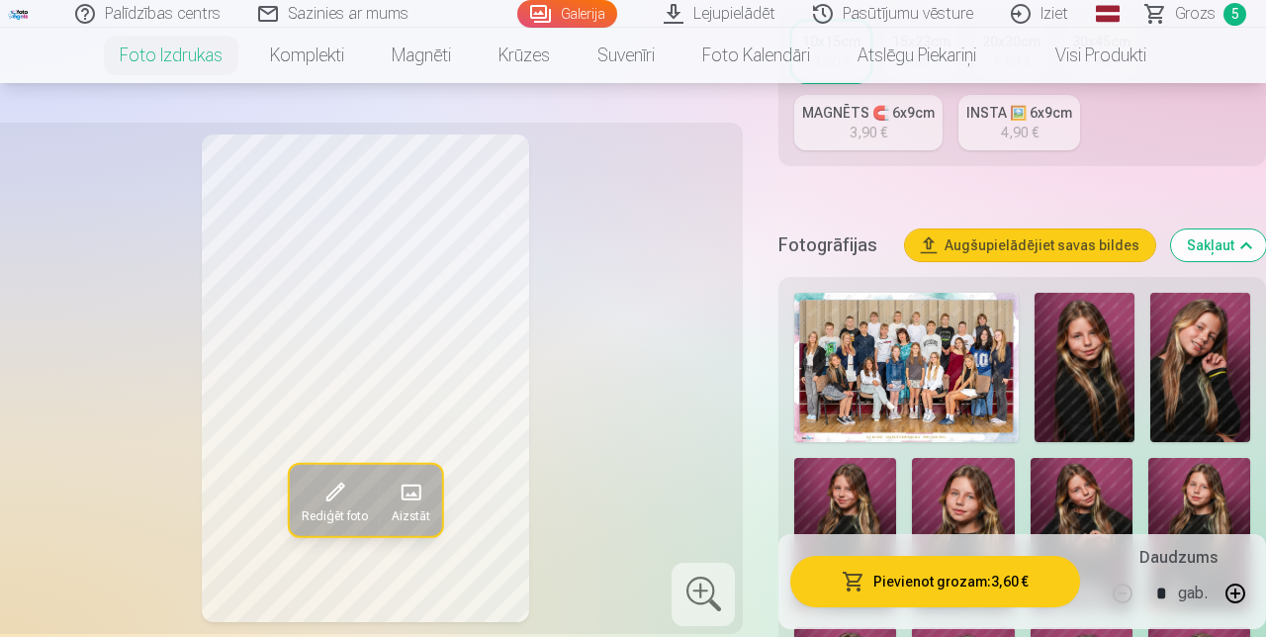
scroll to position [539, 0]
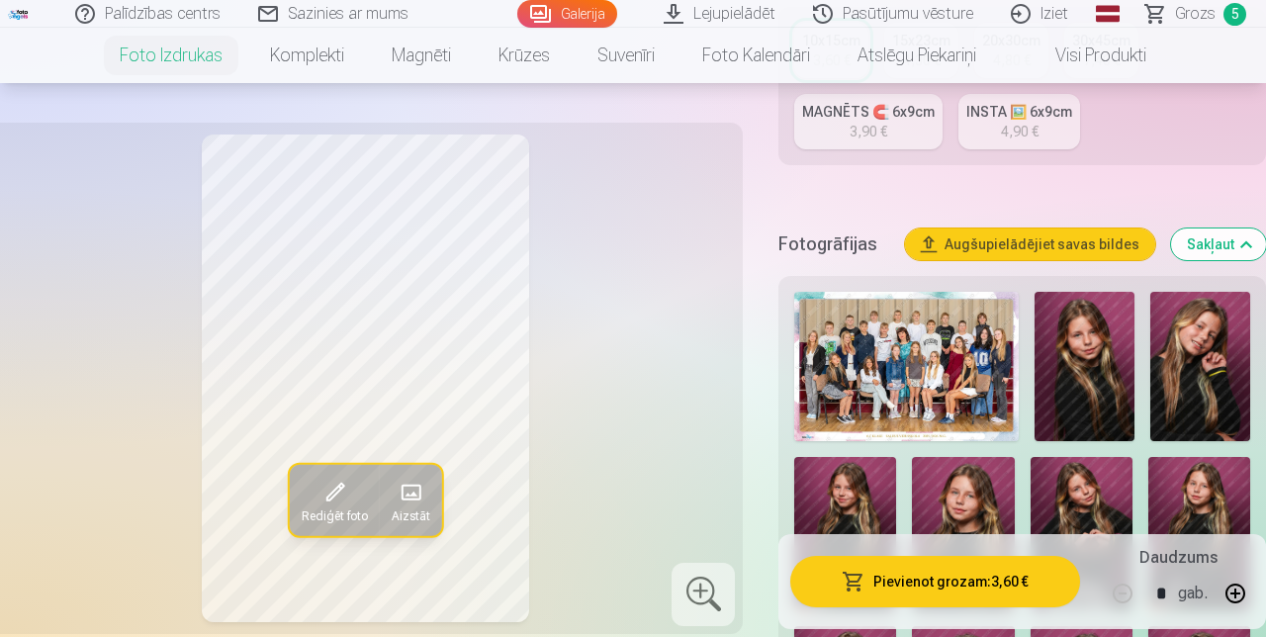
click at [791, 390] on img at bounding box center [907, 366] width 225 height 149
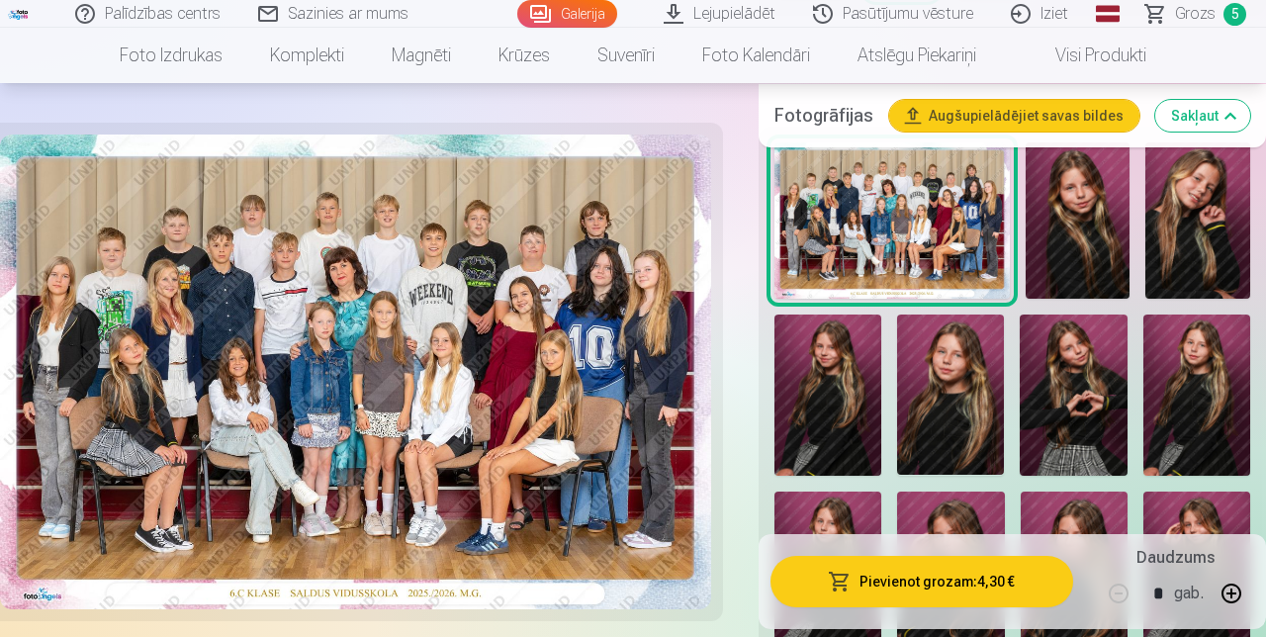
click at [791, 213] on img at bounding box center [1078, 220] width 105 height 157
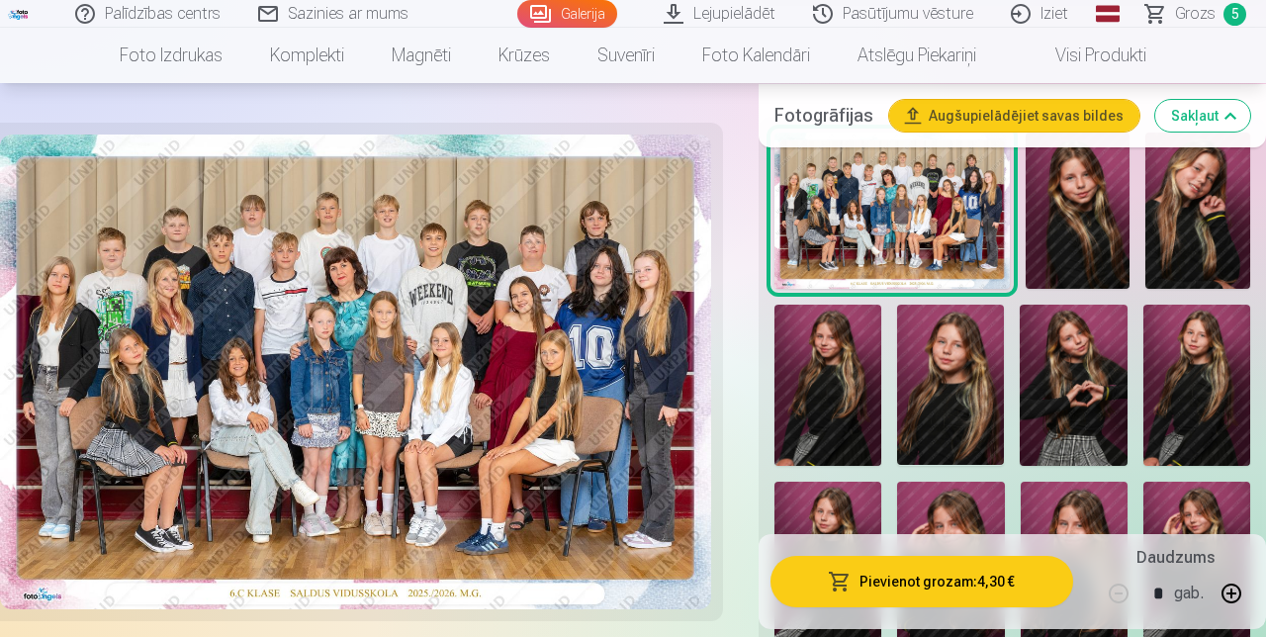
scroll to position [742, 0]
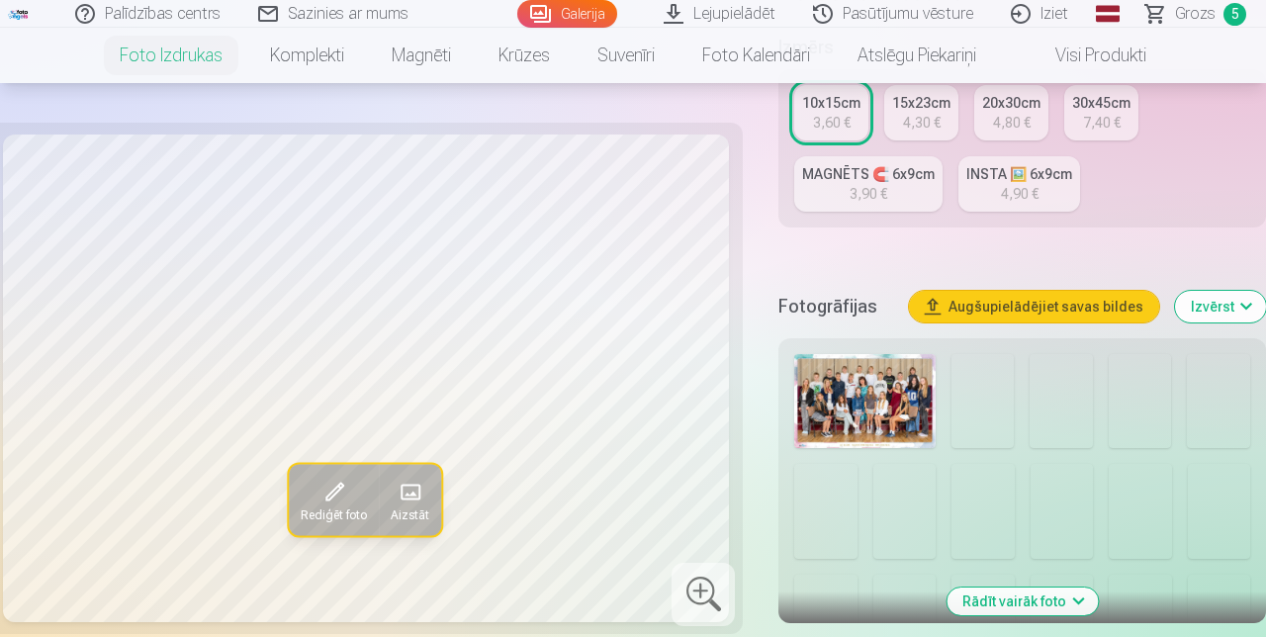
scroll to position [477, 0]
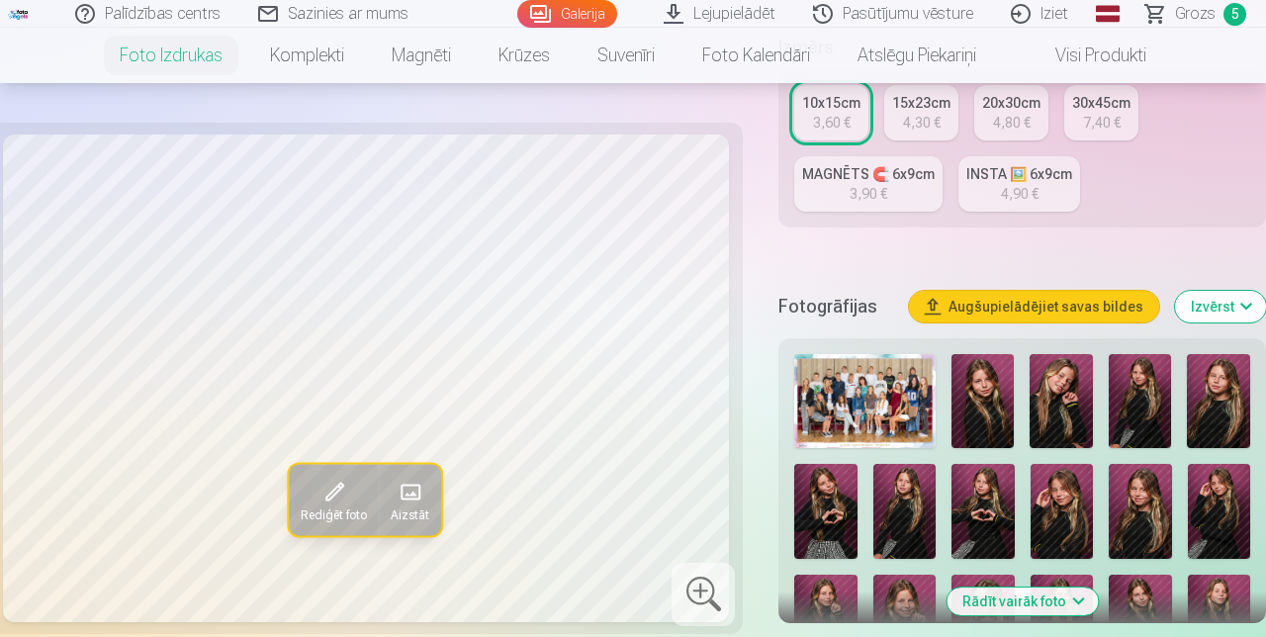
click at [1071, 588] on button "Rādīt vairāk foto" at bounding box center [1022, 602] width 151 height 28
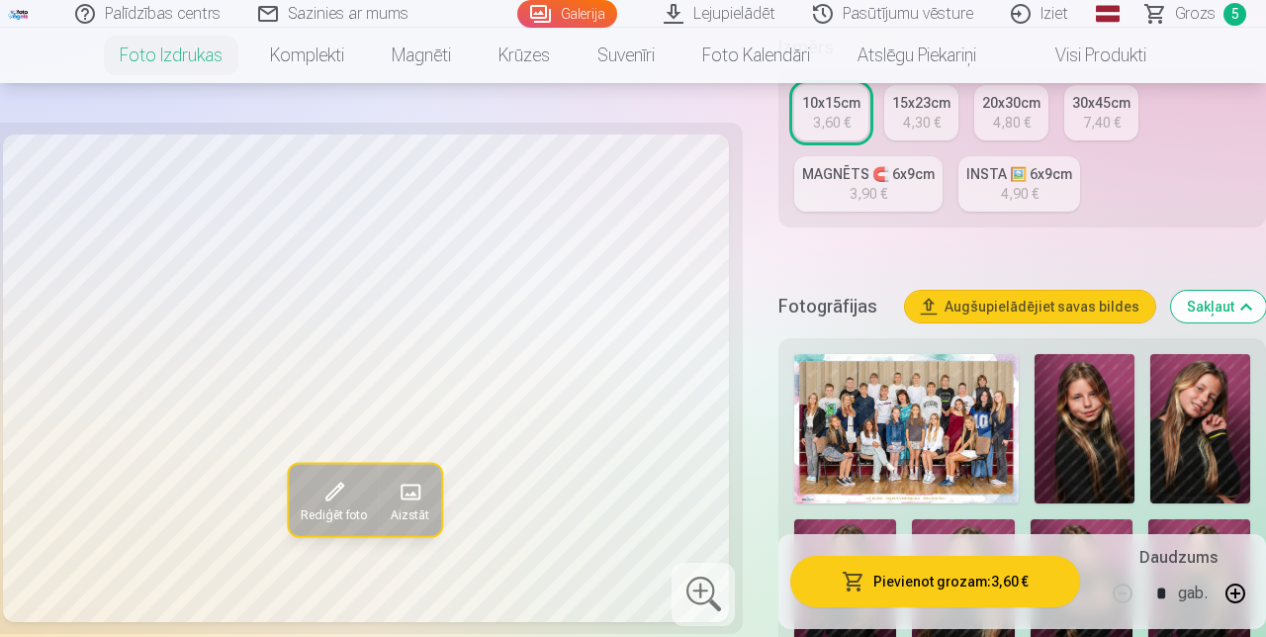
click at [1106, 414] on img at bounding box center [1085, 428] width 100 height 149
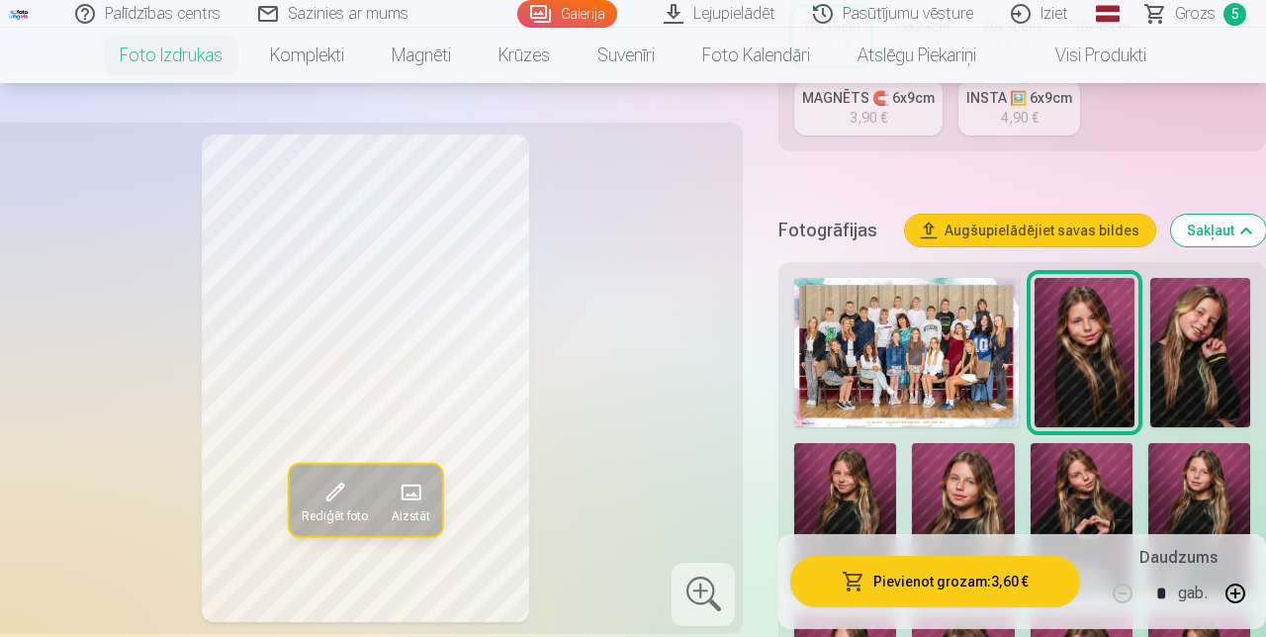
scroll to position [550, 0]
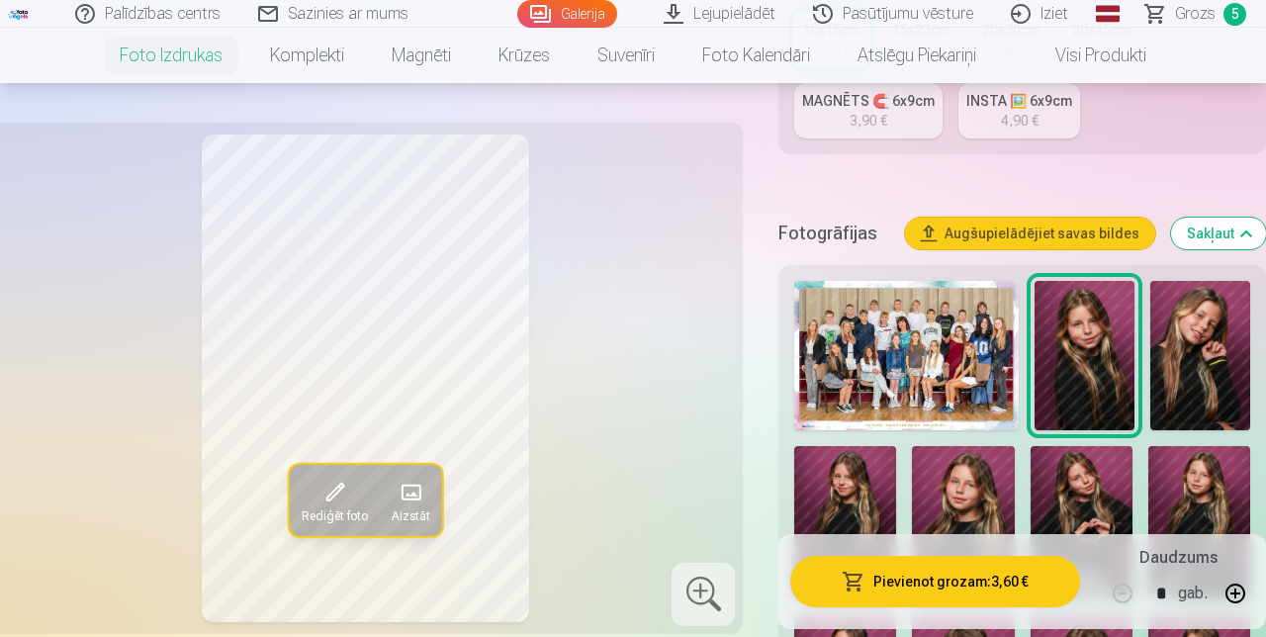
click at [1201, 500] on img at bounding box center [1200, 522] width 102 height 153
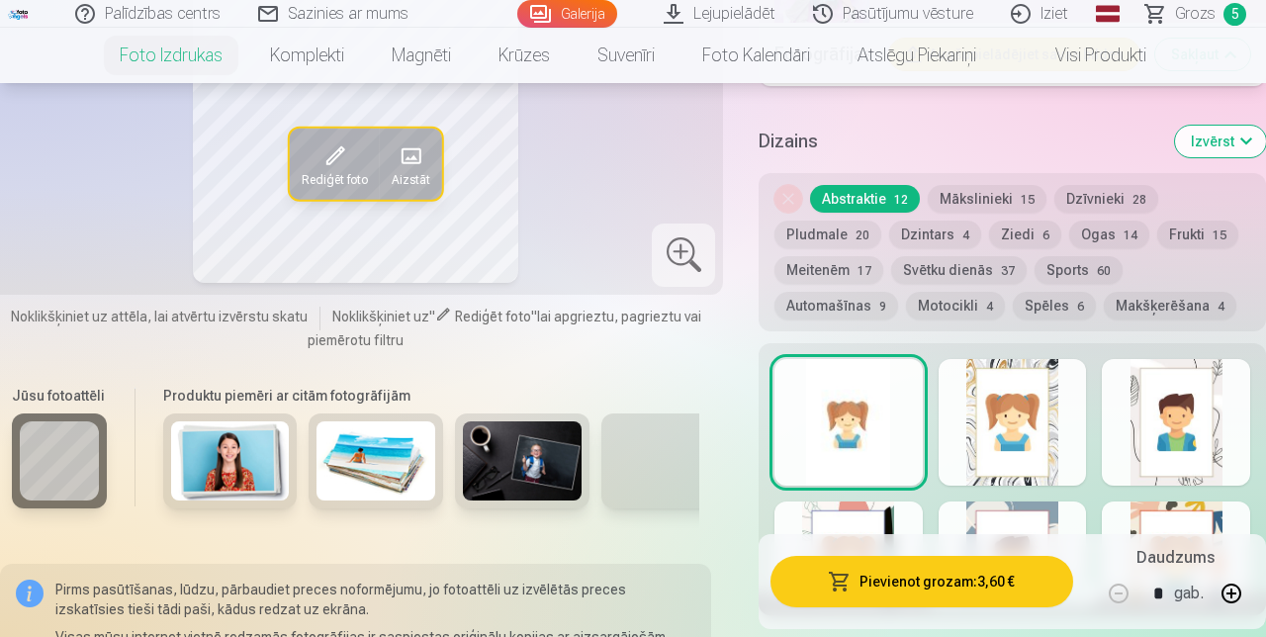
scroll to position [2365, 0]
click at [1080, 580] on button "Skatīt vairāk dizainu" at bounding box center [1013, 594] width 176 height 28
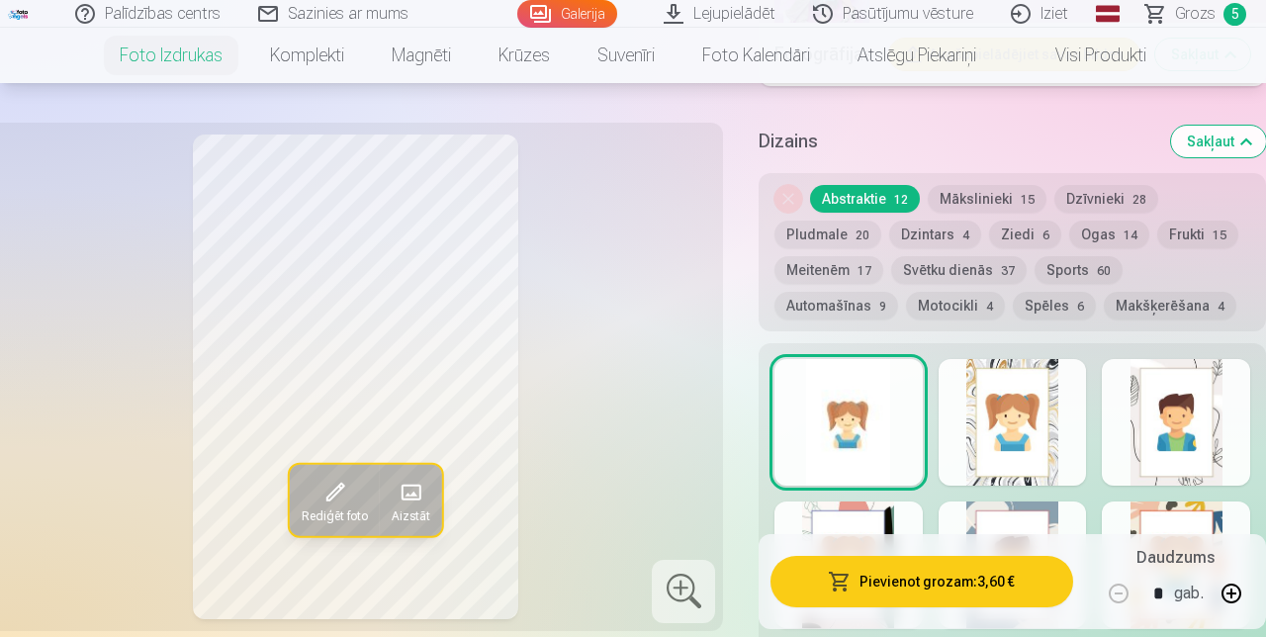
click at [881, 522] on div at bounding box center [849, 565] width 148 height 127
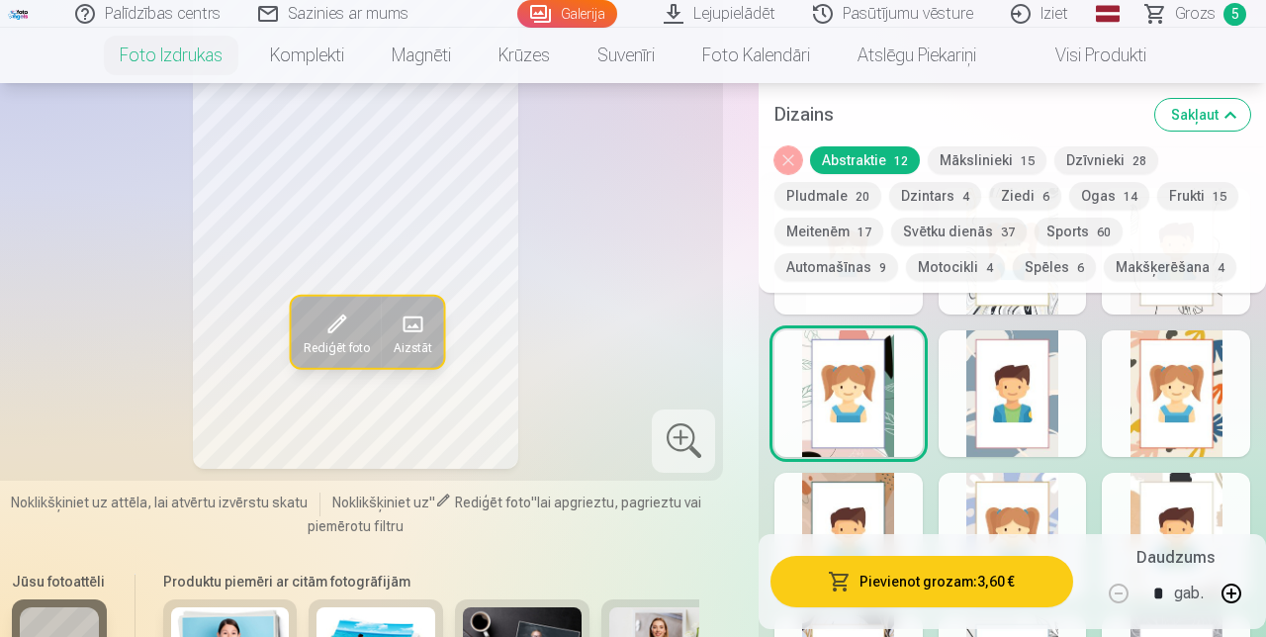
scroll to position [2521, 0]
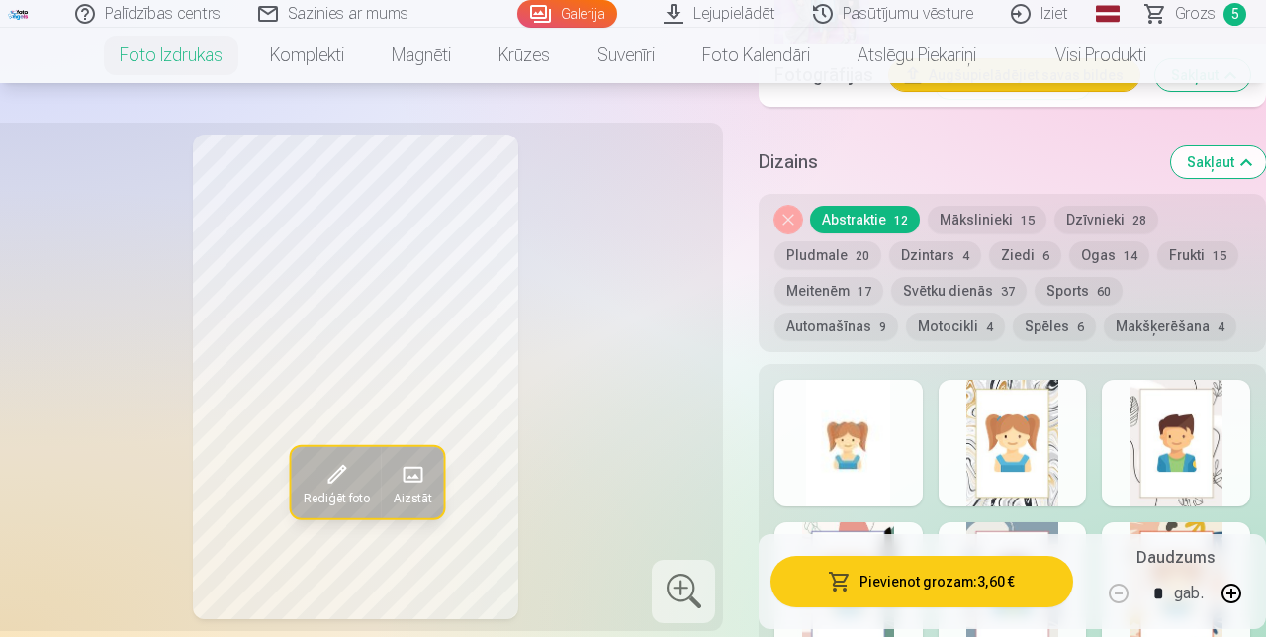
scroll to position [2345, 0]
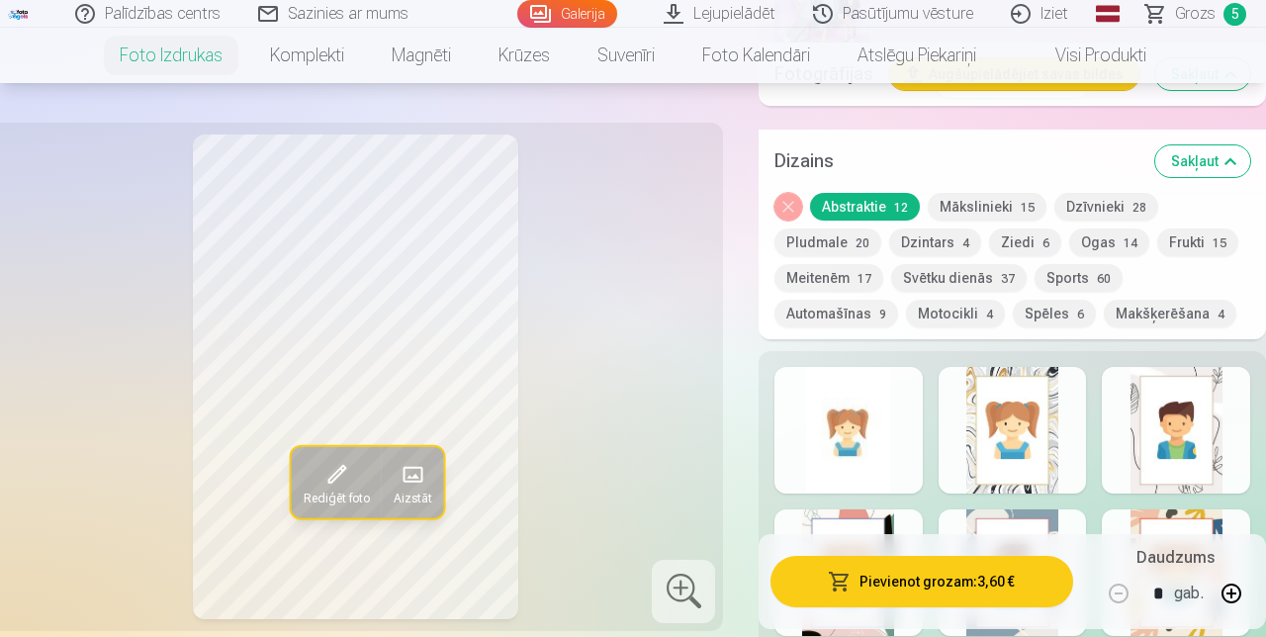
click at [971, 608] on button "Pievienot grozam : 3,60 €" at bounding box center [922, 581] width 303 height 51
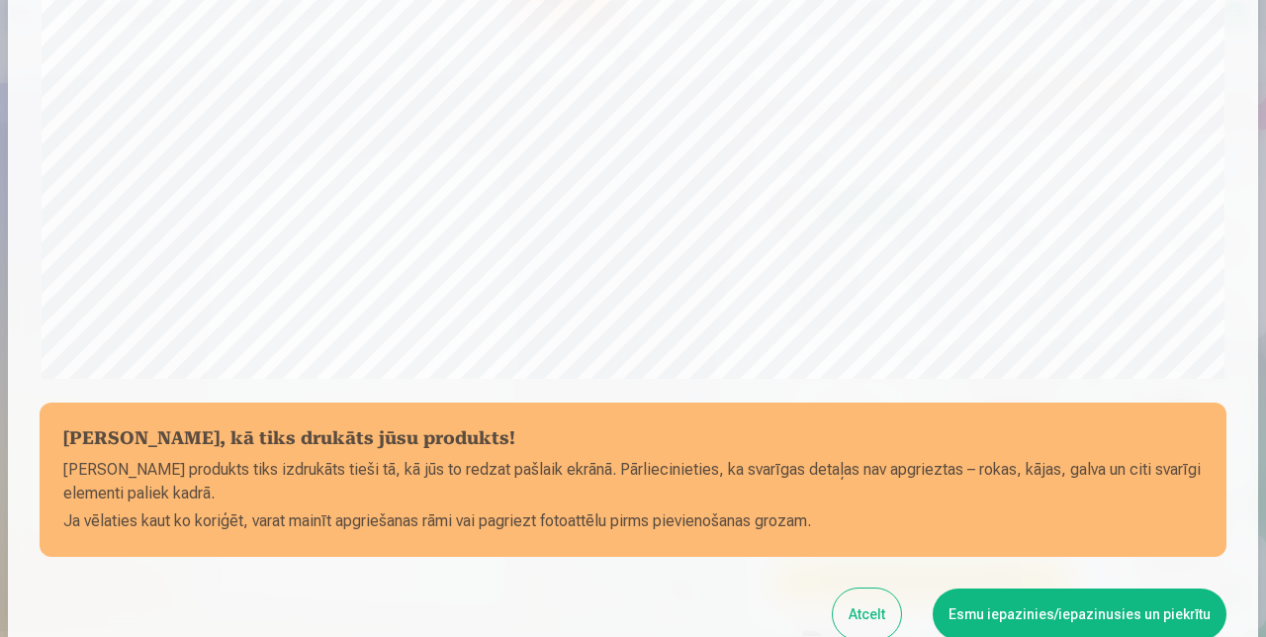
scroll to position [689, 0]
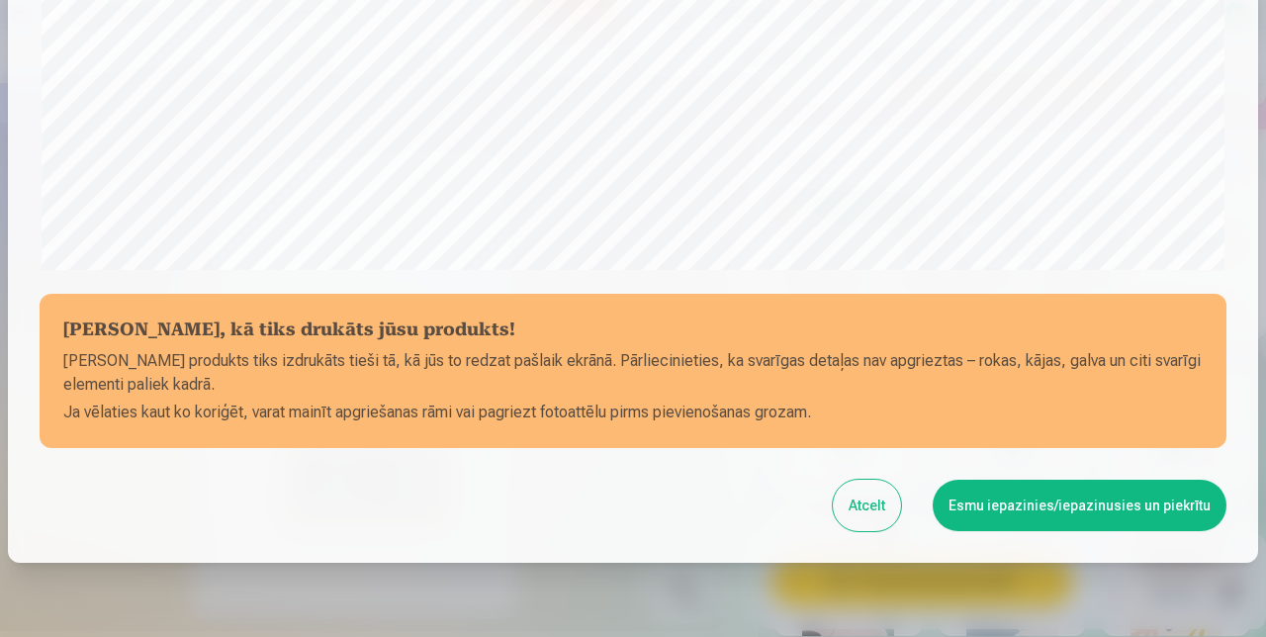
click at [1108, 499] on button "Esmu iepazinies/iepazinusies un piekrītu" at bounding box center [1080, 505] width 294 height 51
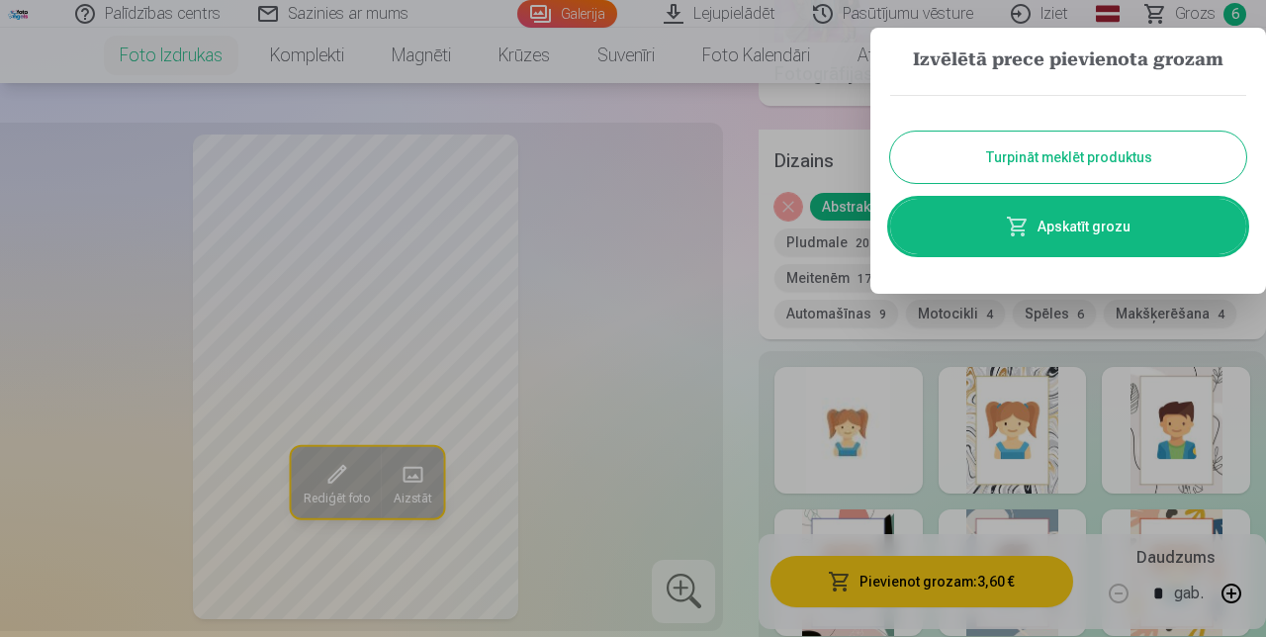
click at [1146, 158] on button "Turpināt meklēt produktus" at bounding box center [1069, 157] width 356 height 51
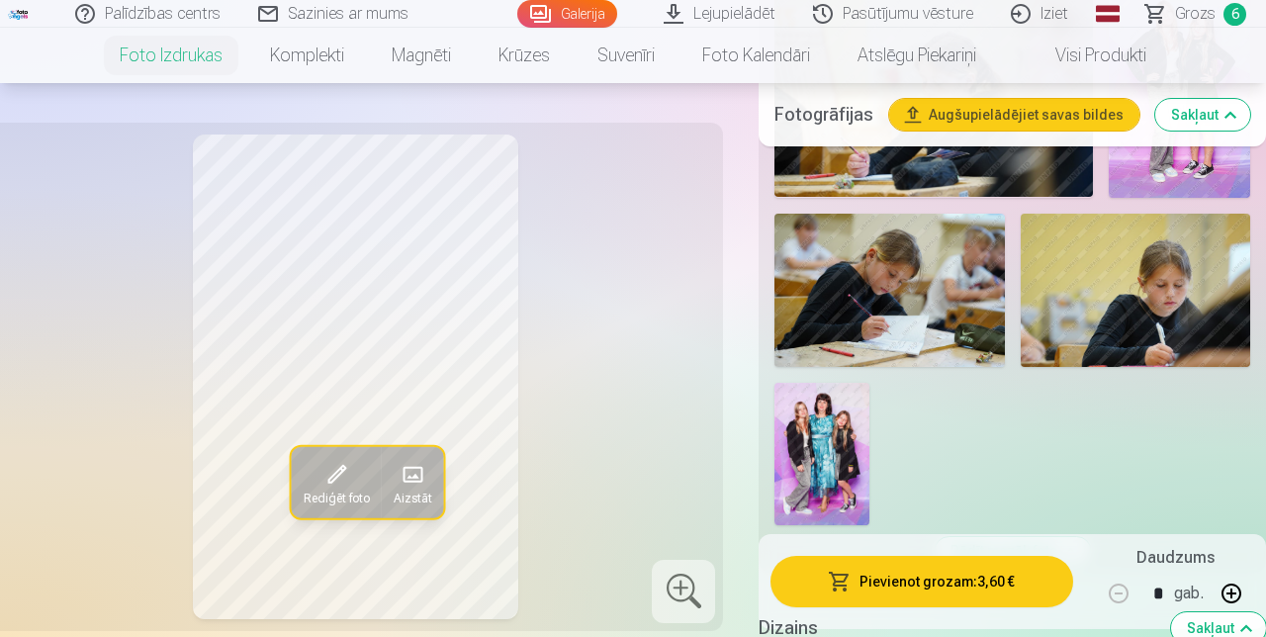
scroll to position [1875, 0]
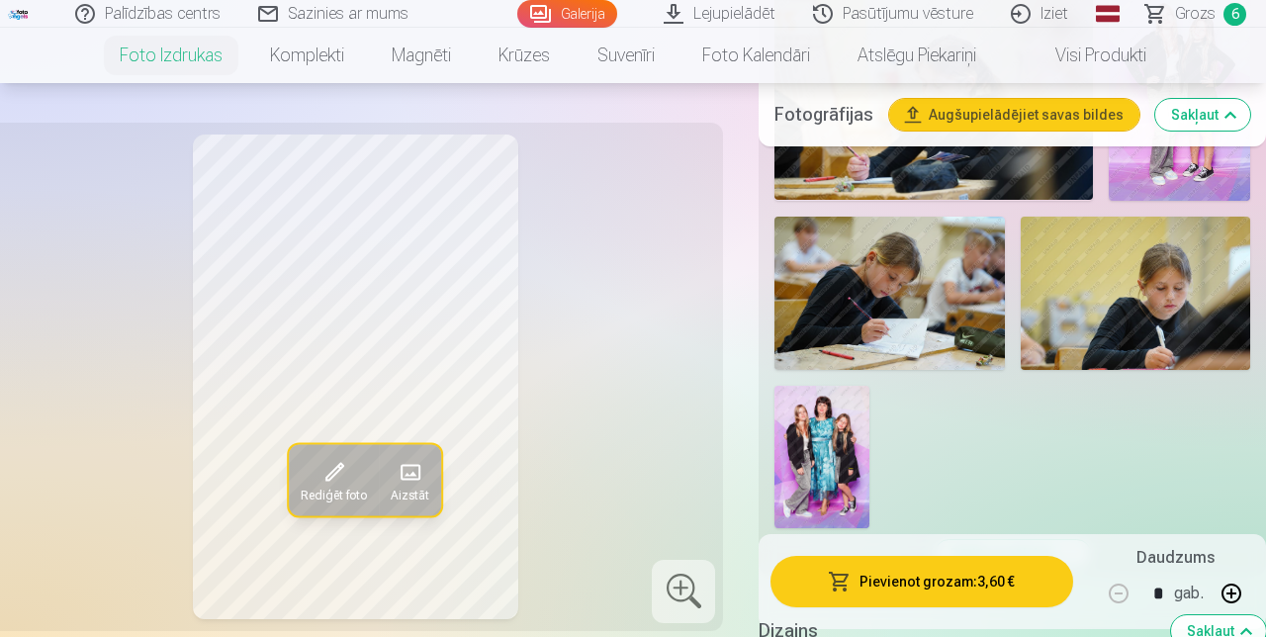
click at [1198, 11] on span "Grozs" at bounding box center [1195, 14] width 41 height 24
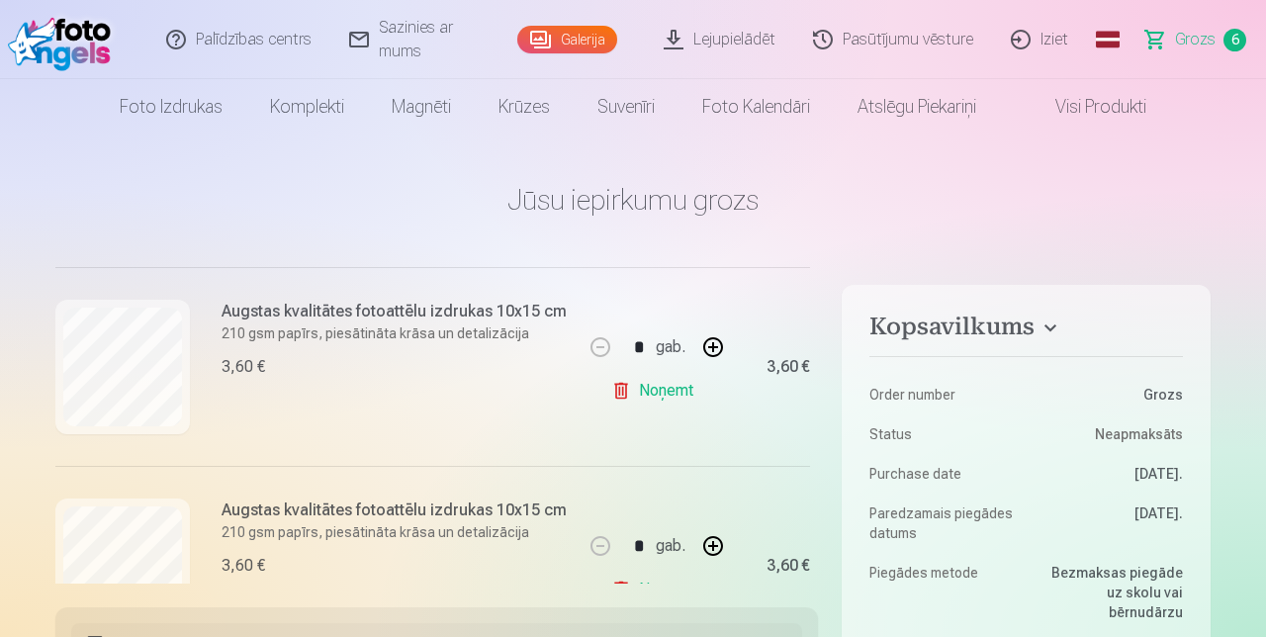
scroll to position [238, 0]
click at [666, 392] on link "Noņemt" at bounding box center [656, 392] width 90 height 40
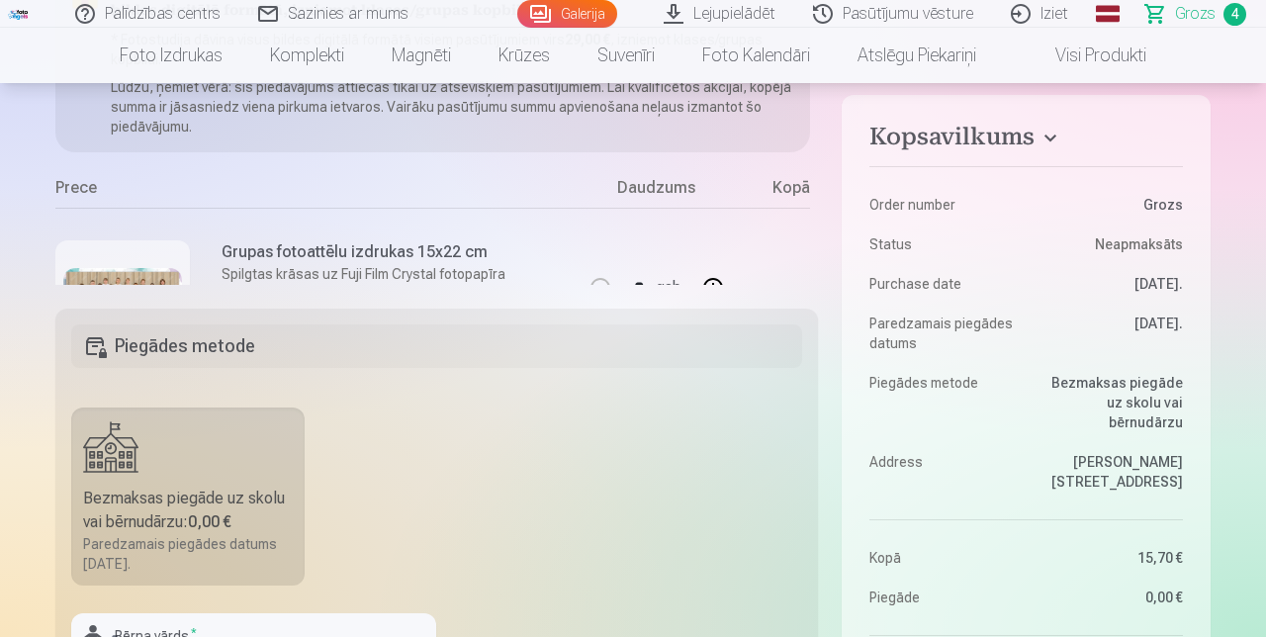
scroll to position [0, 0]
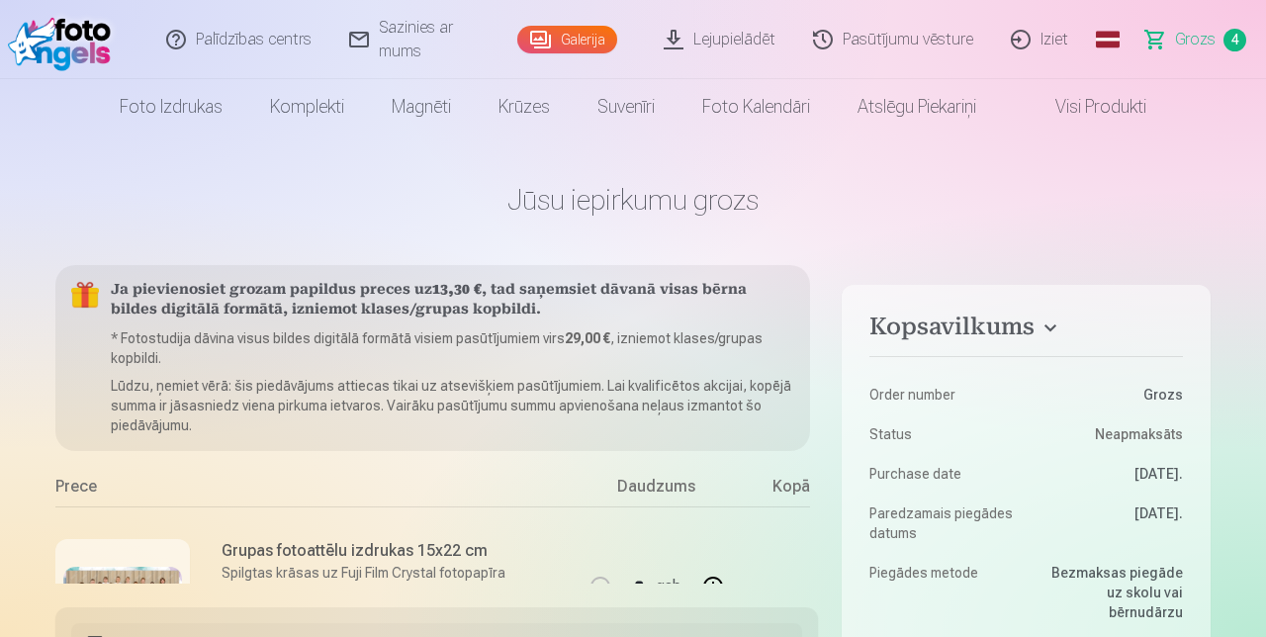
click at [587, 38] on link "Galerija" at bounding box center [567, 40] width 100 height 28
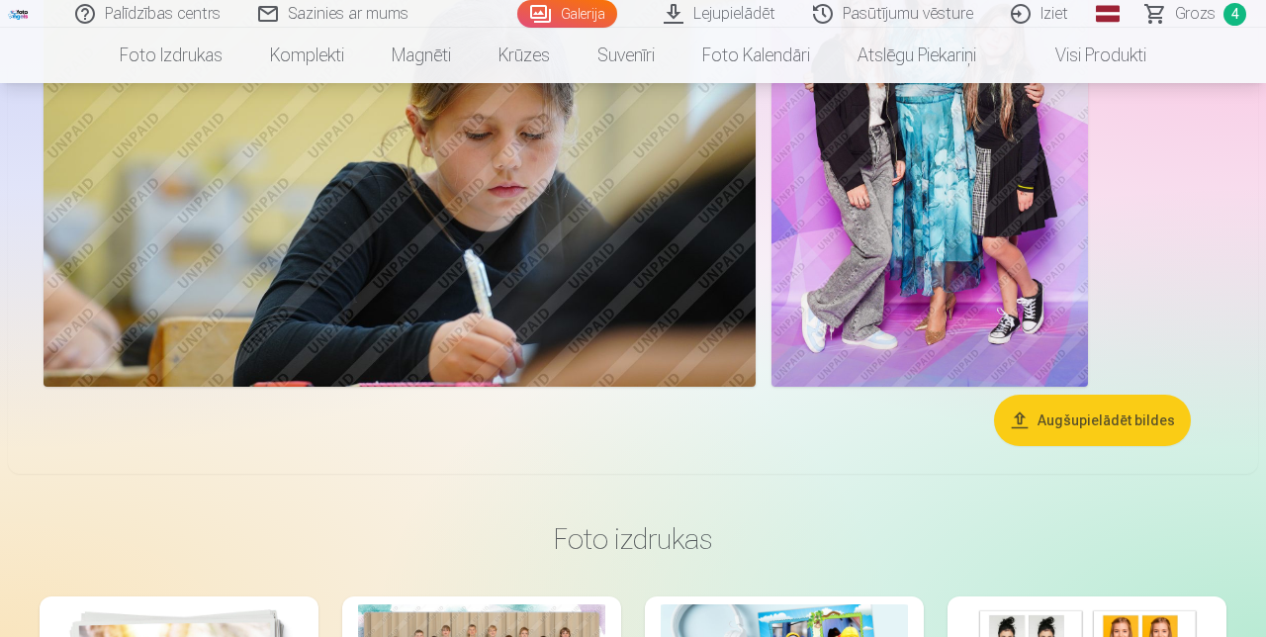
scroll to position [6304, 0]
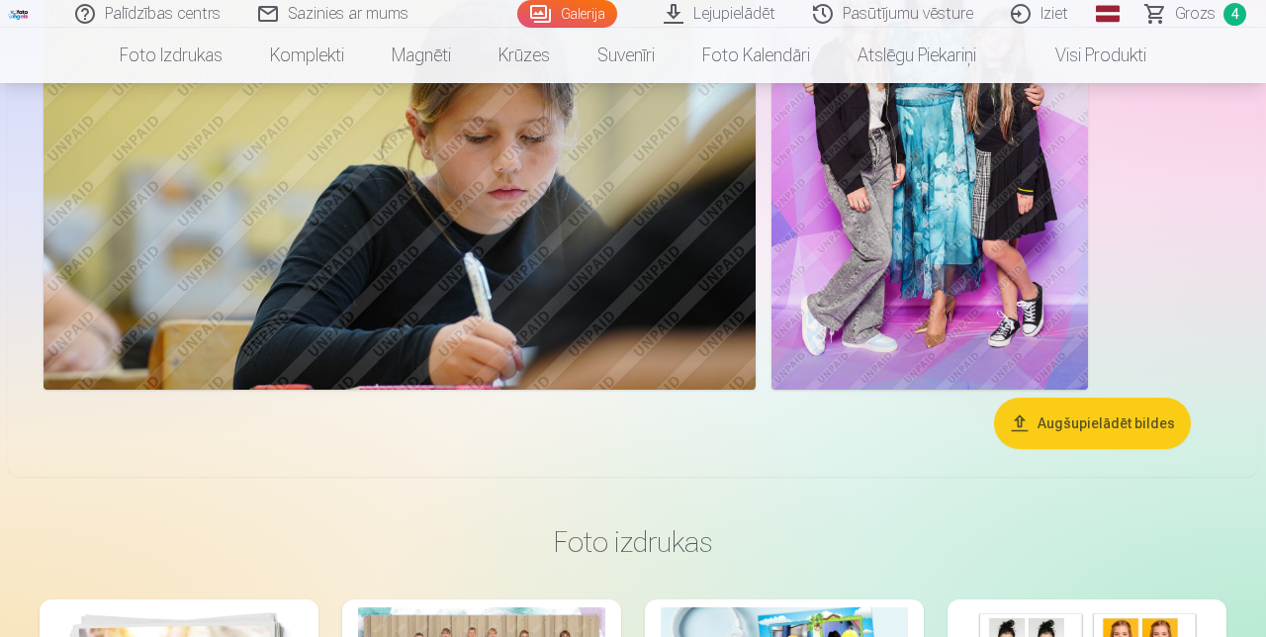
click at [984, 274] on img at bounding box center [930, 152] width 317 height 475
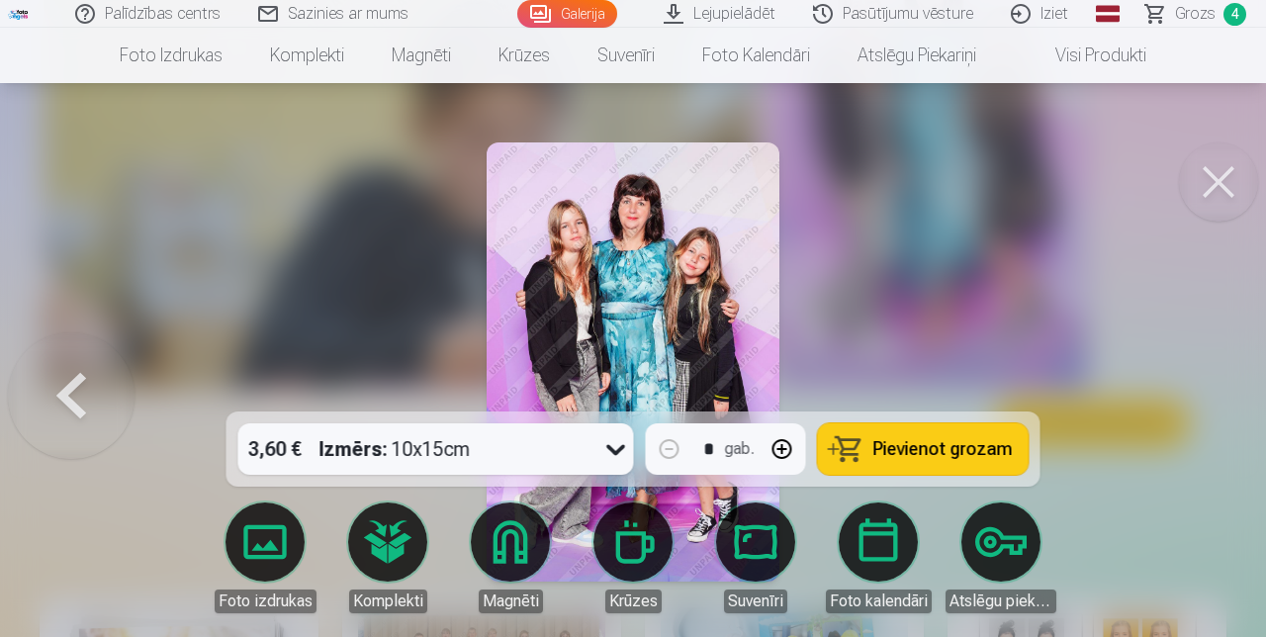
click at [976, 451] on span "Pievienot grozam" at bounding box center [944, 449] width 140 height 18
click at [1217, 184] on button at bounding box center [1218, 181] width 79 height 79
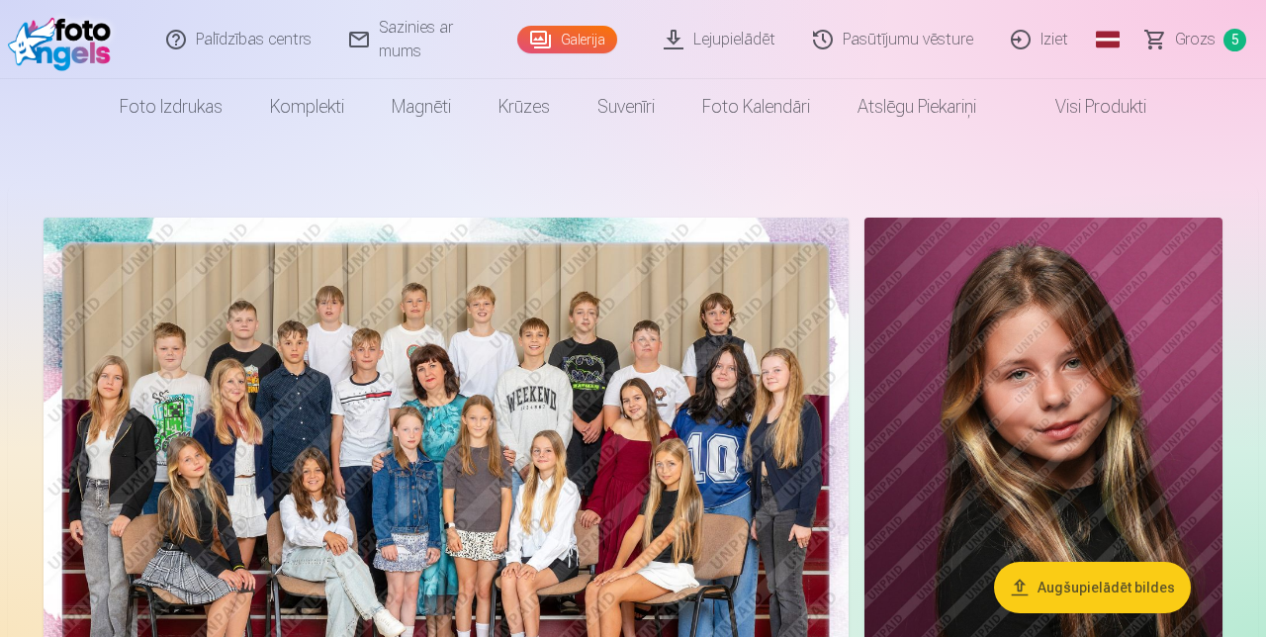
click at [926, 111] on link "Atslēgu piekariņi" at bounding box center [917, 106] width 166 height 55
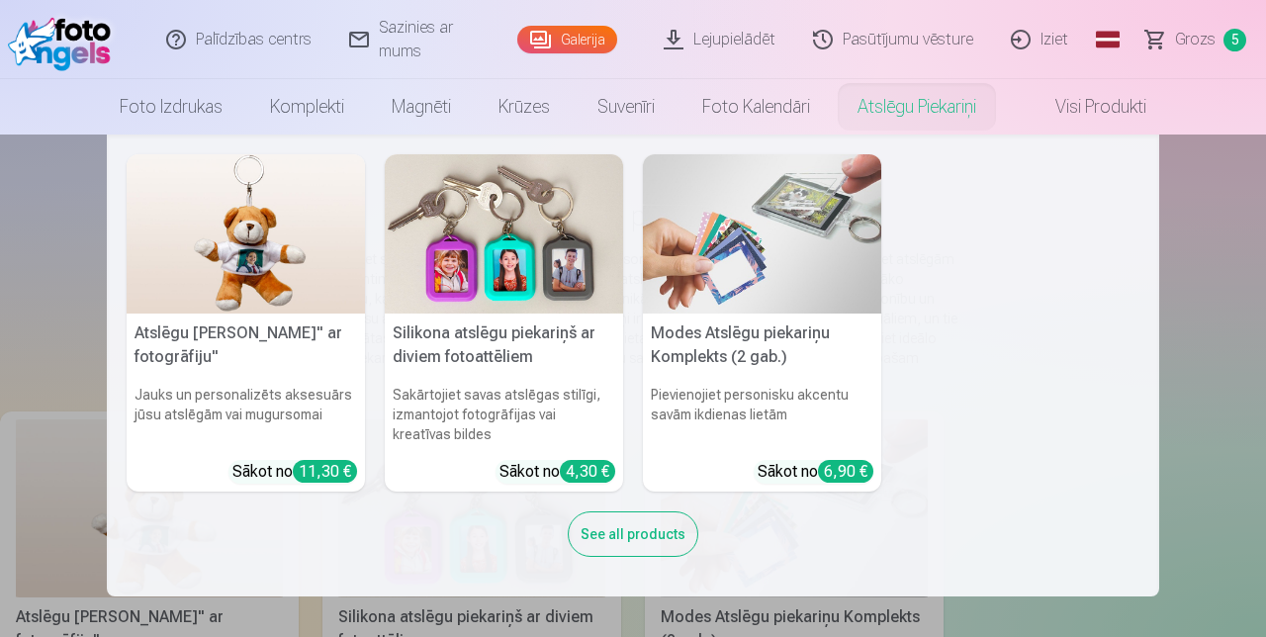
click at [803, 283] on img at bounding box center [762, 233] width 238 height 159
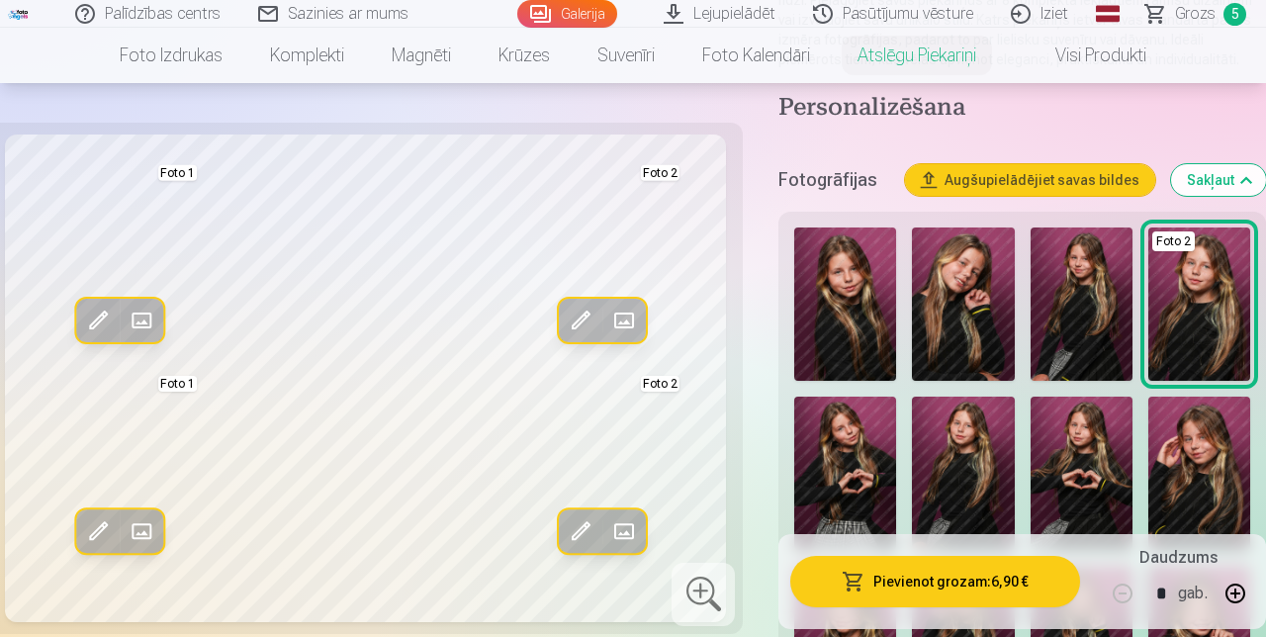
scroll to position [343, 0]
click at [852, 487] on img at bounding box center [846, 472] width 102 height 153
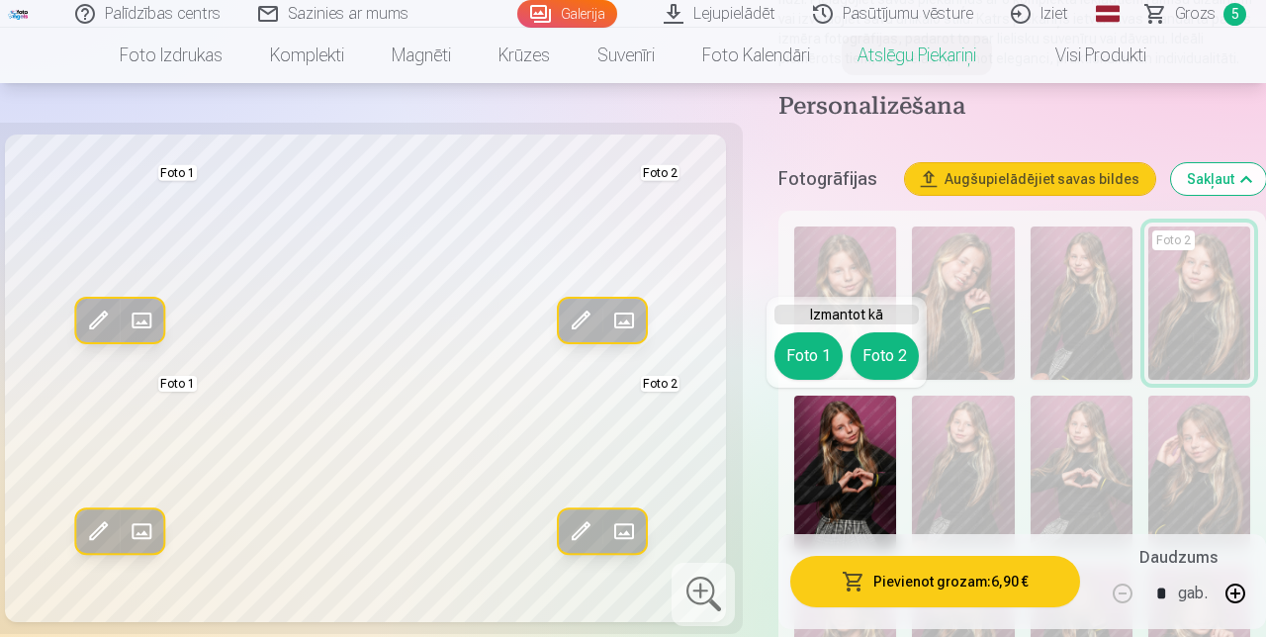
click at [818, 347] on button "Foto 1" at bounding box center [809, 355] width 68 height 47
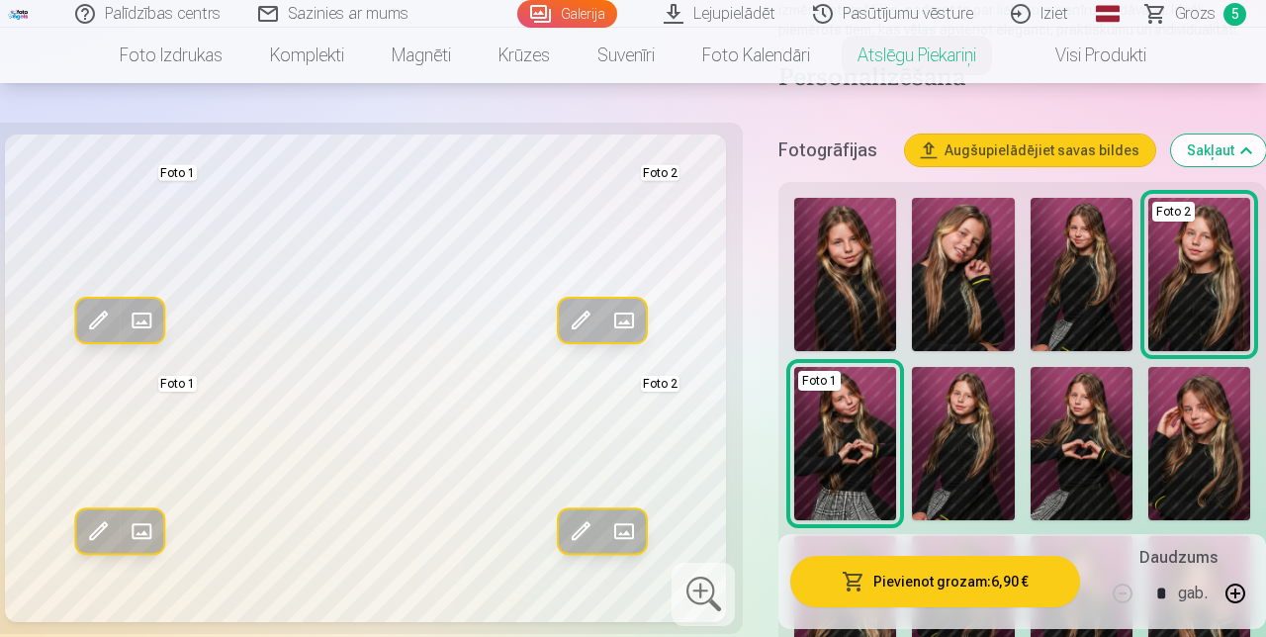
scroll to position [381, 0]
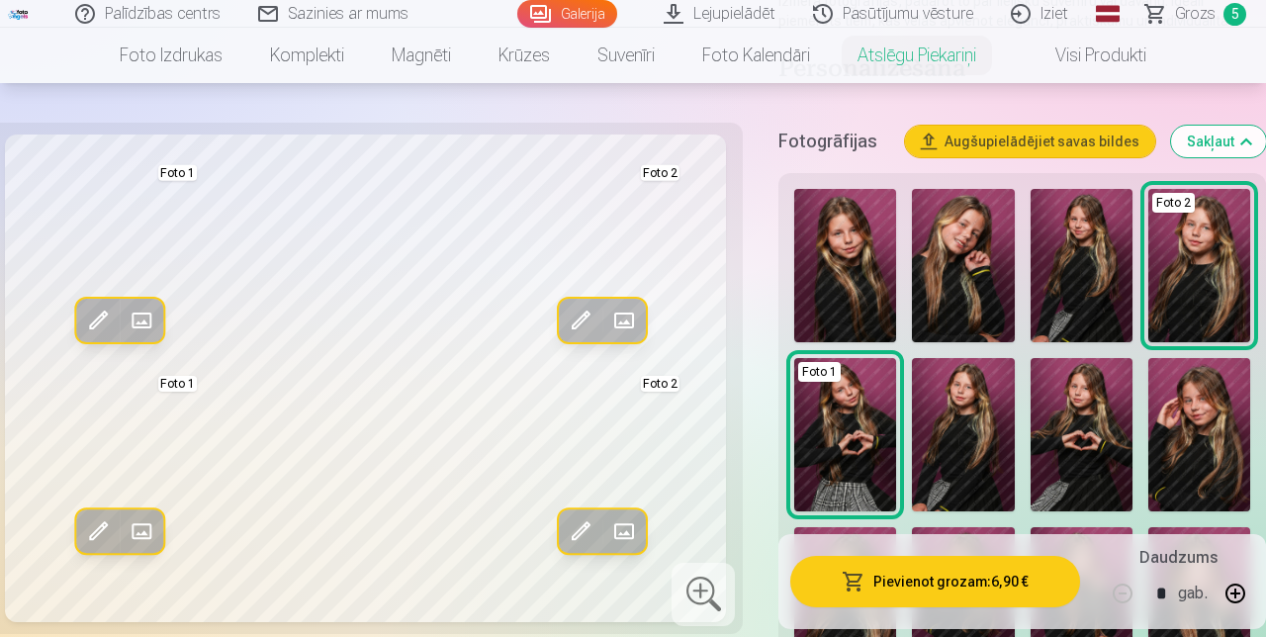
click at [1077, 461] on img at bounding box center [1082, 434] width 102 height 153
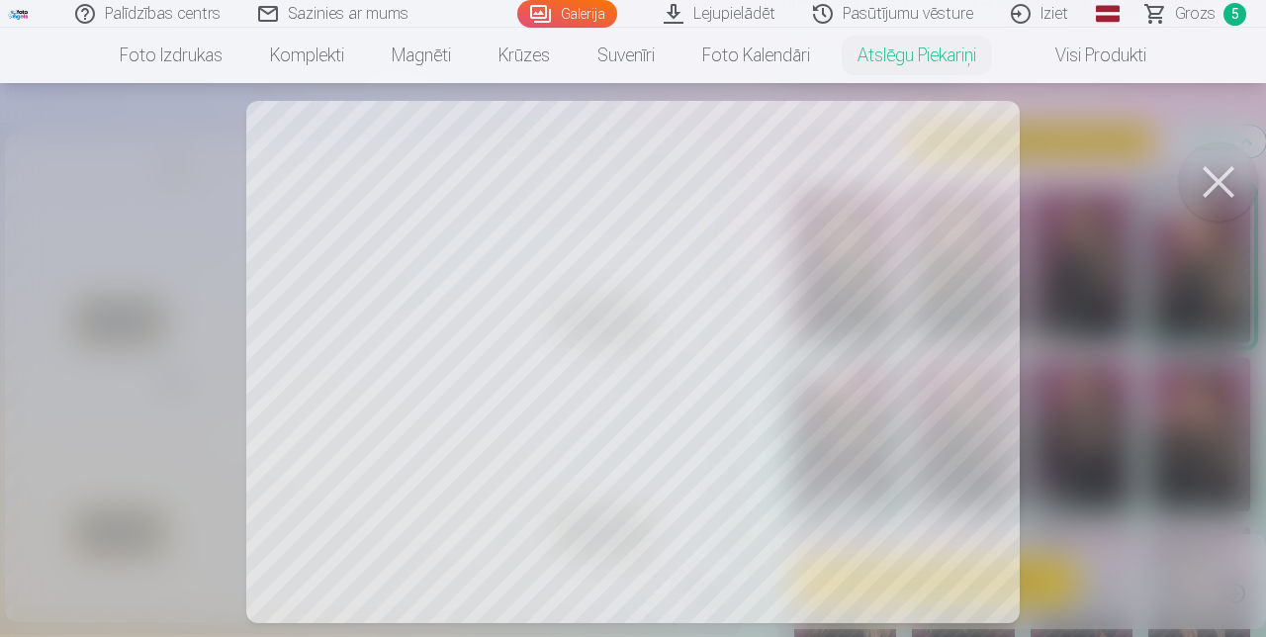
click at [1213, 187] on button at bounding box center [1218, 181] width 79 height 79
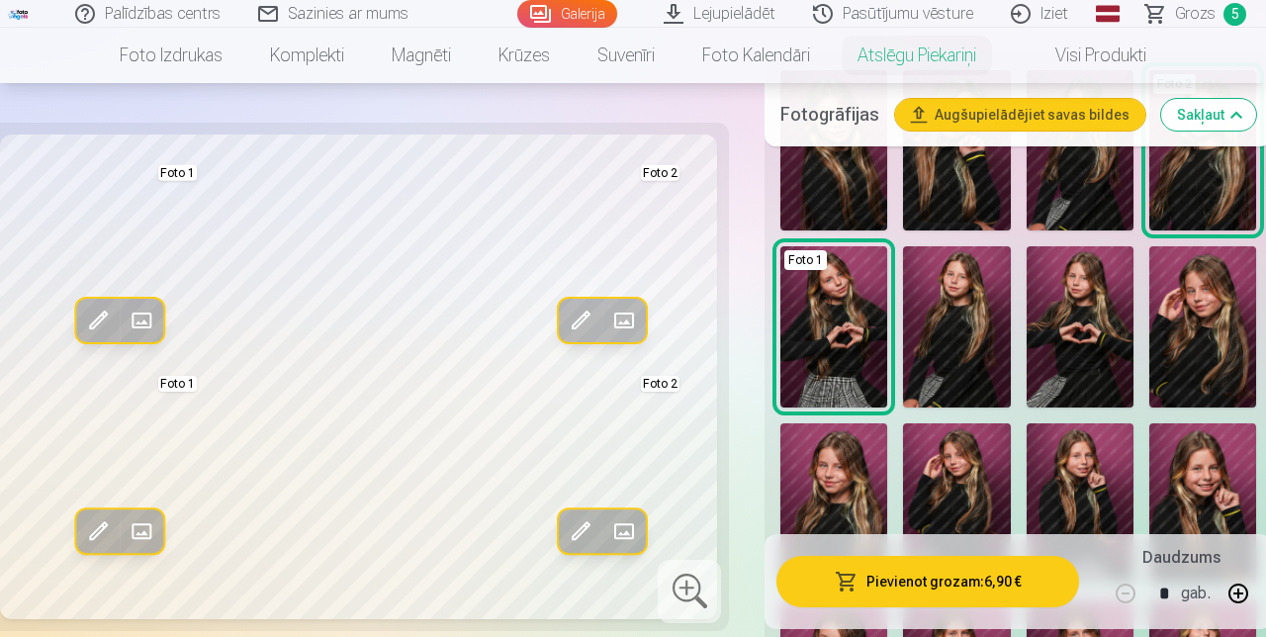
scroll to position [503, 0]
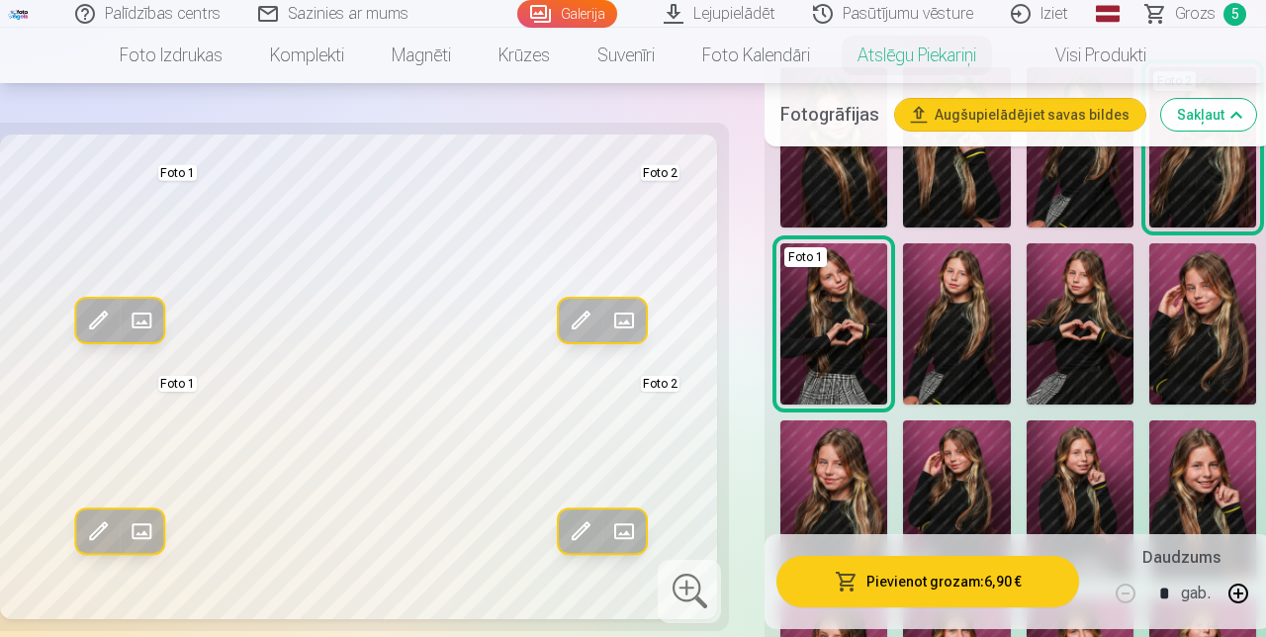
click at [964, 515] on img at bounding box center [956, 501] width 107 height 160
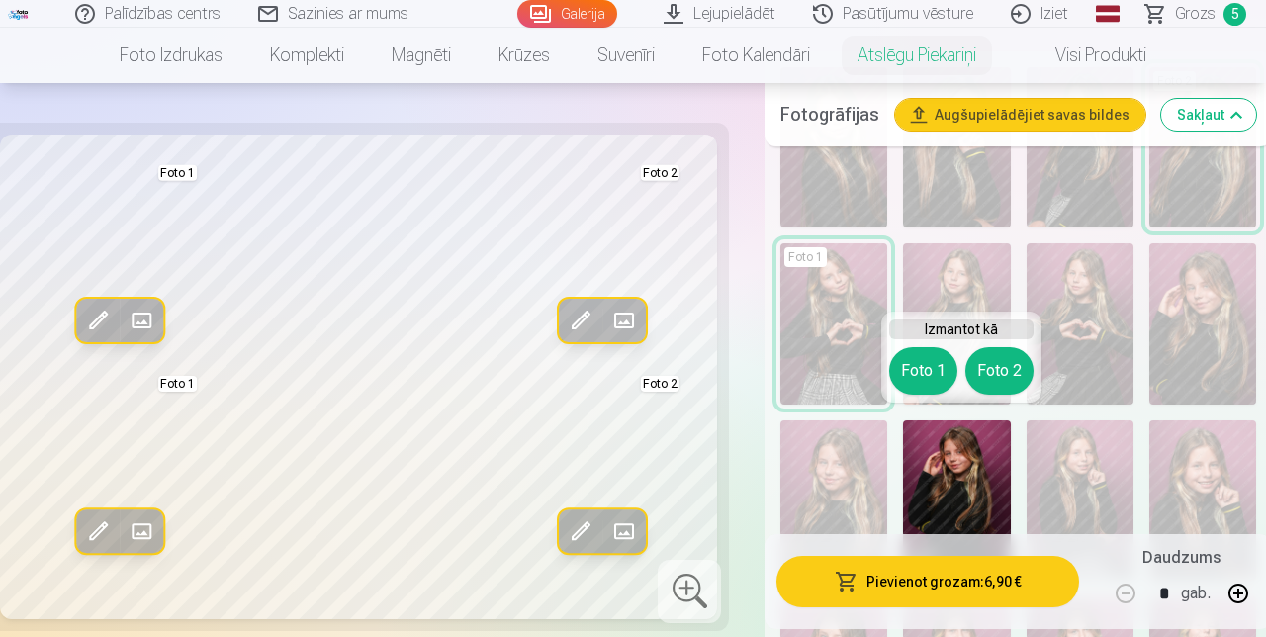
click at [1009, 379] on button "Foto 2" at bounding box center [1000, 370] width 68 height 47
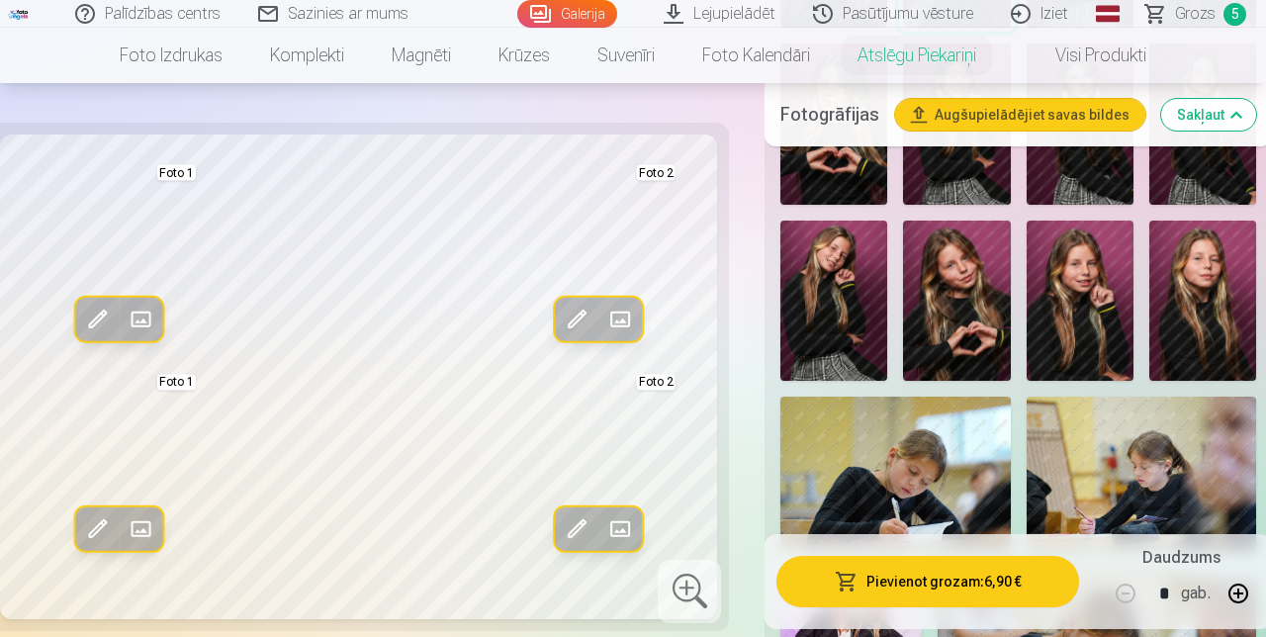
scroll to position [1055, 0]
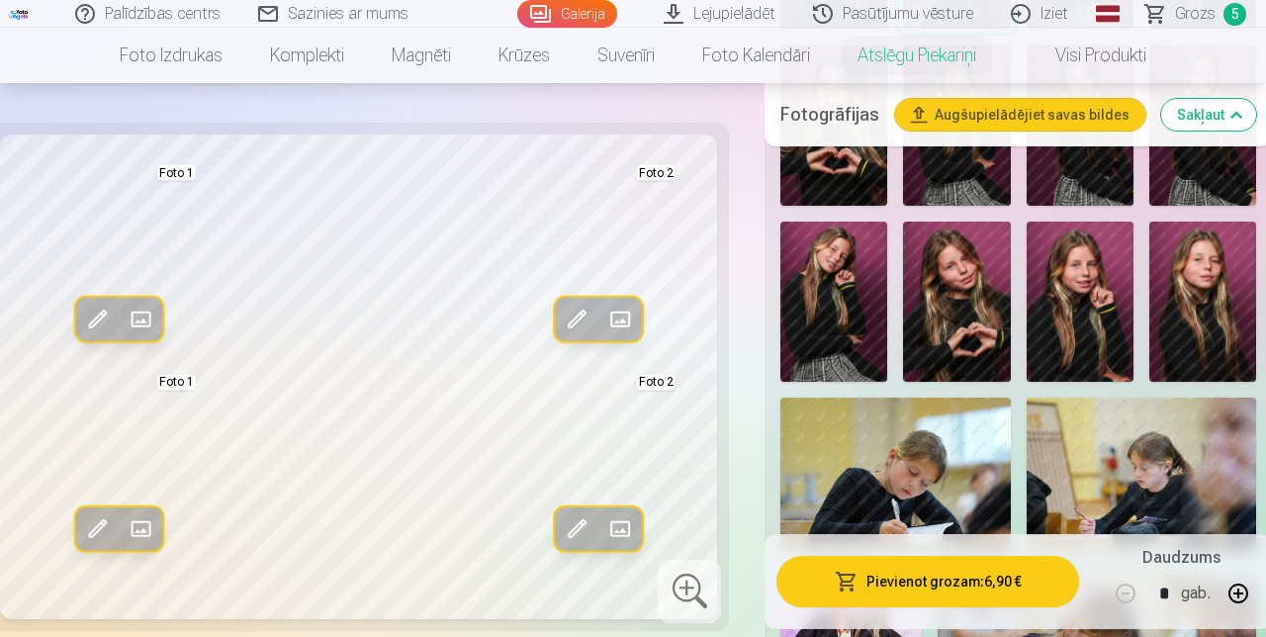
click at [568, 304] on span at bounding box center [577, 320] width 32 height 32
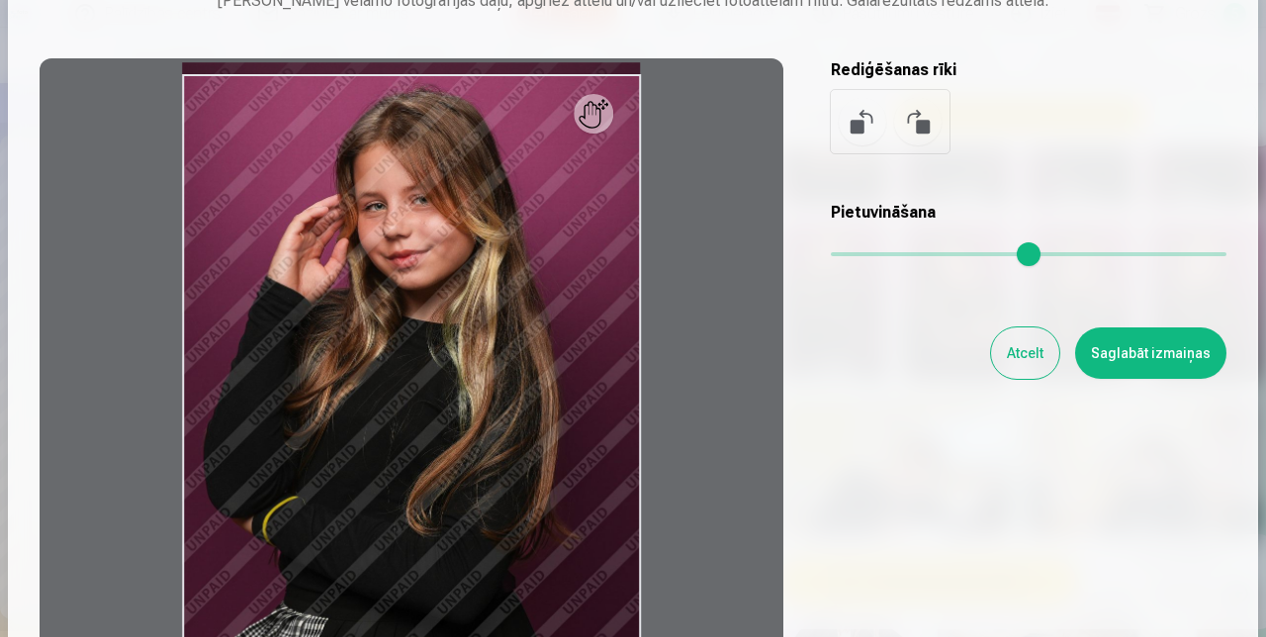
scroll to position [133, 0]
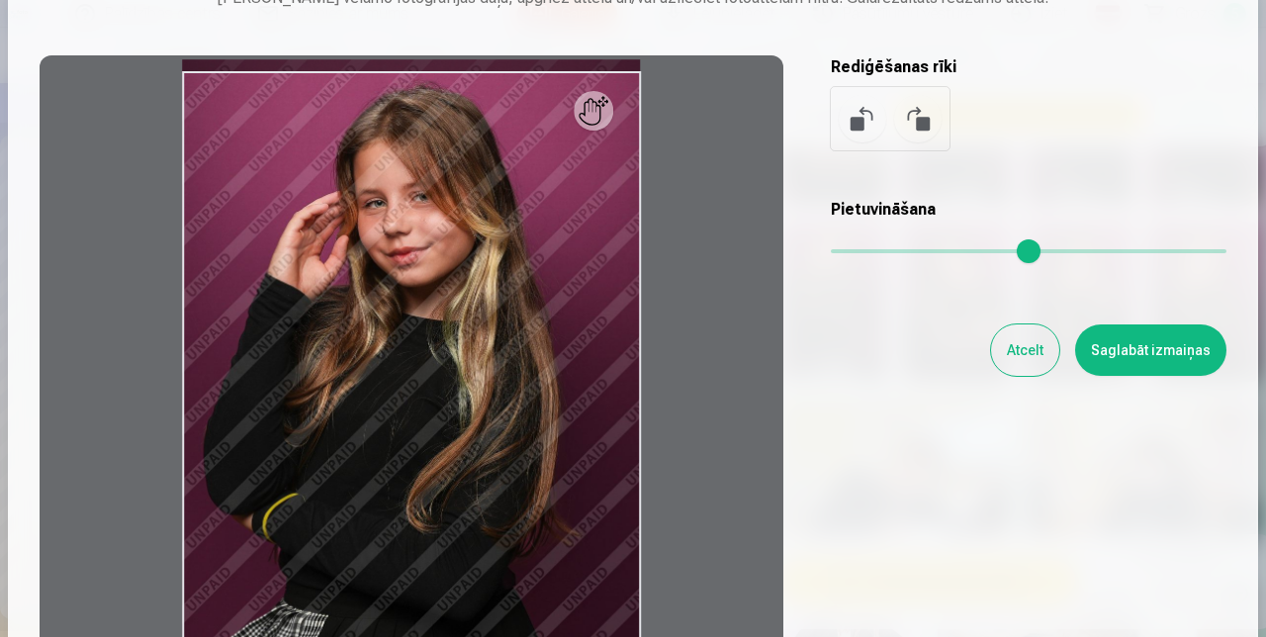
click at [1026, 354] on button "Atcelt" at bounding box center [1025, 350] width 68 height 51
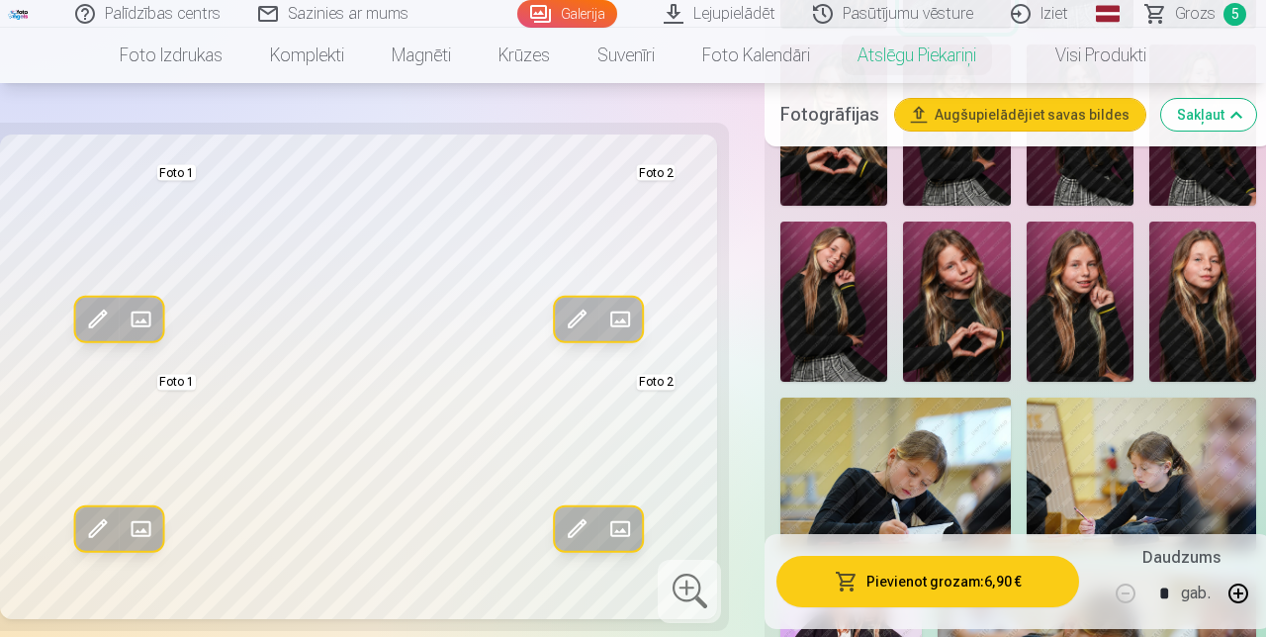
click at [617, 304] on span at bounding box center [621, 320] width 32 height 32
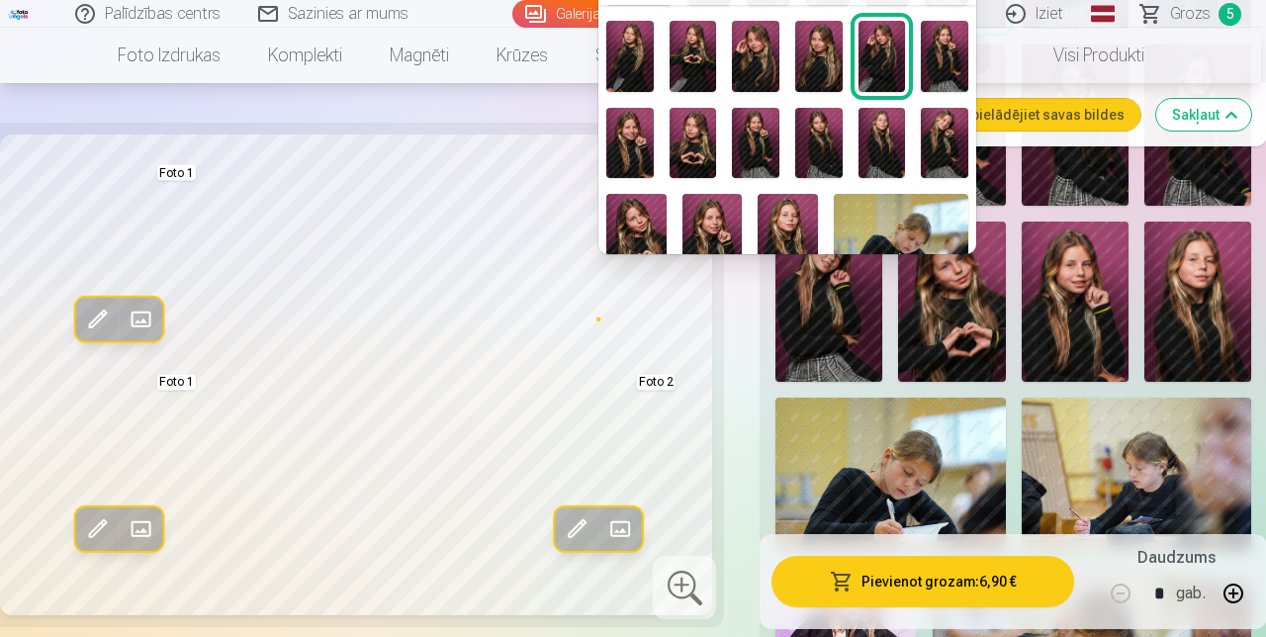
scroll to position [0, 0]
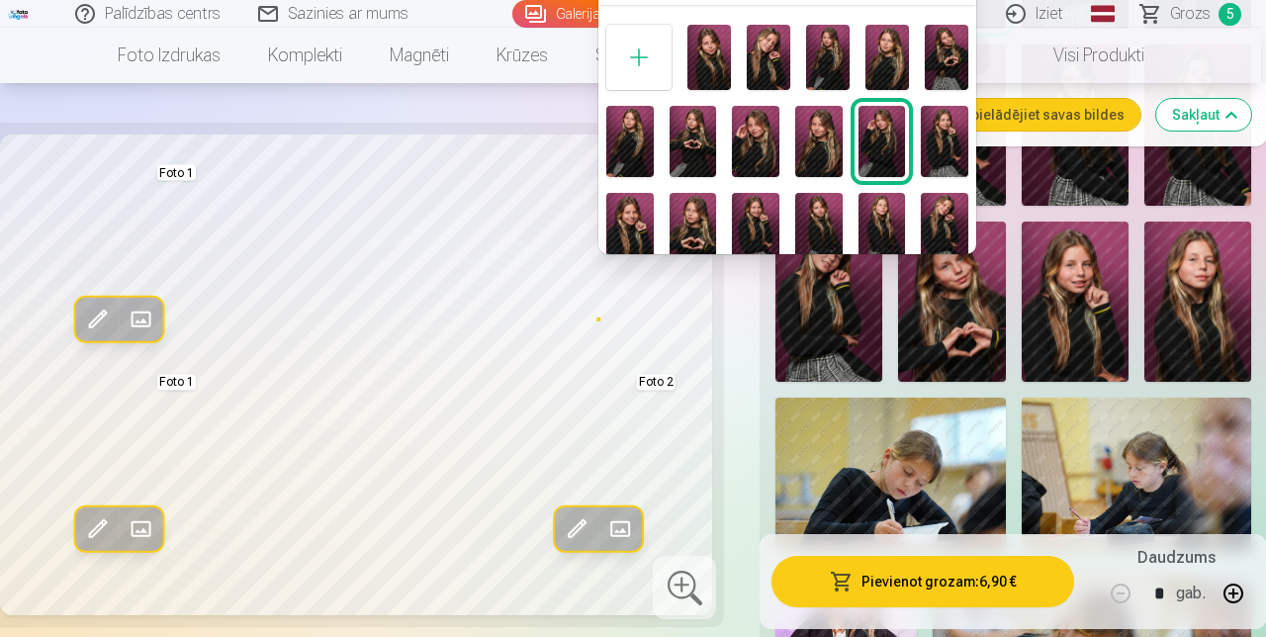
click at [436, 194] on div at bounding box center [633, 318] width 1266 height 637
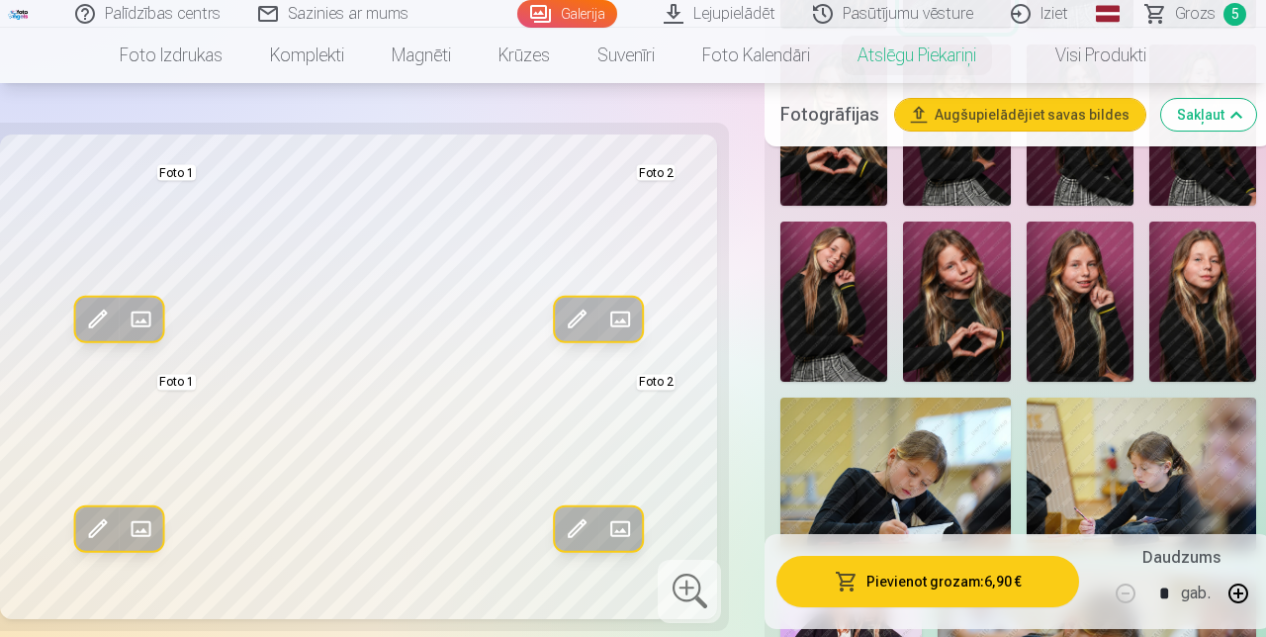
click at [621, 514] on span at bounding box center [621, 530] width 32 height 32
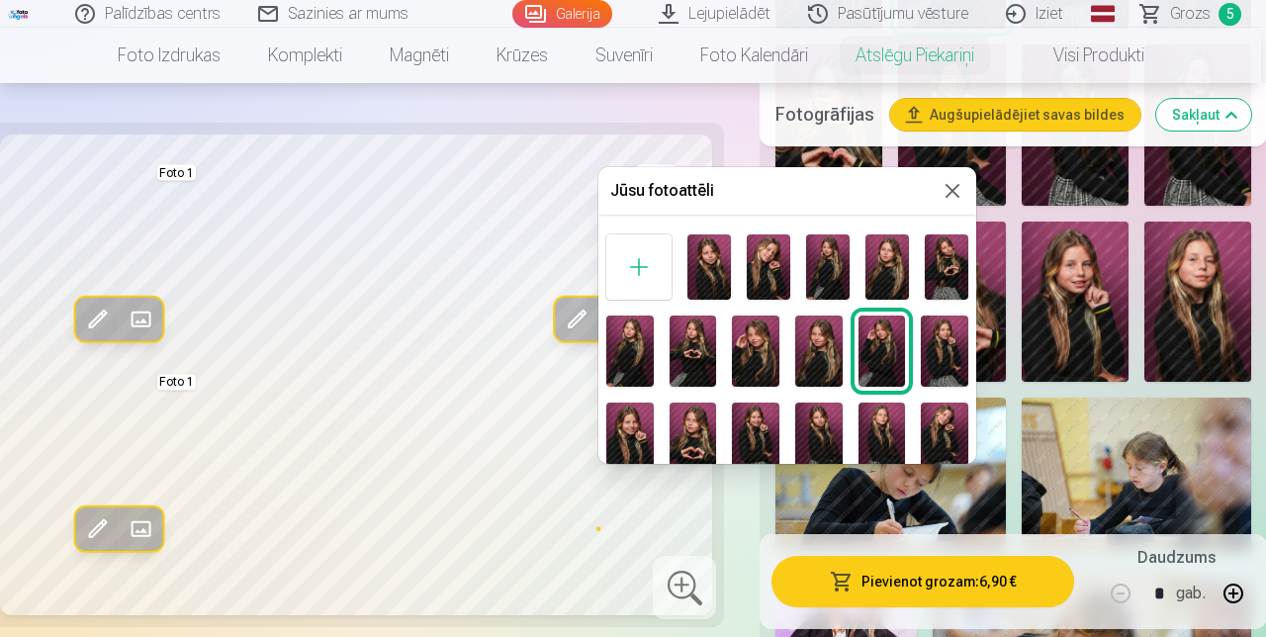
click at [952, 188] on button at bounding box center [953, 191] width 24 height 24
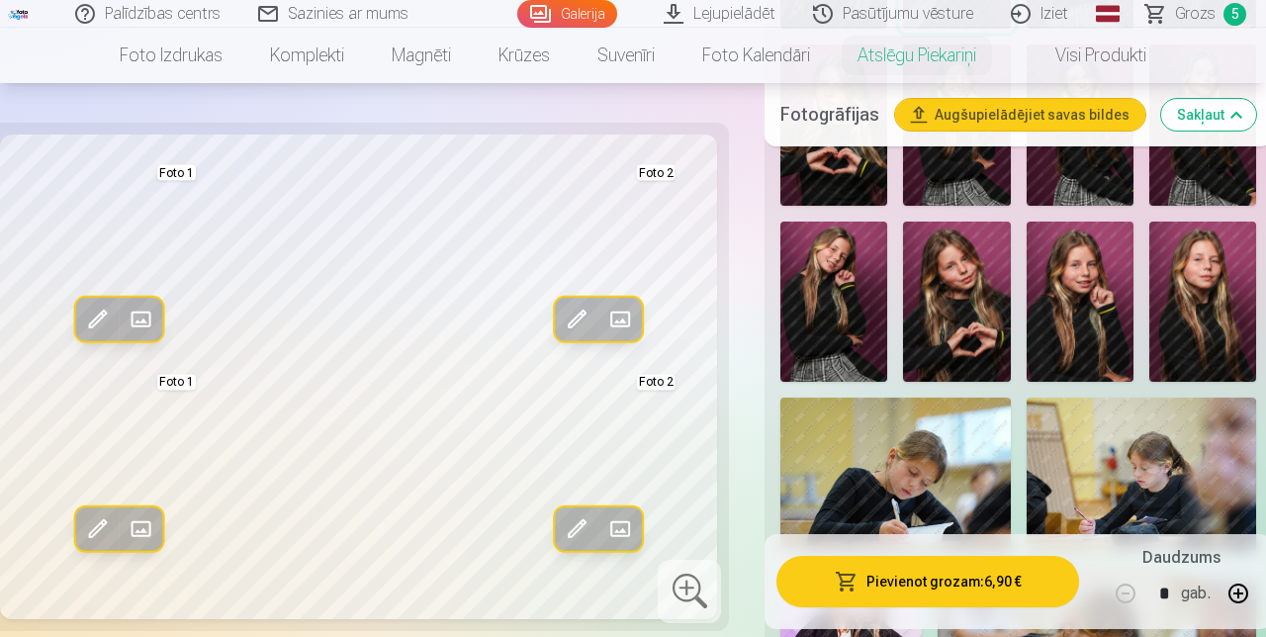
click at [561, 514] on span at bounding box center [577, 530] width 32 height 32
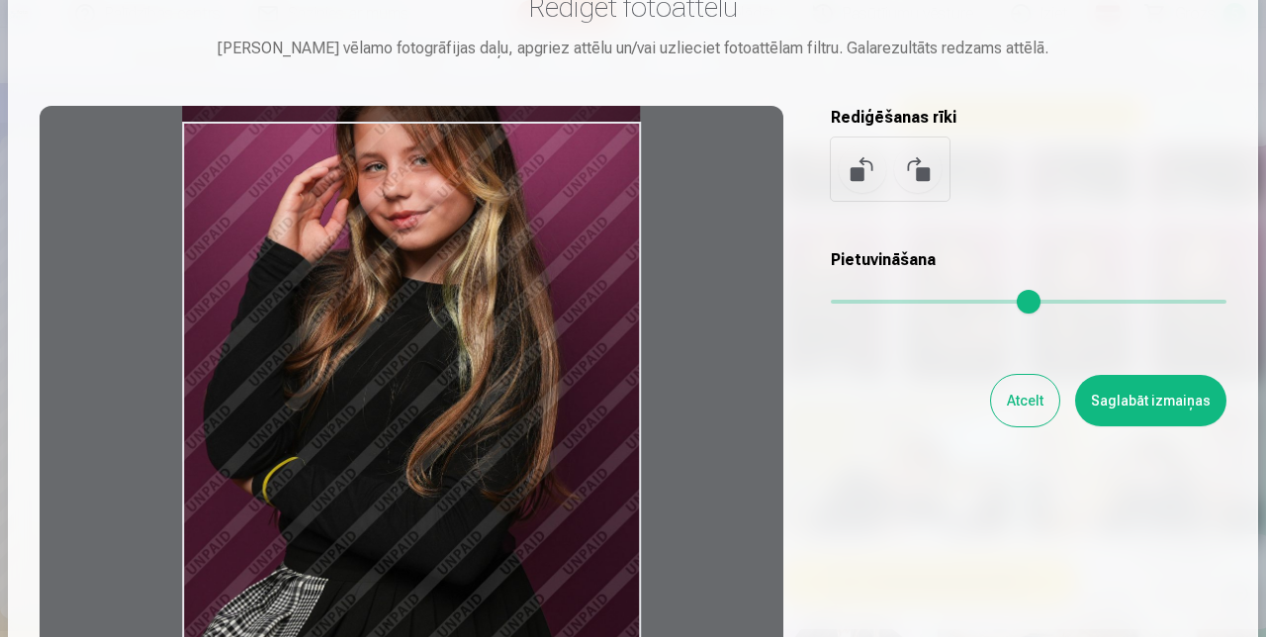
scroll to position [81, 0]
click at [1036, 401] on button "Atcelt" at bounding box center [1025, 401] width 68 height 51
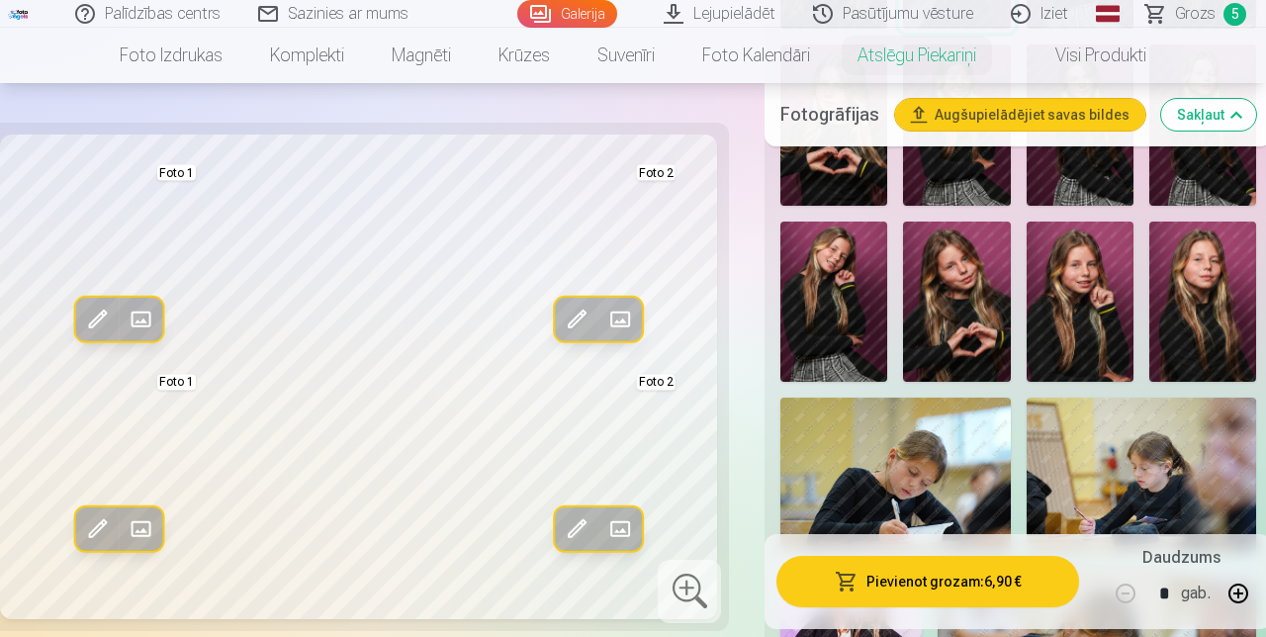
click at [928, 586] on button "Pievienot grozam : 6,90 €" at bounding box center [928, 581] width 303 height 51
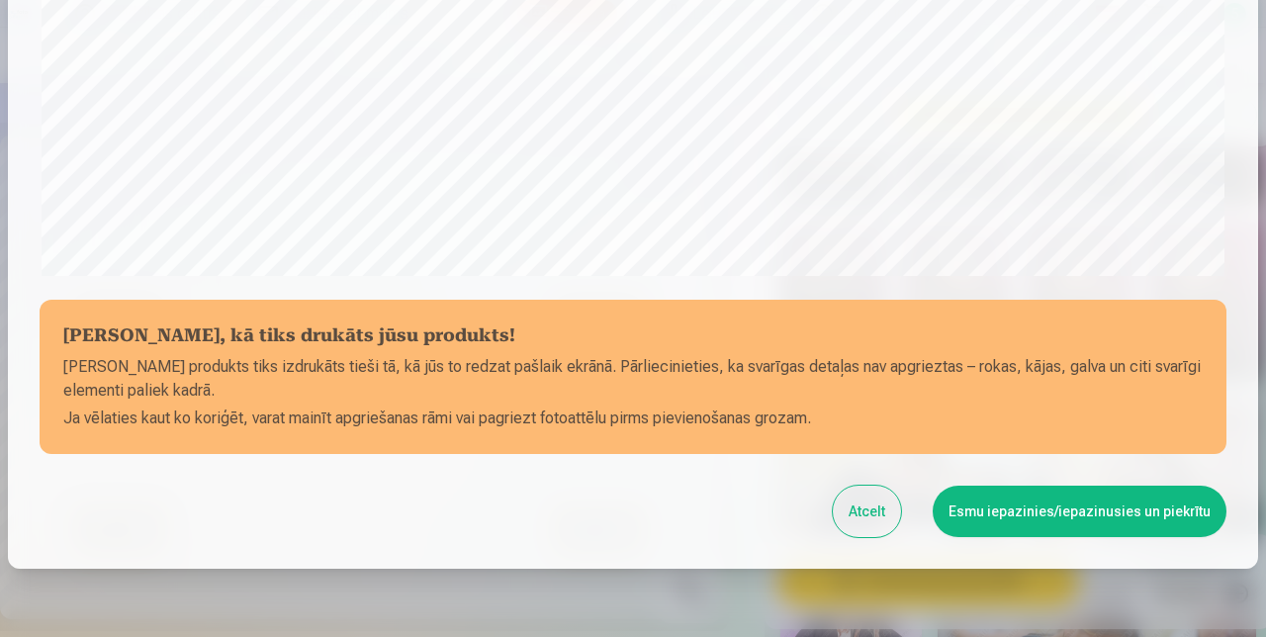
scroll to position [772, 0]
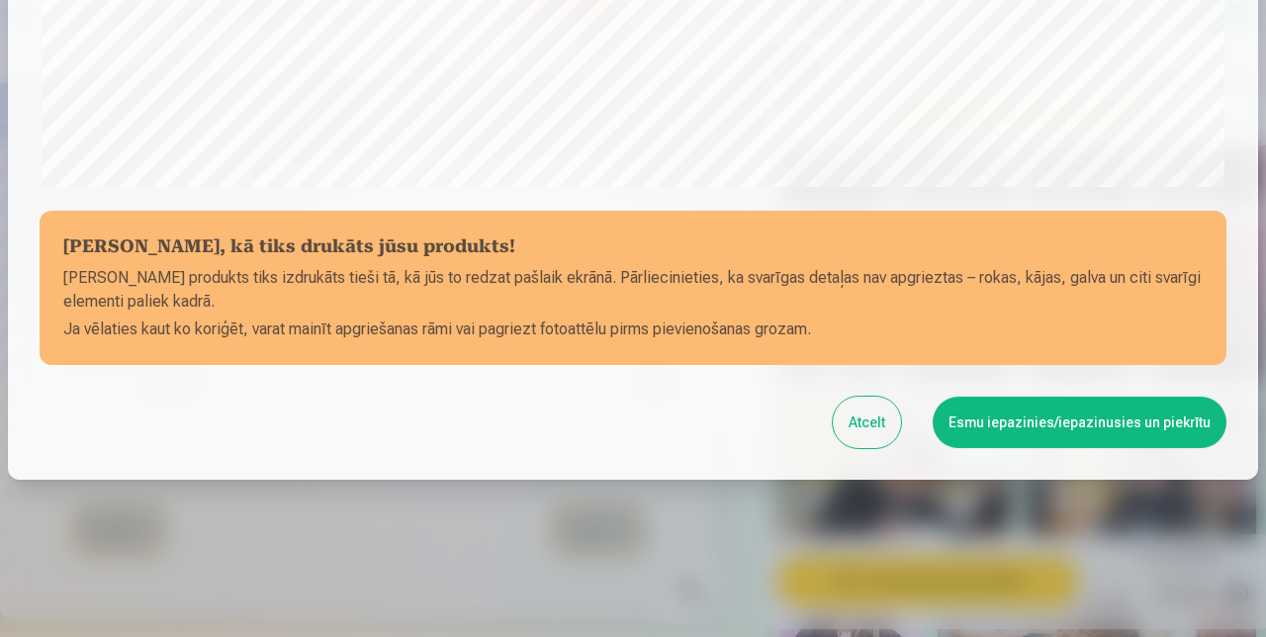
click at [1114, 423] on button "Esmu iepazinies/iepazinusies un piekrītu" at bounding box center [1080, 422] width 294 height 51
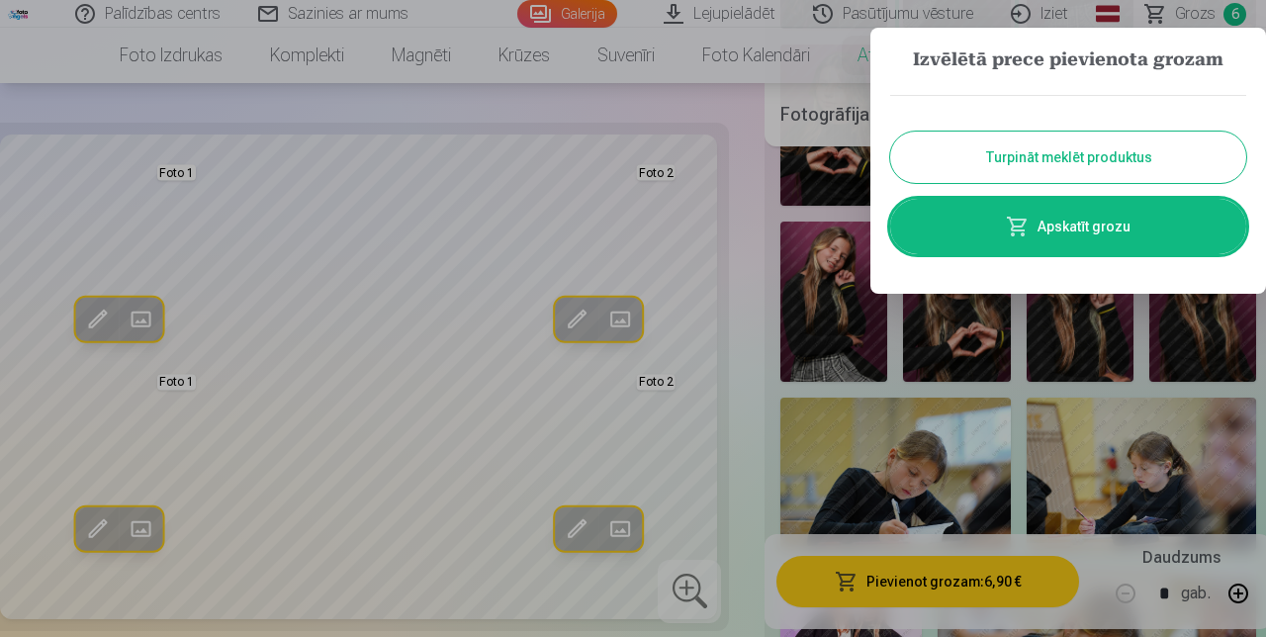
click at [1098, 222] on link "Apskatīt grozu" at bounding box center [1069, 226] width 356 height 55
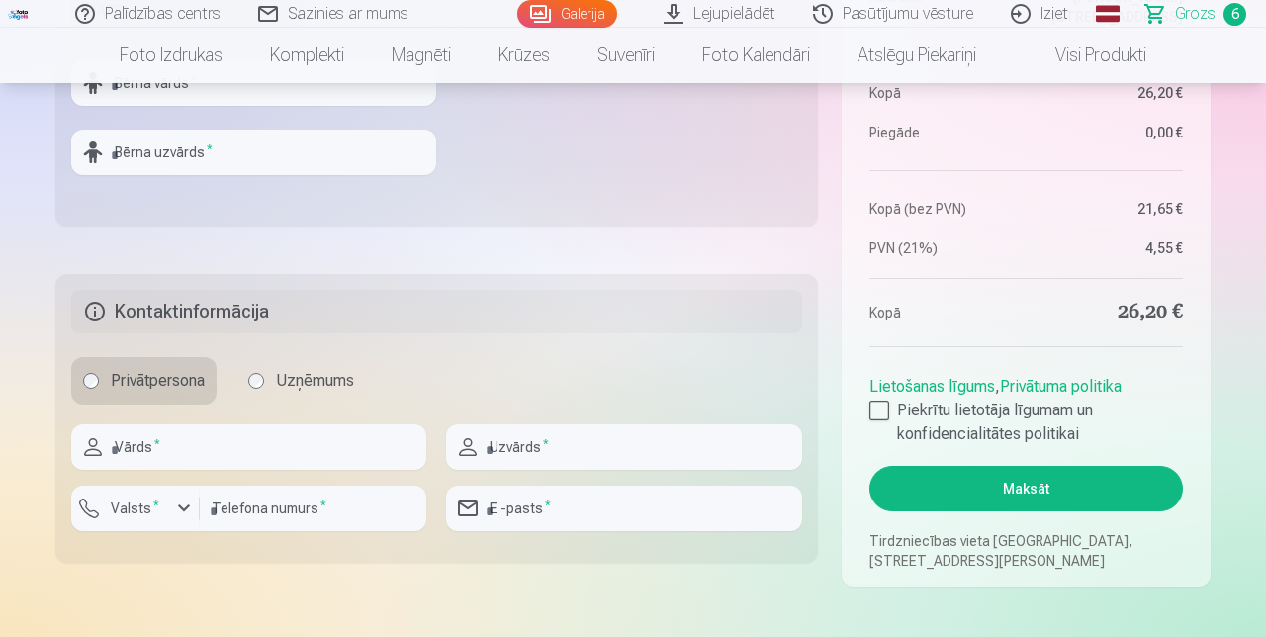
scroll to position [854, 0]
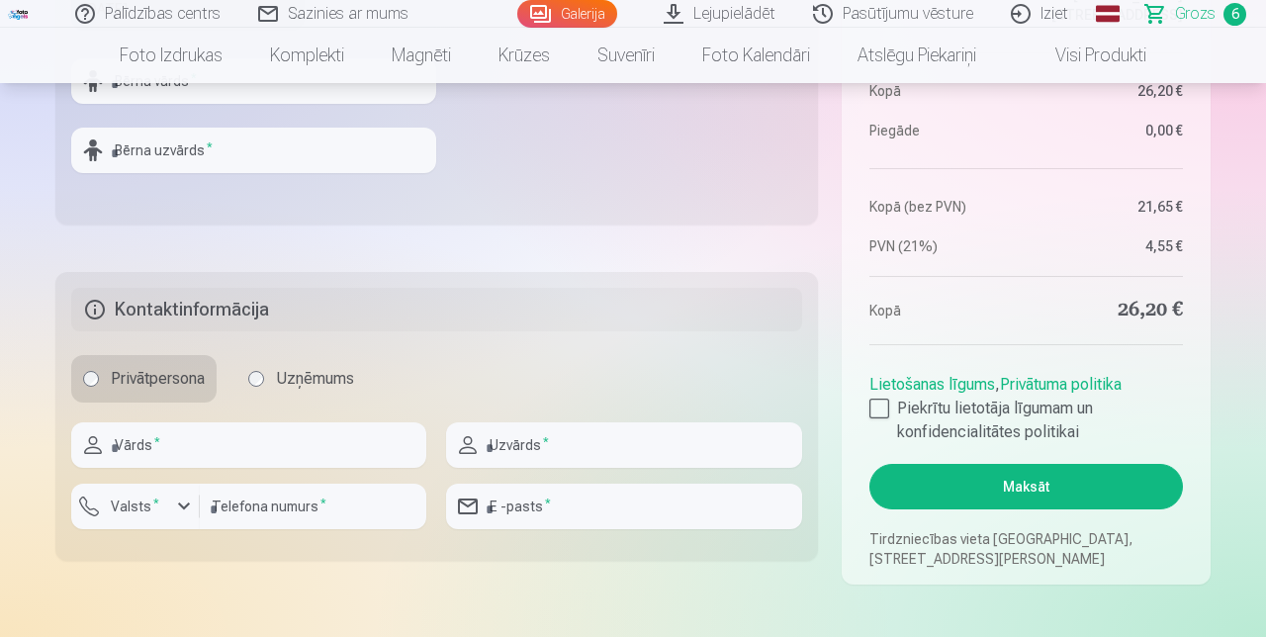
click at [873, 419] on div at bounding box center [880, 409] width 20 height 20
click at [1061, 510] on button "Maksāt" at bounding box center [1027, 487] width 314 height 46
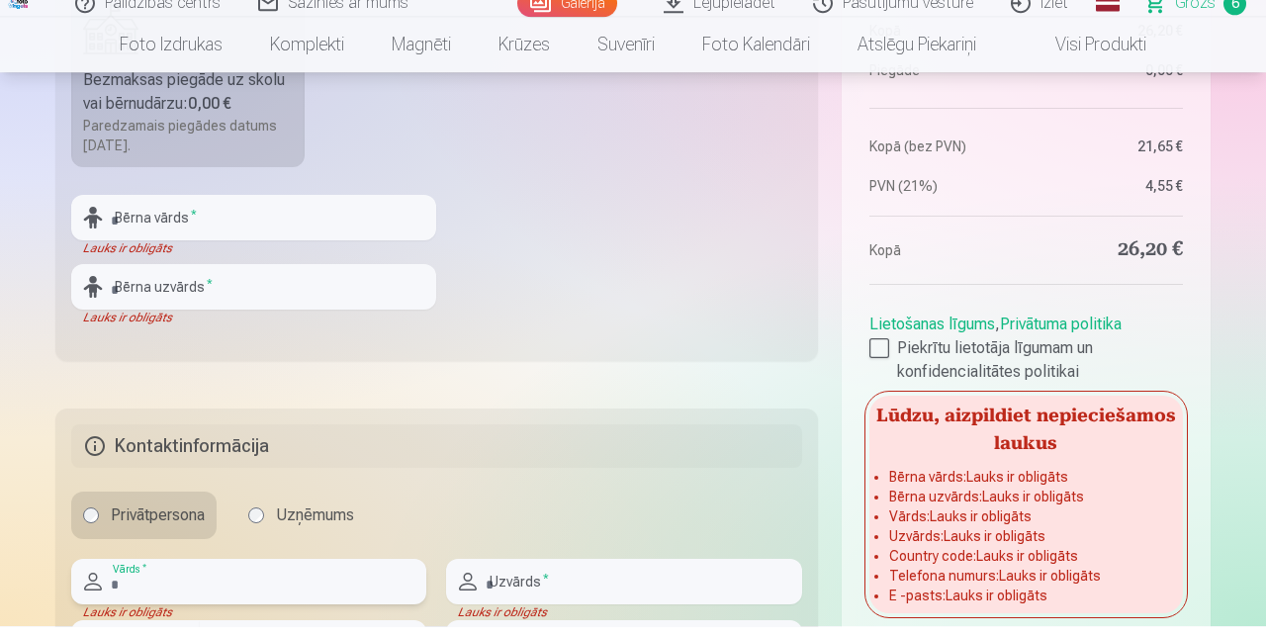
scroll to position [706, 0]
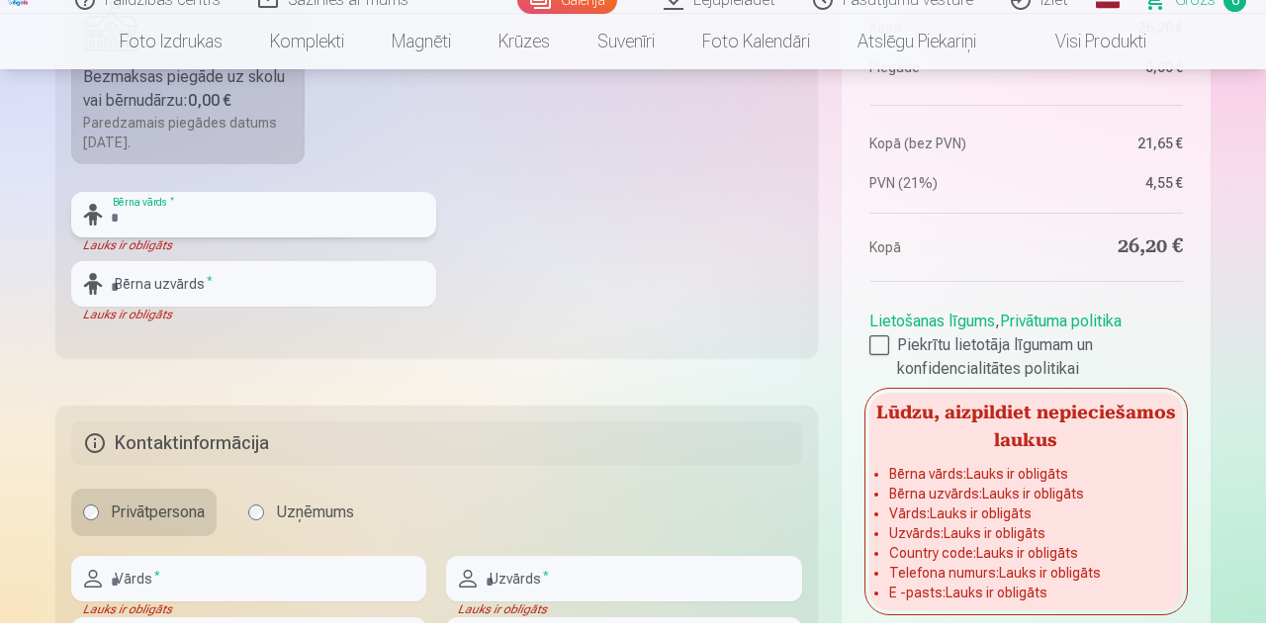
click at [243, 251] on input "text" at bounding box center [253, 229] width 365 height 46
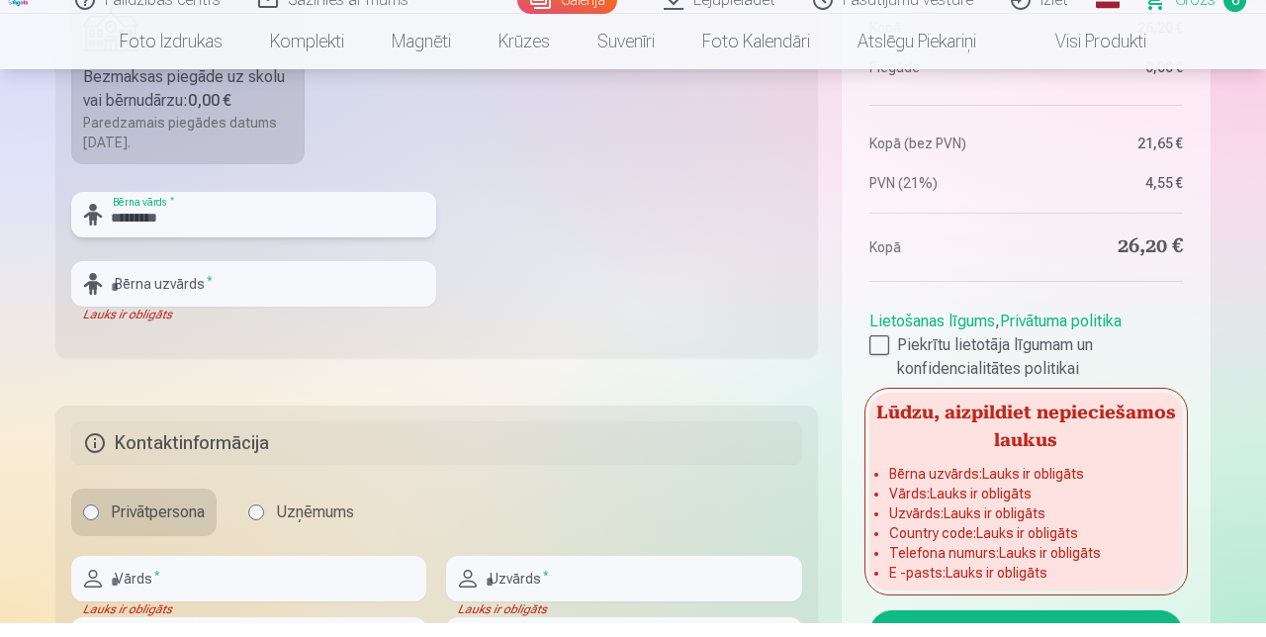
type input "********"
click at [281, 321] on input "text" at bounding box center [253, 298] width 365 height 46
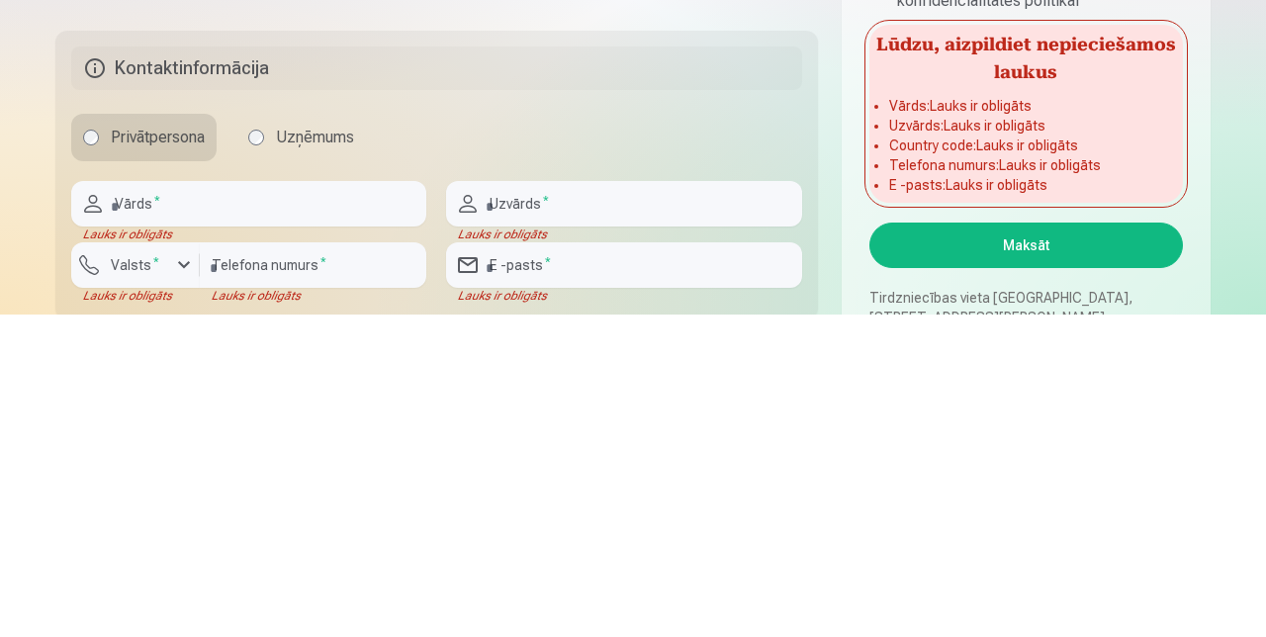
scroll to position [774, 0]
type input "**********"
click at [249, 548] on input "text" at bounding box center [248, 526] width 355 height 46
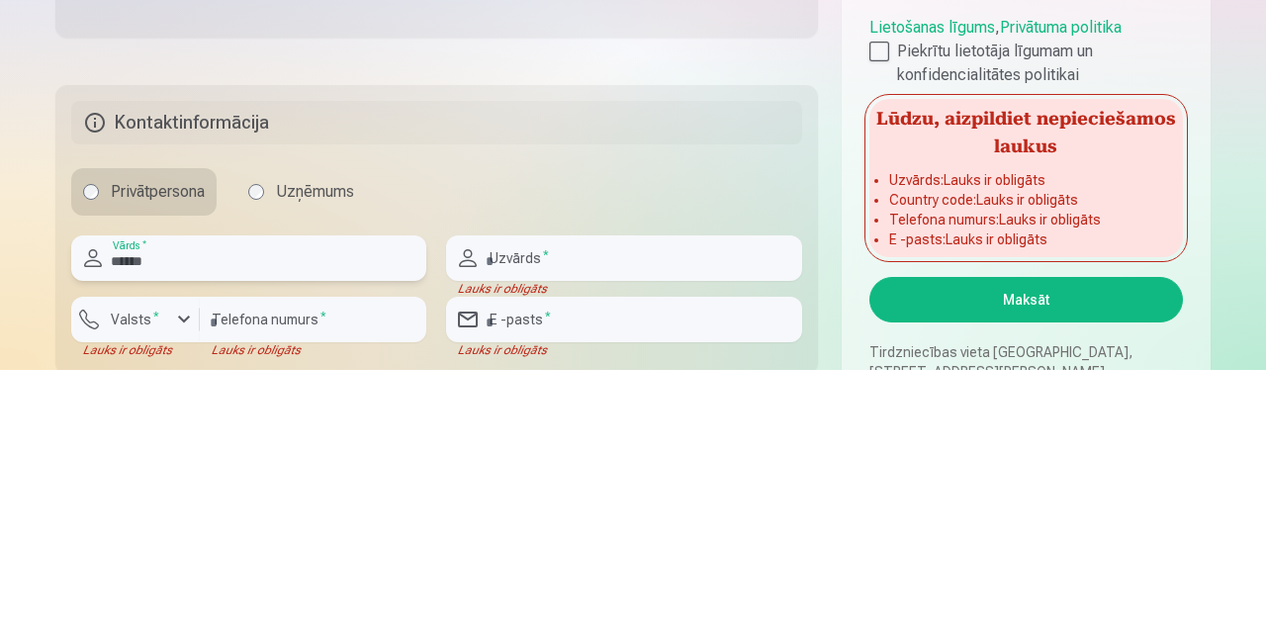
type input "*****"
click at [607, 548] on input "text" at bounding box center [623, 526] width 355 height 46
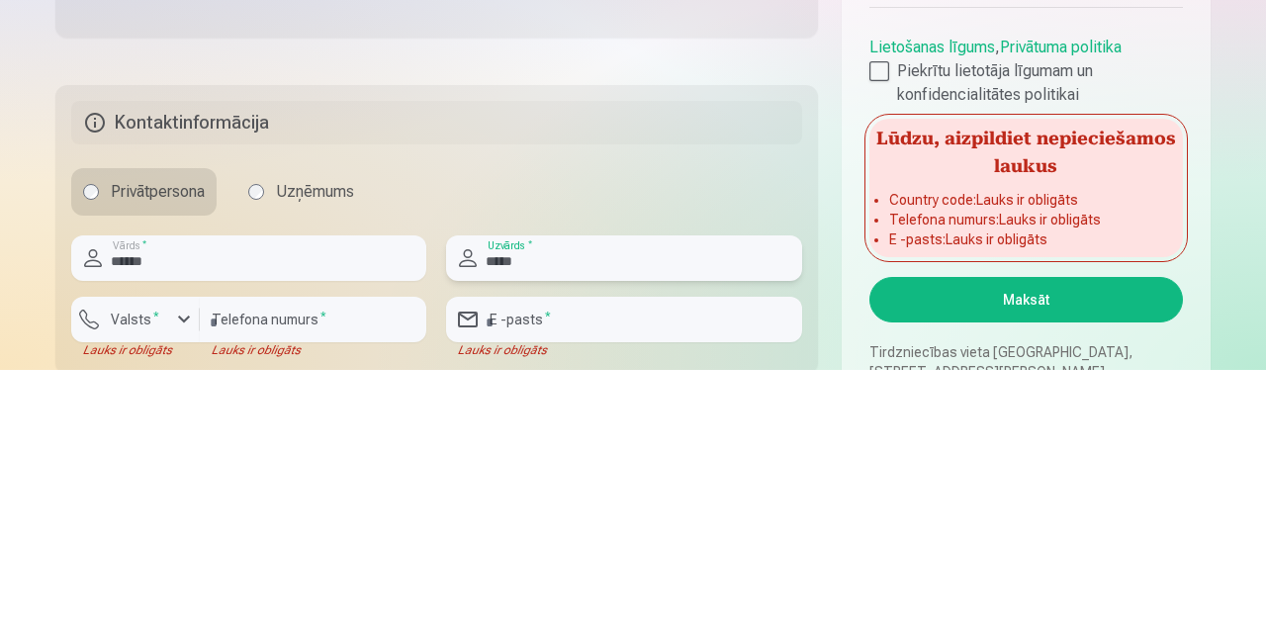
type input "*****"
click at [285, 609] on input "number" at bounding box center [313, 587] width 227 height 46
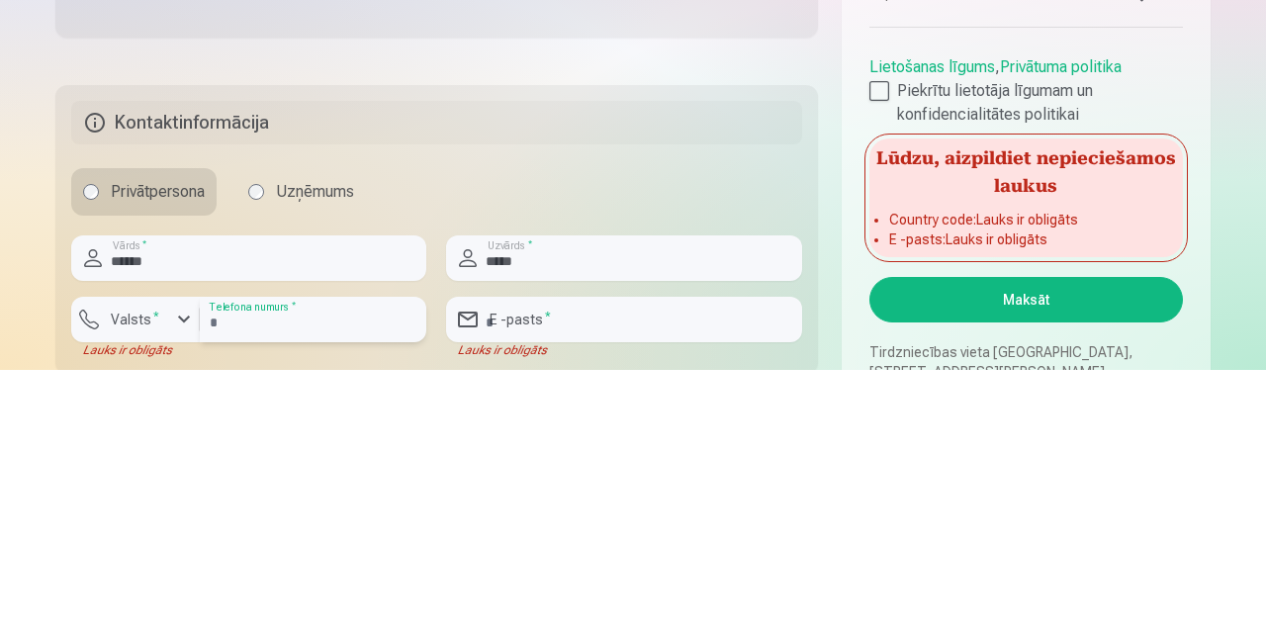
type input "********"
click at [591, 609] on input "email" at bounding box center [623, 587] width 355 height 46
type input "**********"
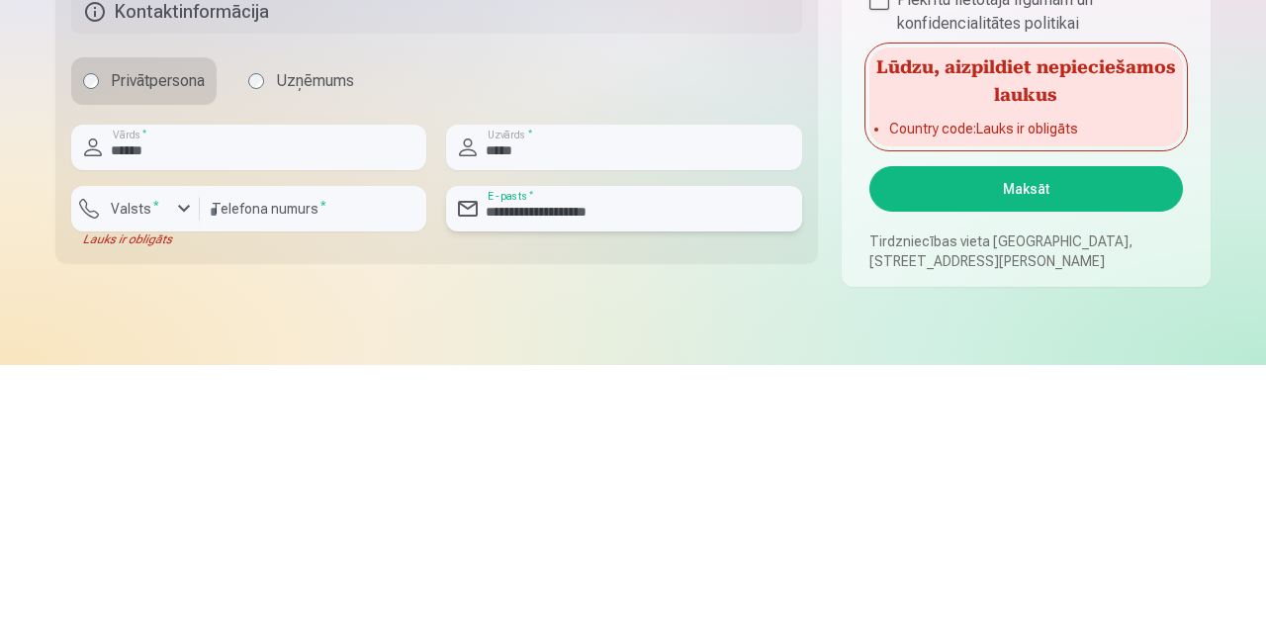
scroll to position [880, 0]
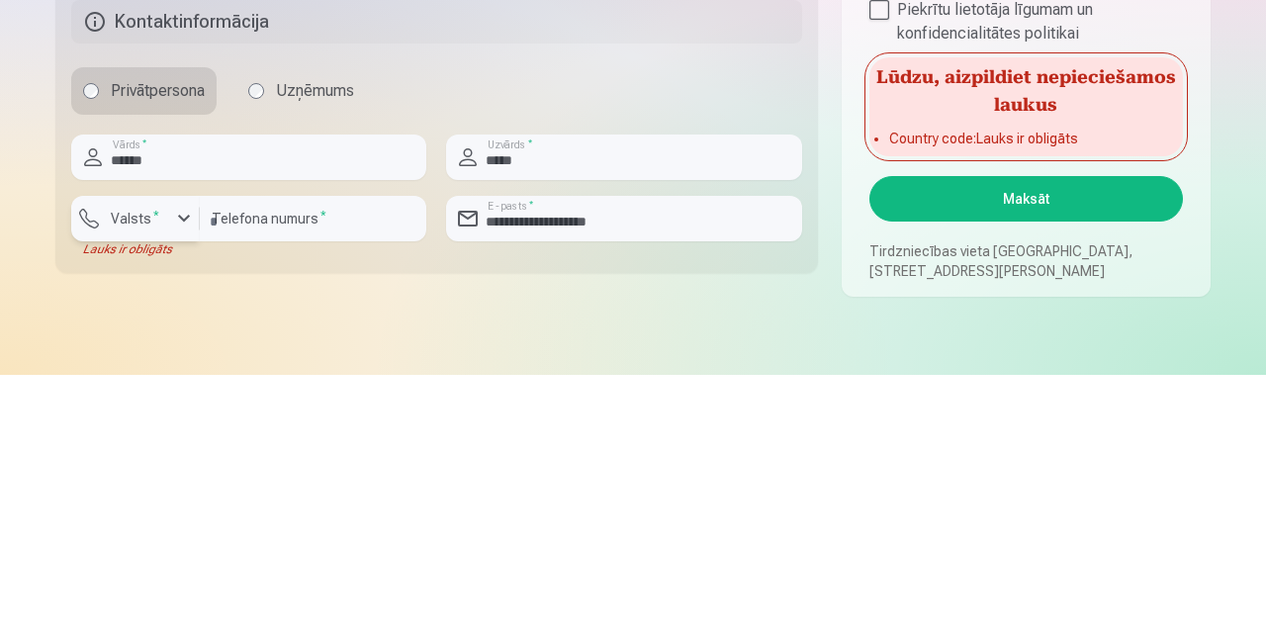
click at [162, 491] on label "Valsts *" at bounding box center [135, 481] width 64 height 20
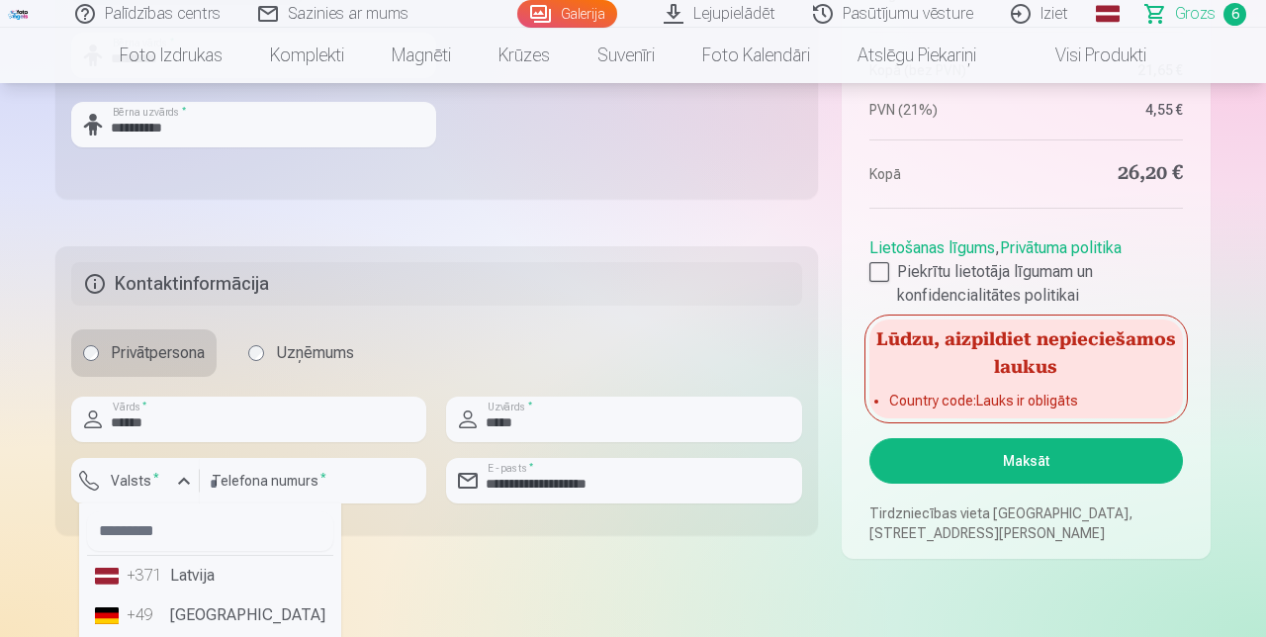
scroll to position [918, 0]
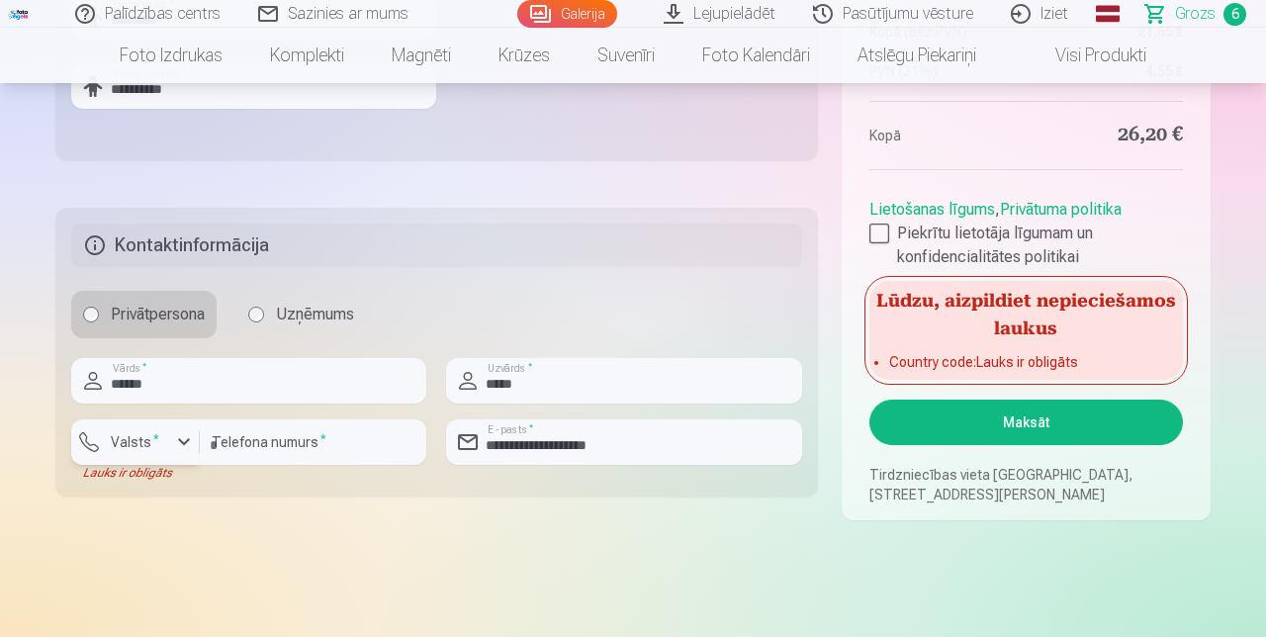
click at [160, 452] on label "Valsts *" at bounding box center [135, 442] width 64 height 20
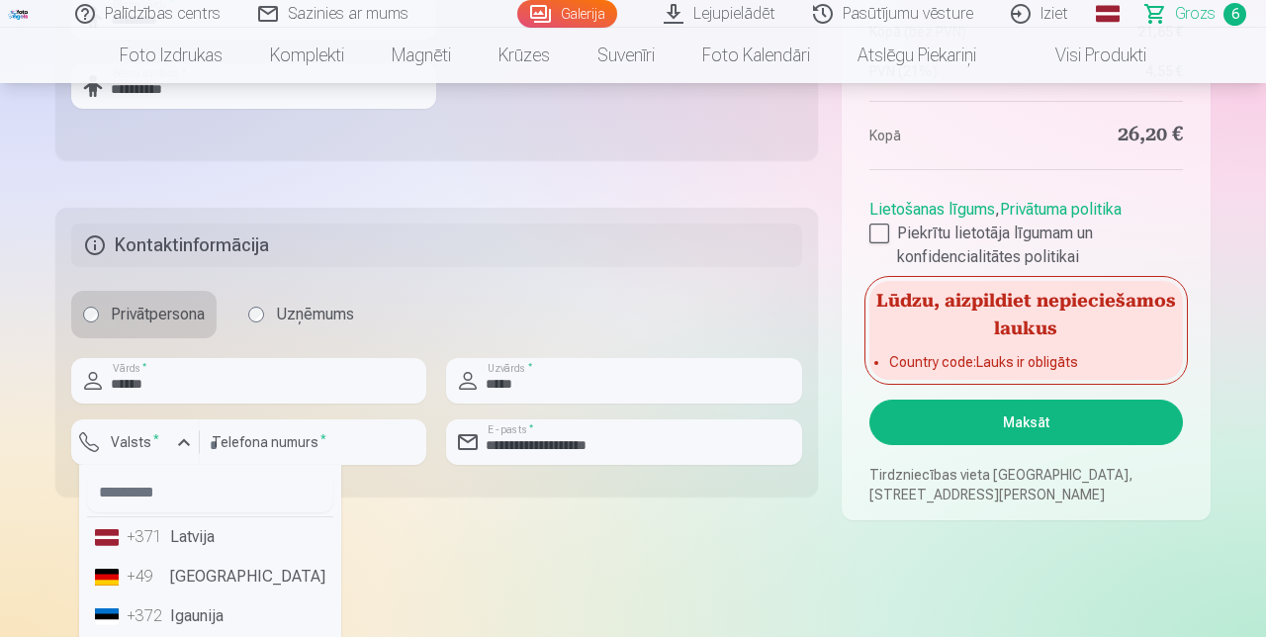
click at [191, 557] on li "+371 Latvija" at bounding box center [210, 537] width 246 height 40
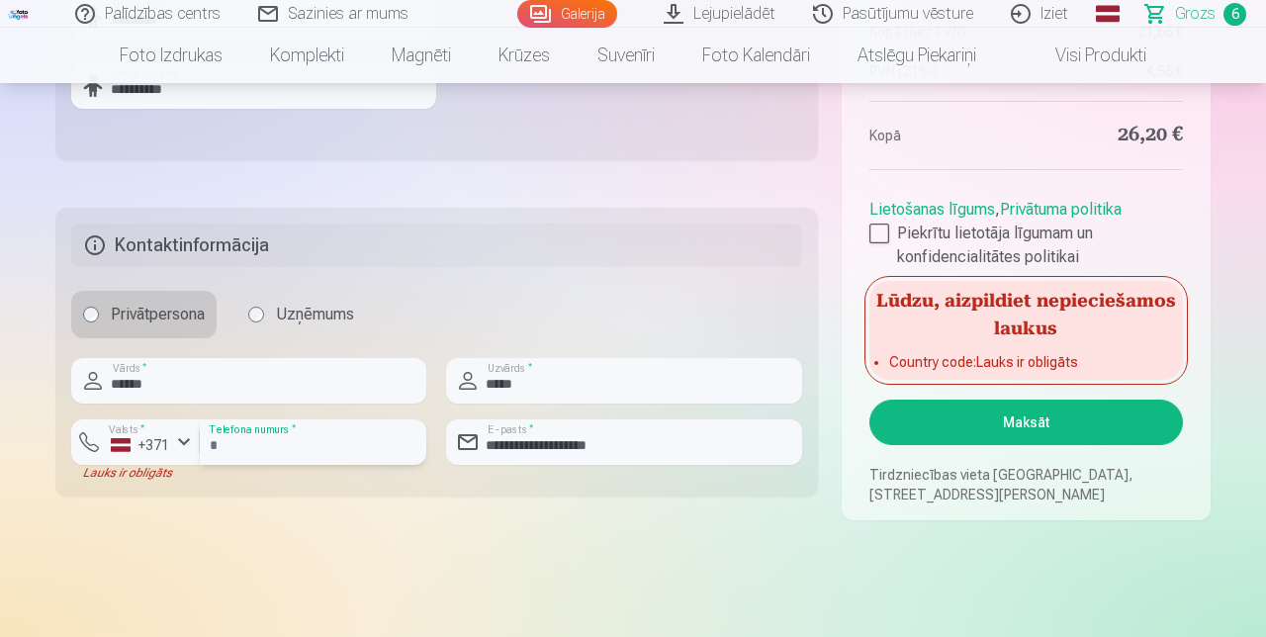
click at [336, 465] on input "********" at bounding box center [313, 443] width 227 height 46
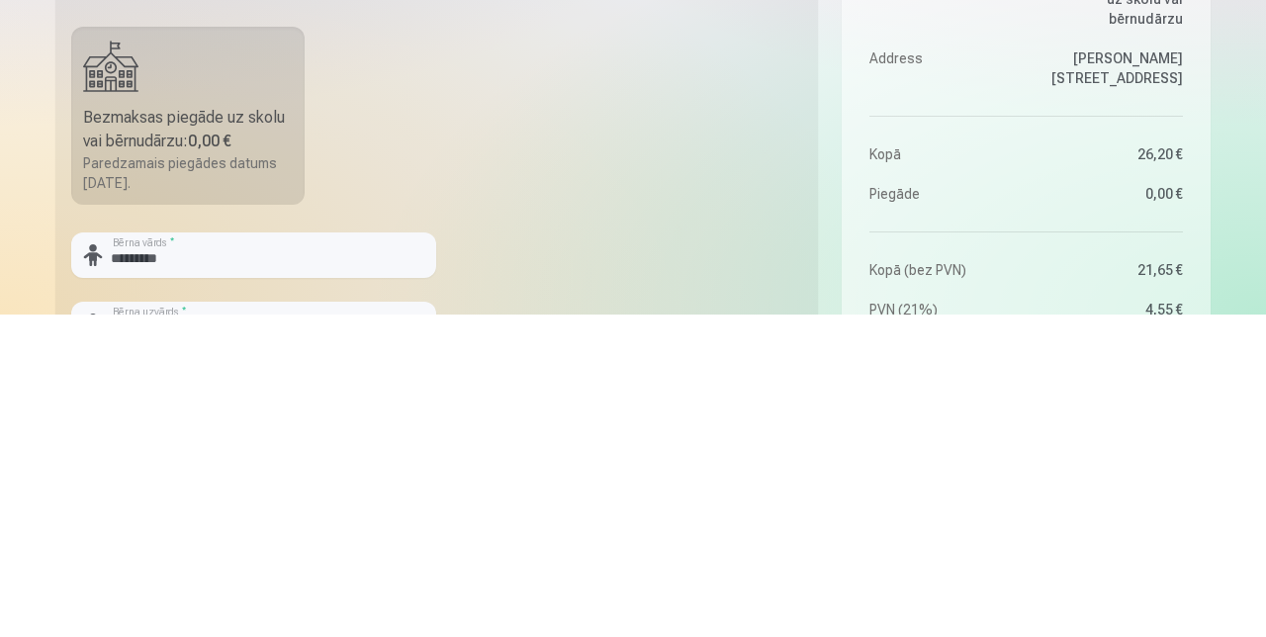
scroll to position [358, 0]
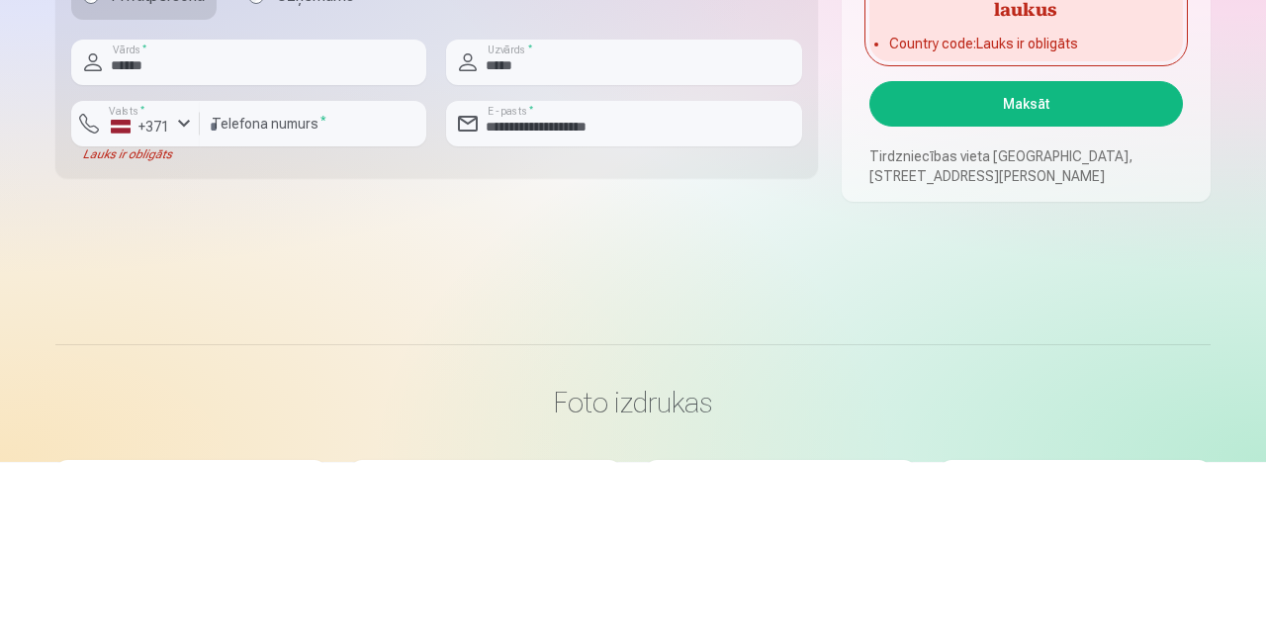
click at [1059, 302] on button "Maksāt" at bounding box center [1027, 279] width 314 height 46
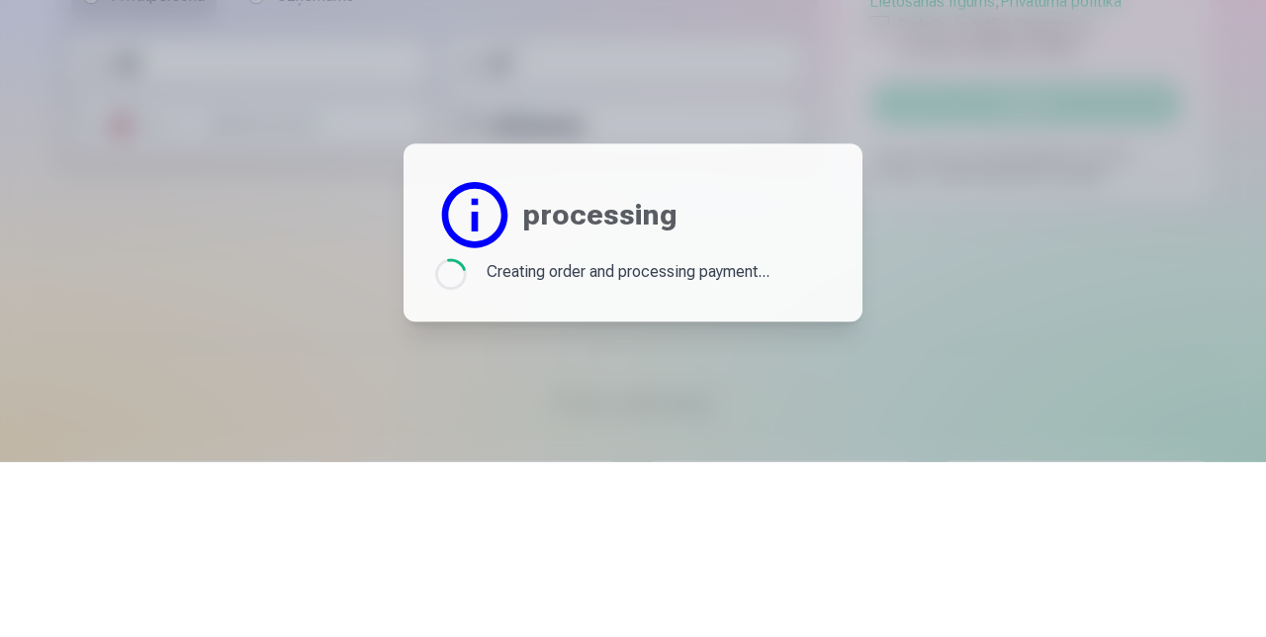
scroll to position [1062, 0]
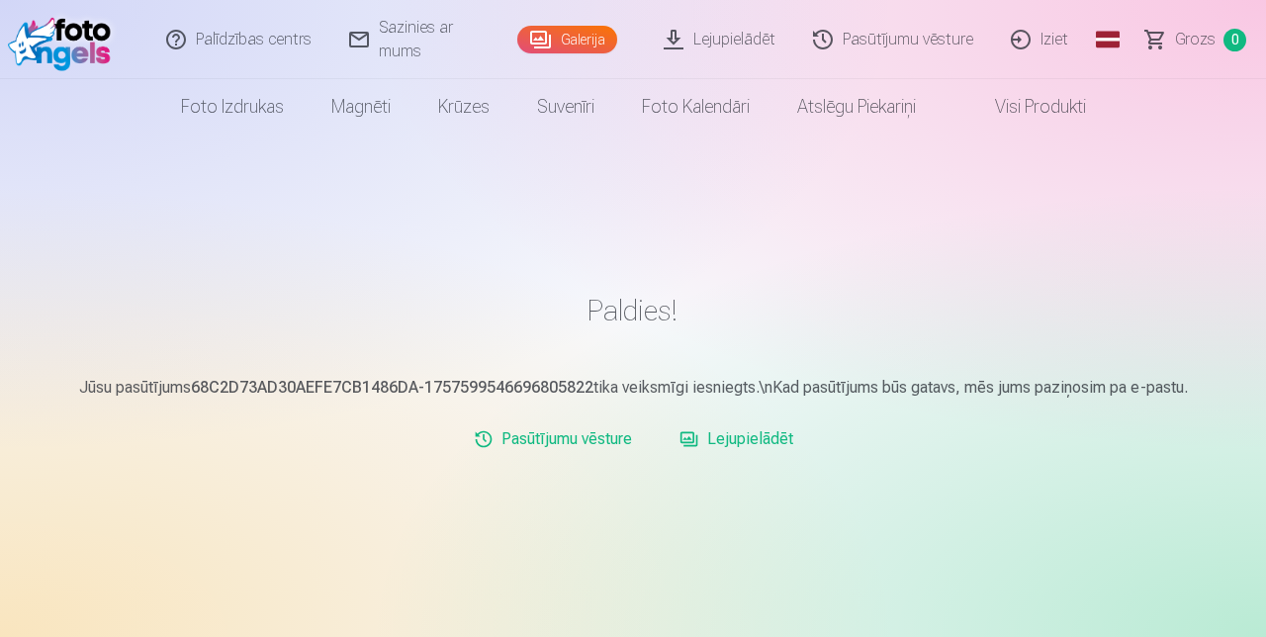
click at [558, 443] on link "Pasūtījumu vēsture" at bounding box center [553, 440] width 174 height 40
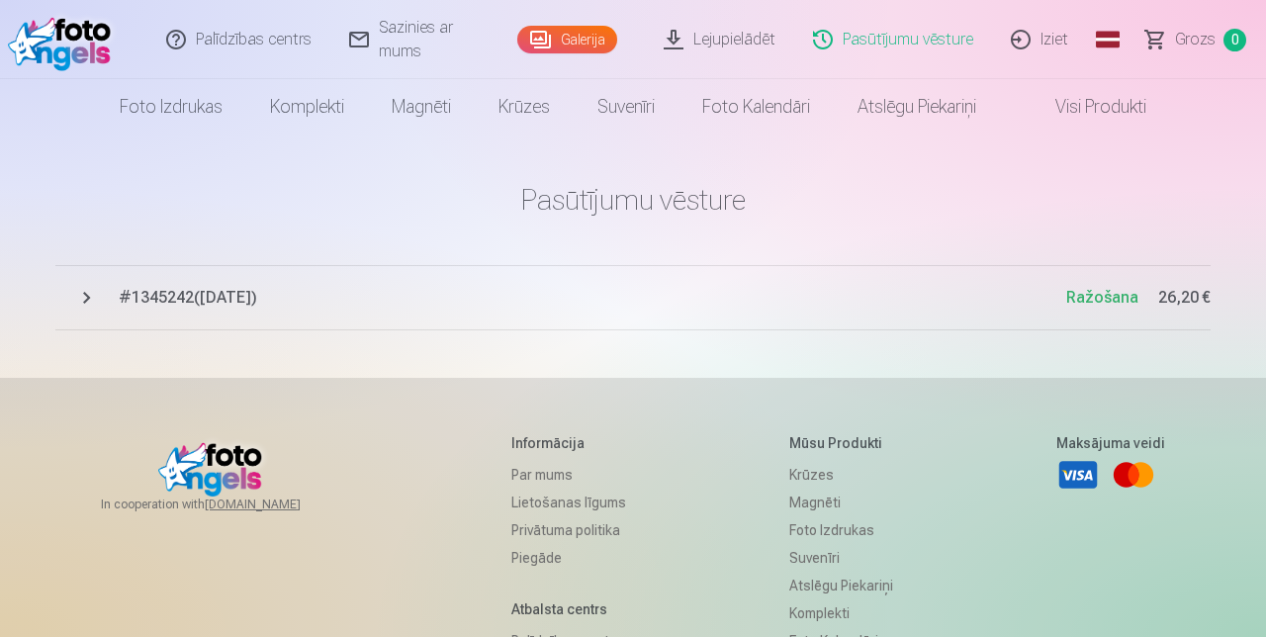
click at [221, 304] on span "# 1345242 ( [DATE] )" at bounding box center [593, 298] width 948 height 24
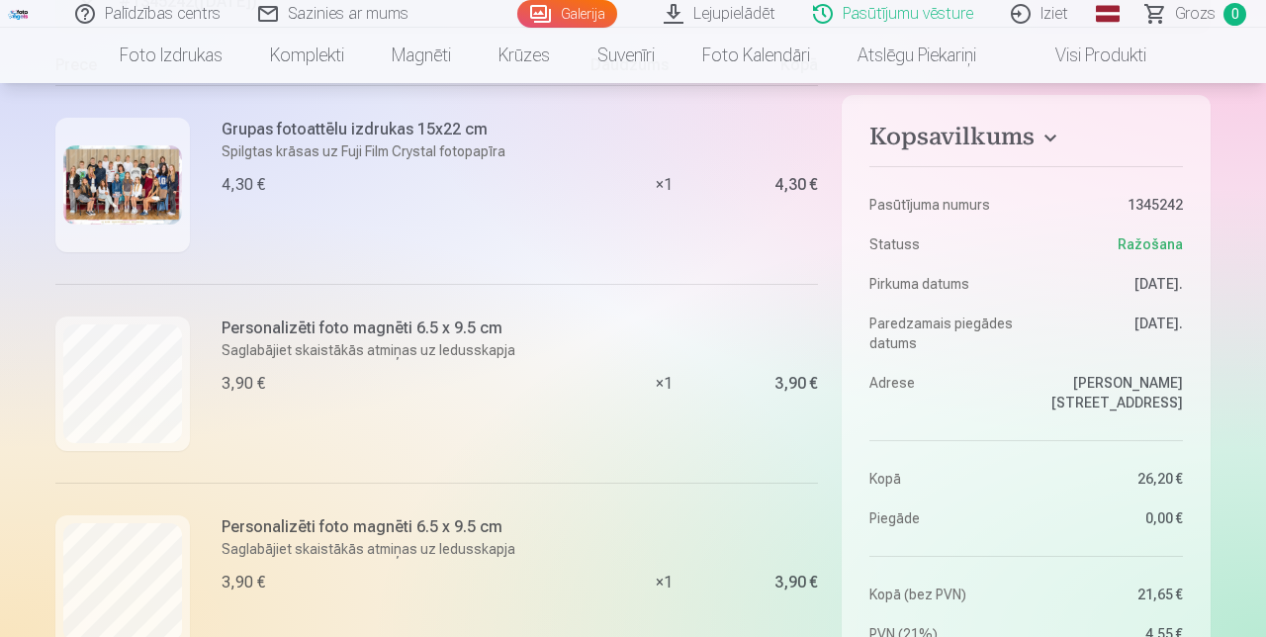
scroll to position [120, 0]
